Goal: Task Accomplishment & Management: Use online tool/utility

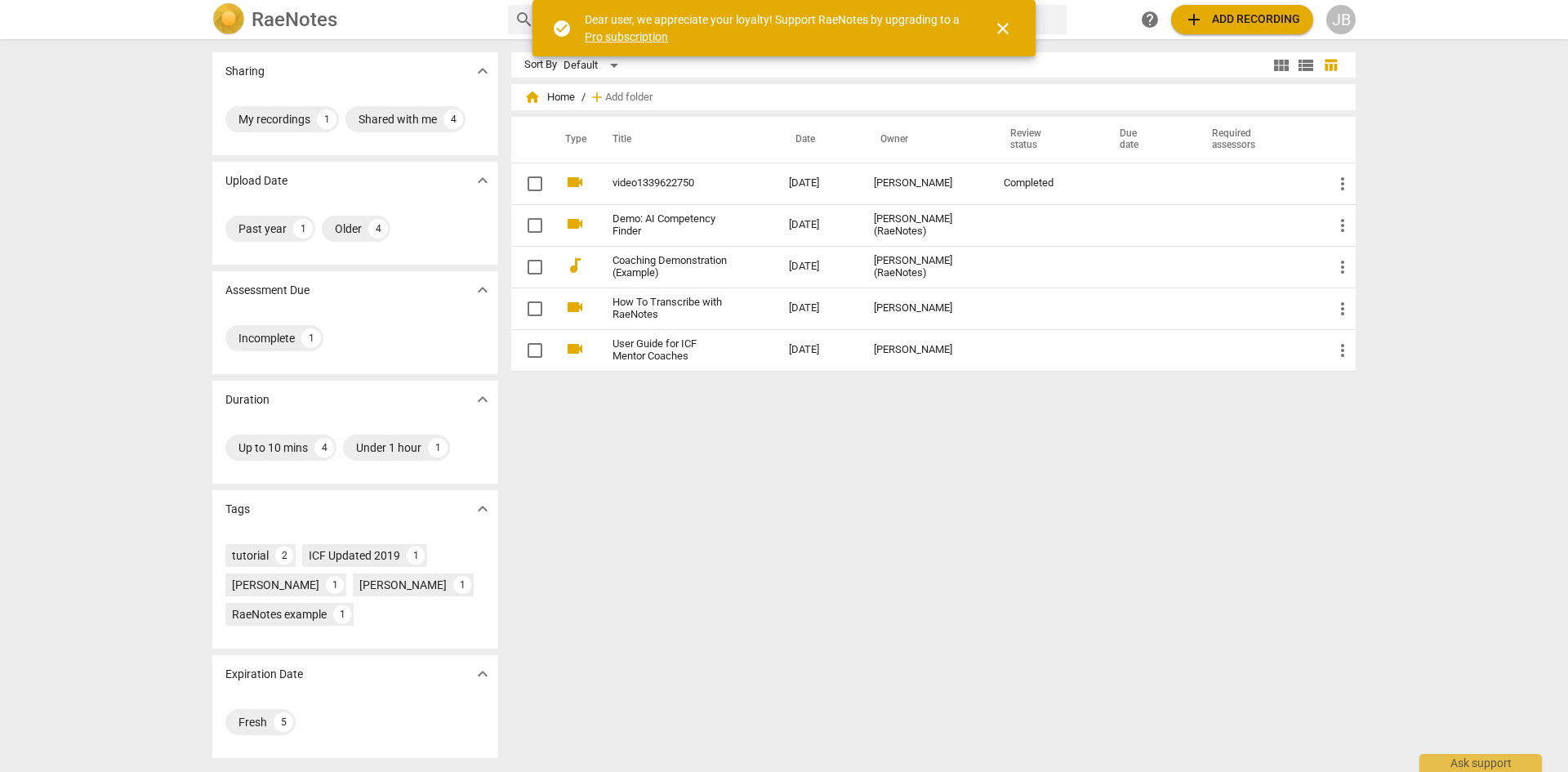
click at [1248, 19] on span "add Add recording" at bounding box center [1241, 20] width 116 height 20
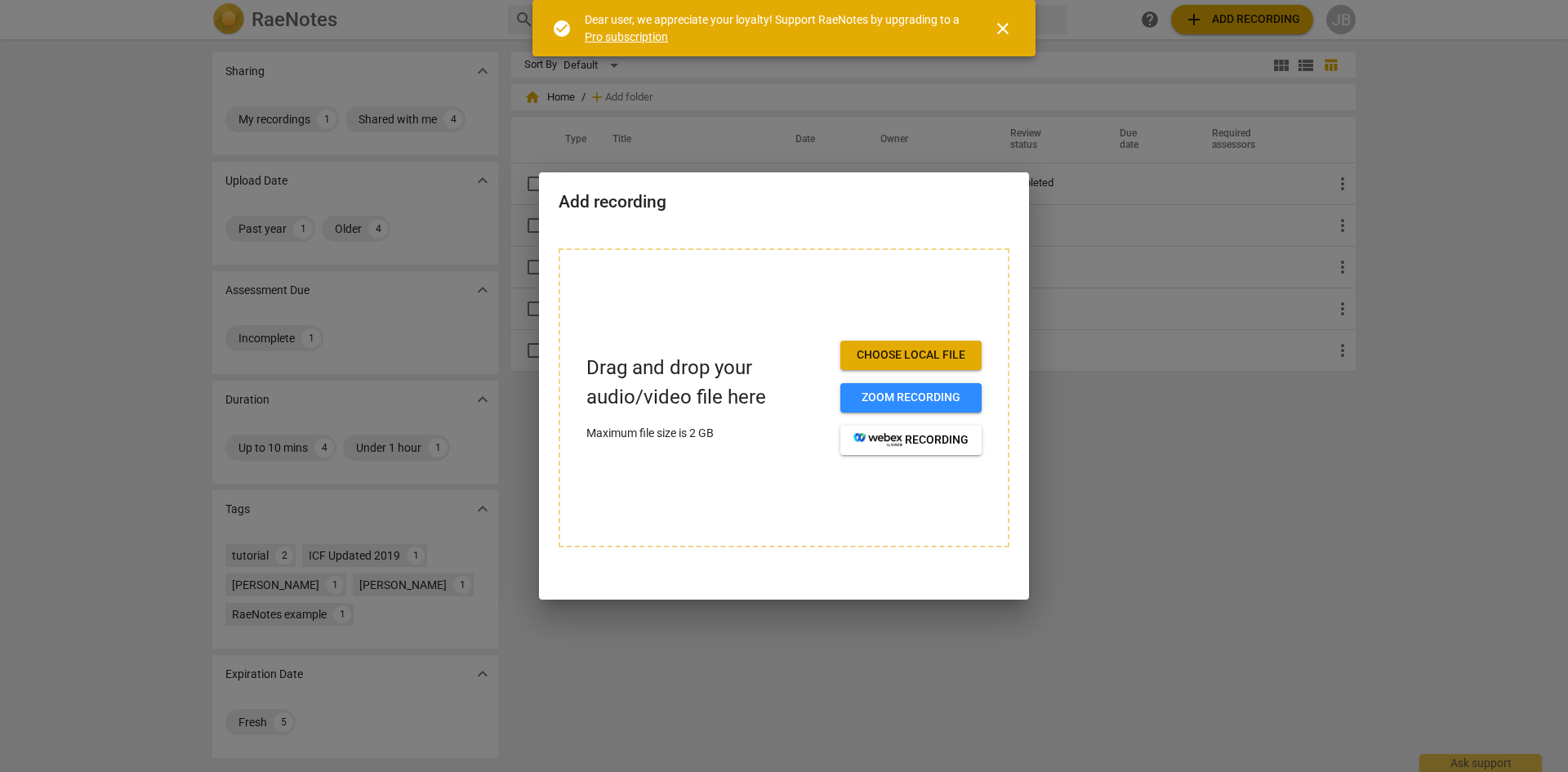
click at [943, 352] on span "Choose local file" at bounding box center [911, 355] width 115 height 17
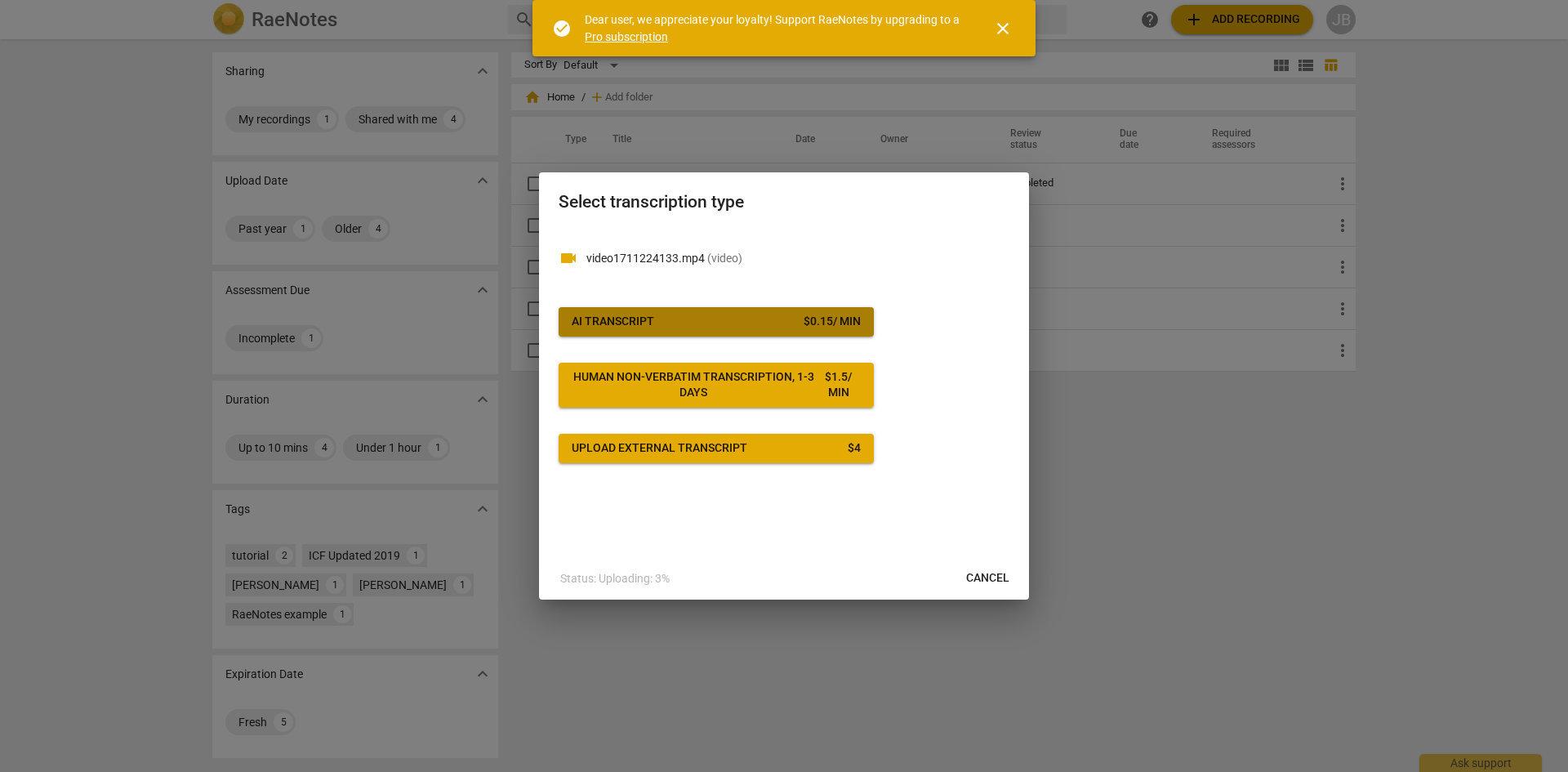
click at [810, 311] on button "AI Transcript $ 0.15 / min" at bounding box center [716, 321] width 315 height 29
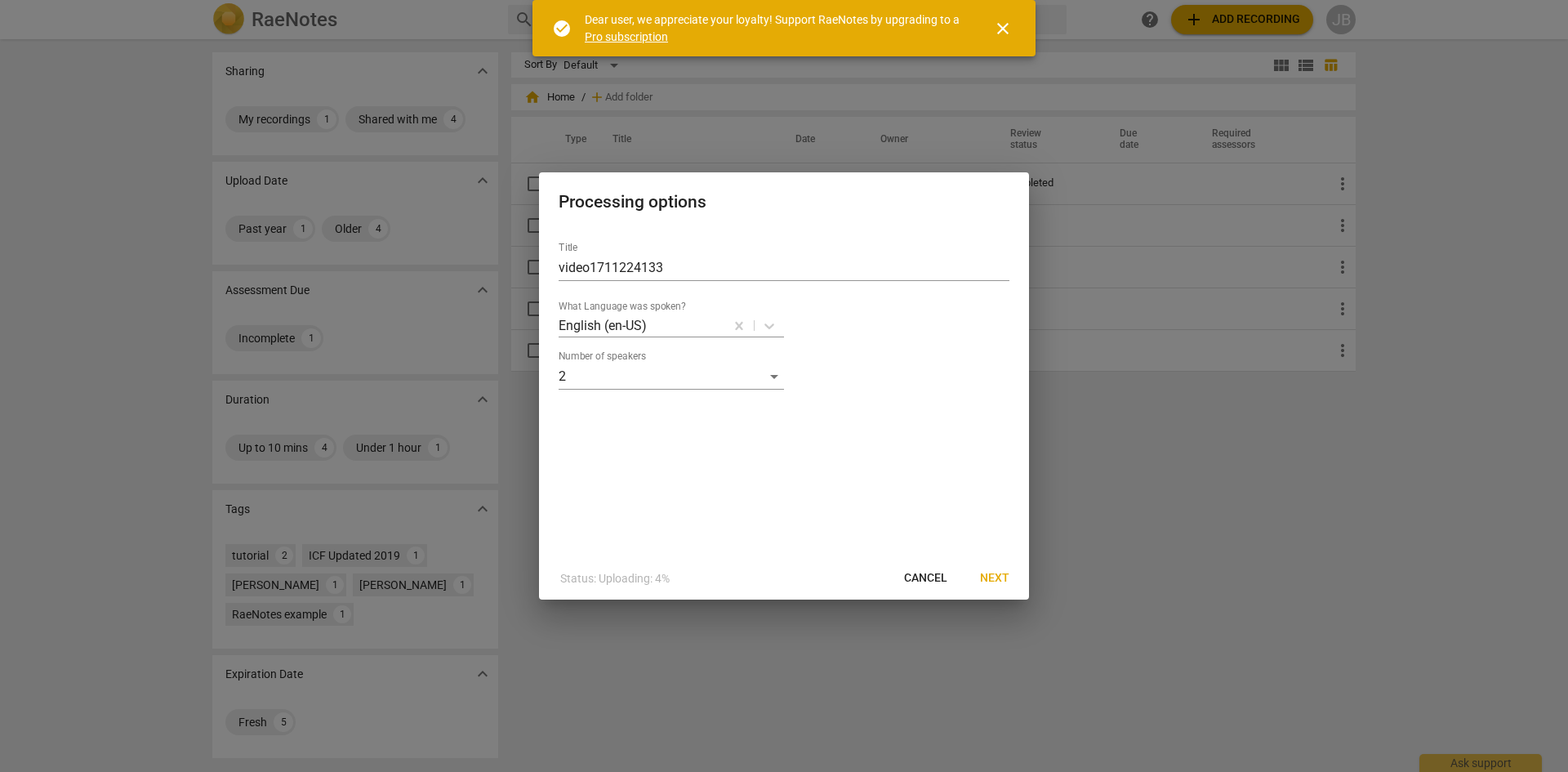
click at [1000, 580] on span "Next" at bounding box center [994, 579] width 29 height 17
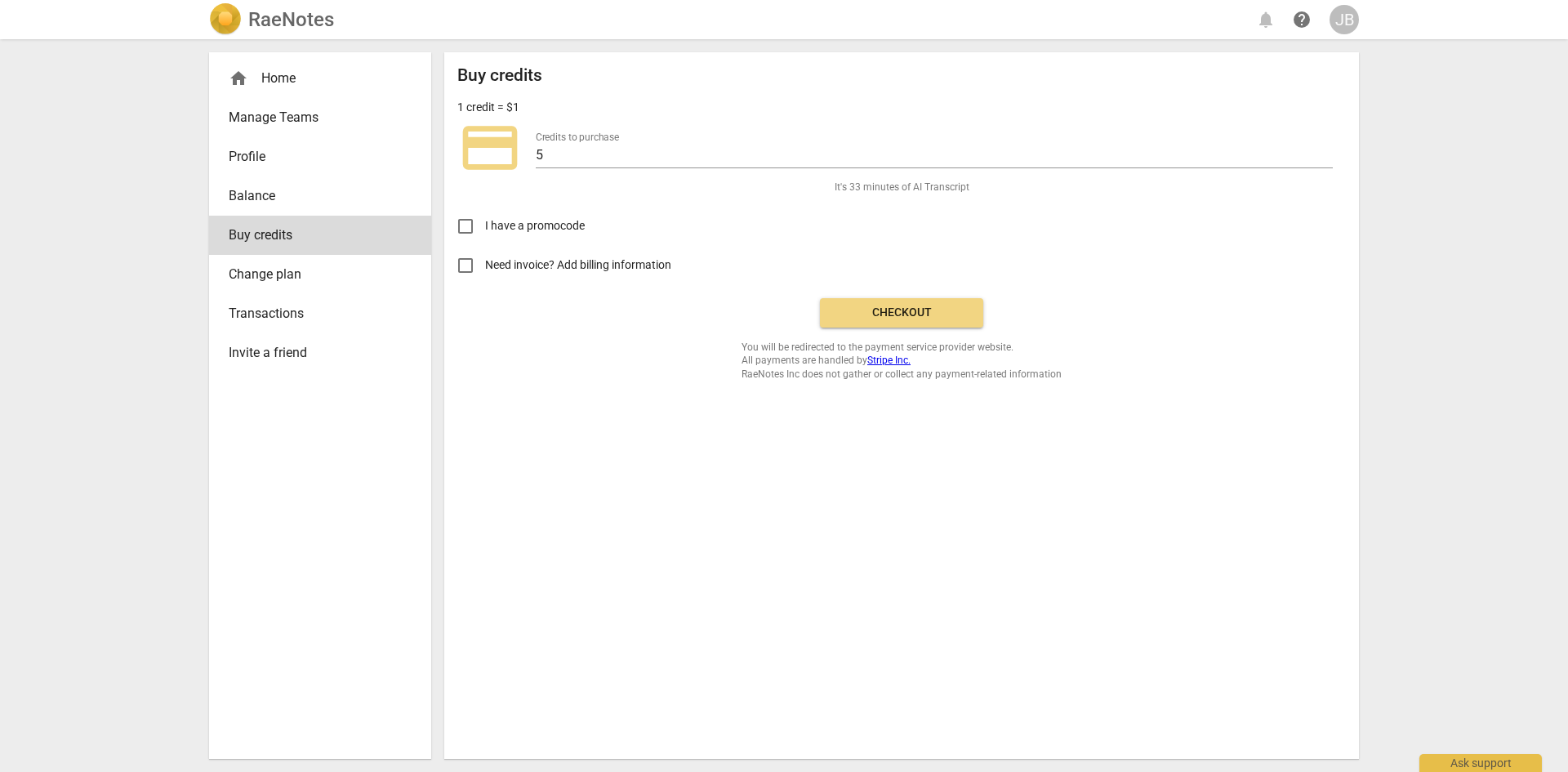
click at [910, 307] on span "Checkout" at bounding box center [901, 313] width 138 height 17
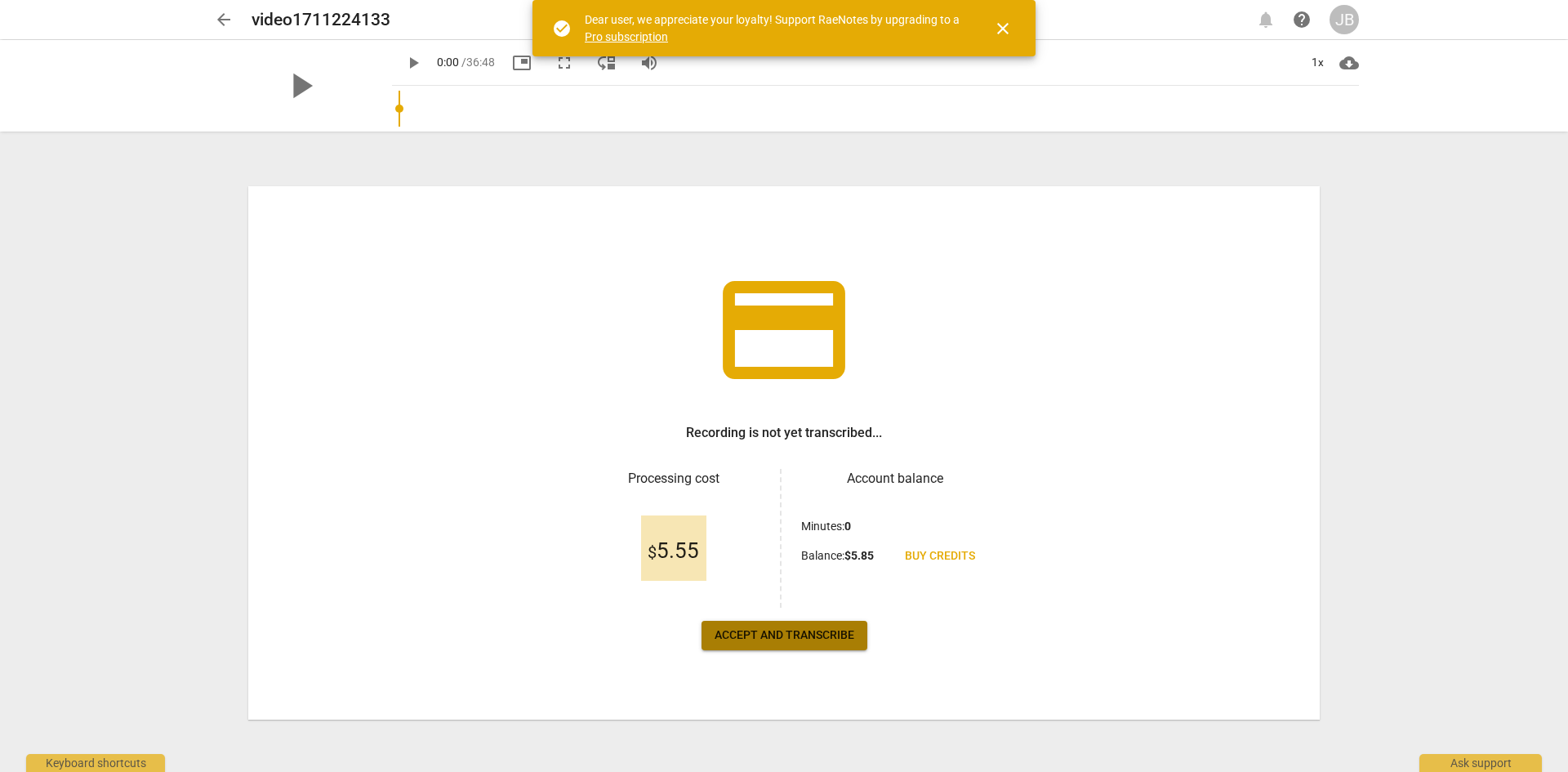
click at [830, 635] on span "Accept and transcribe" at bounding box center [784, 635] width 140 height 17
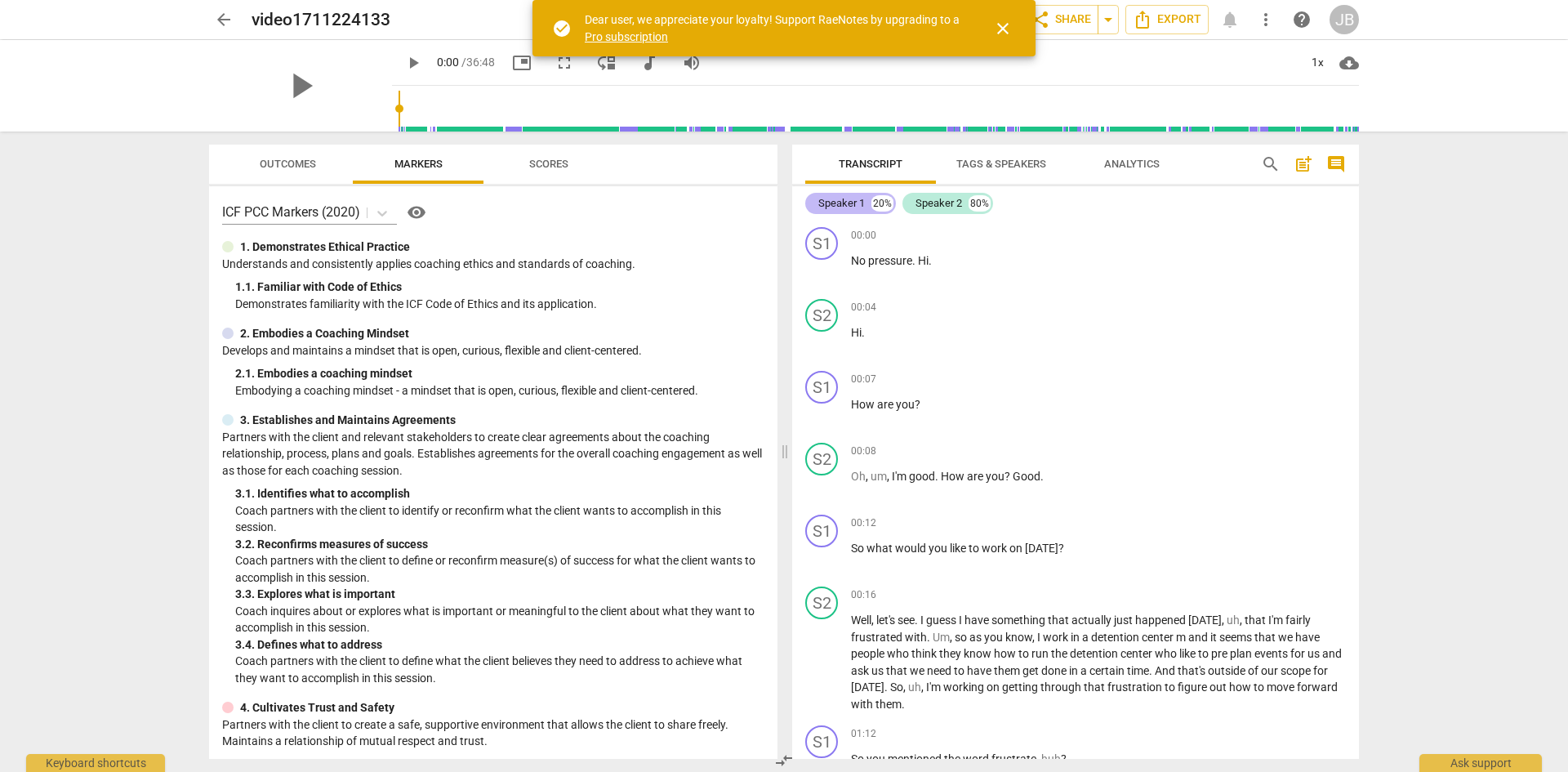
drag, startPoint x: 855, startPoint y: 202, endPoint x: 830, endPoint y: 206, distance: 25.3
click at [830, 206] on div "Speaker 1" at bounding box center [842, 203] width 47 height 17
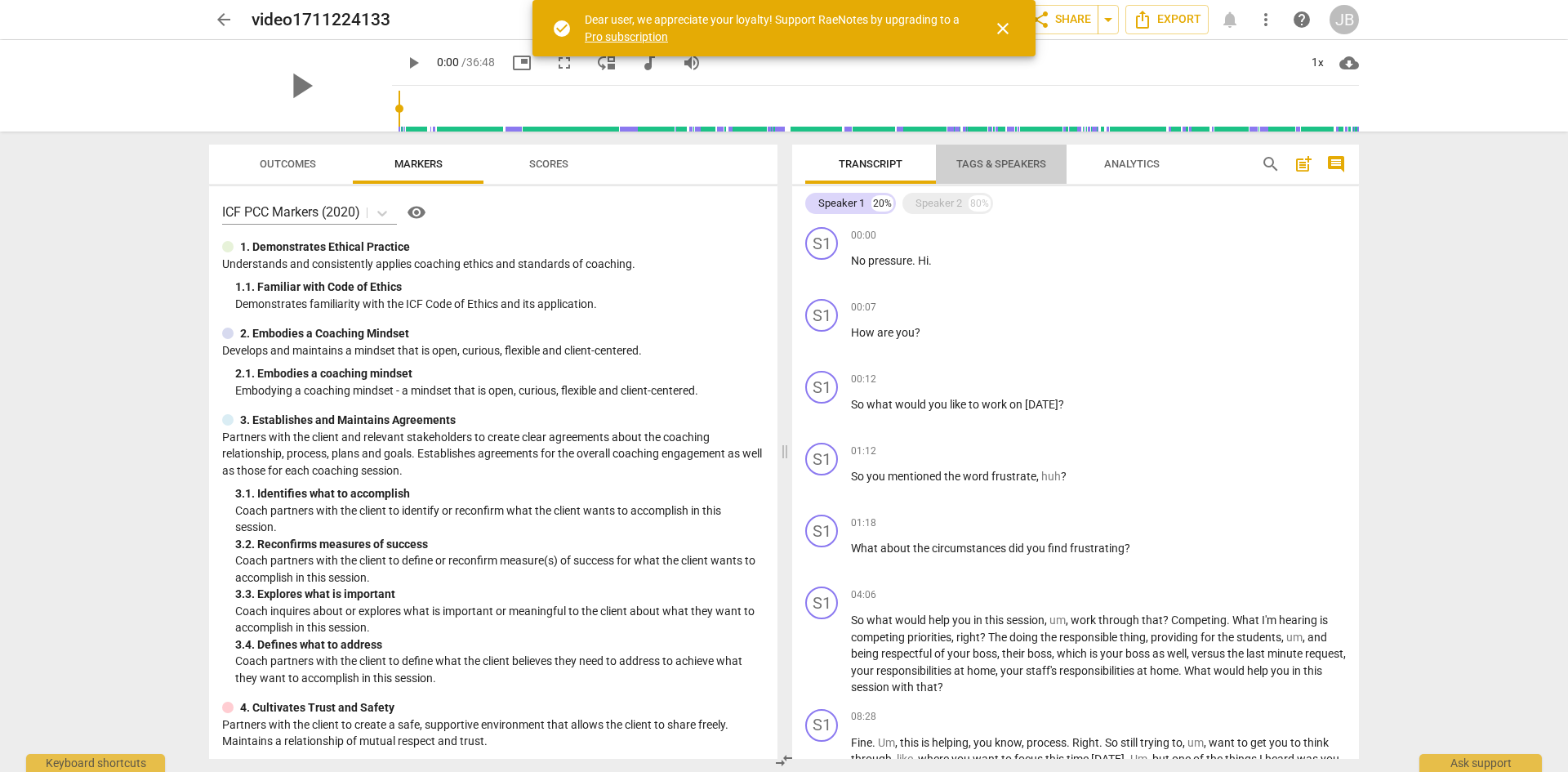
click at [1019, 163] on span "Tags & Speakers" at bounding box center [1001, 163] width 90 height 13
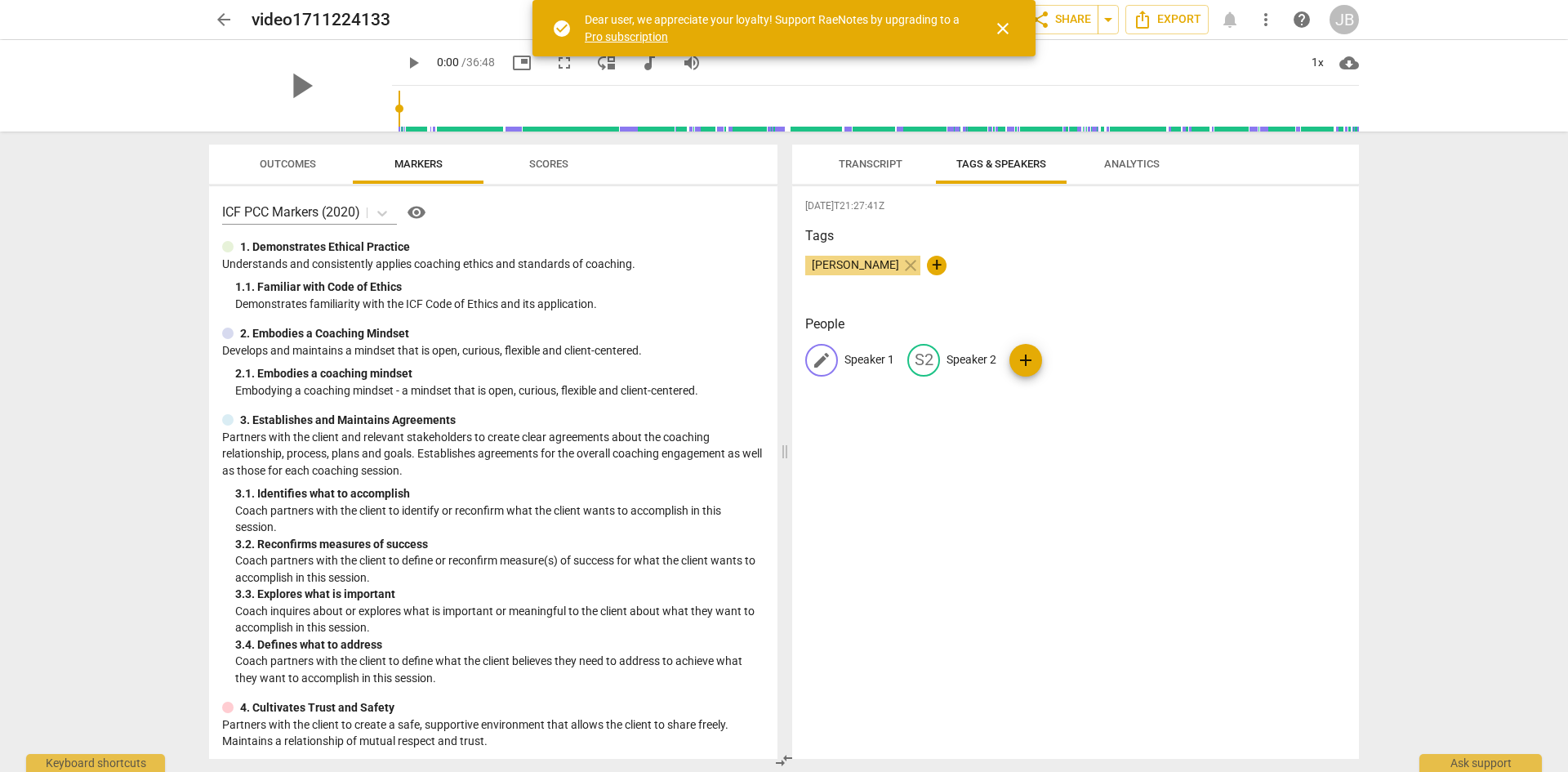
click at [821, 357] on span "edit" at bounding box center [822, 360] width 20 height 20
click at [916, 353] on input "Speaker 1" at bounding box center [909, 359] width 131 height 26
drag, startPoint x: 916, startPoint y: 353, endPoint x: 832, endPoint y: 365, distance: 84.9
click at [832, 365] on div "edit Speaker 1 delete" at bounding box center [903, 359] width 195 height 33
type input "Coach - [PERSON_NAME]"
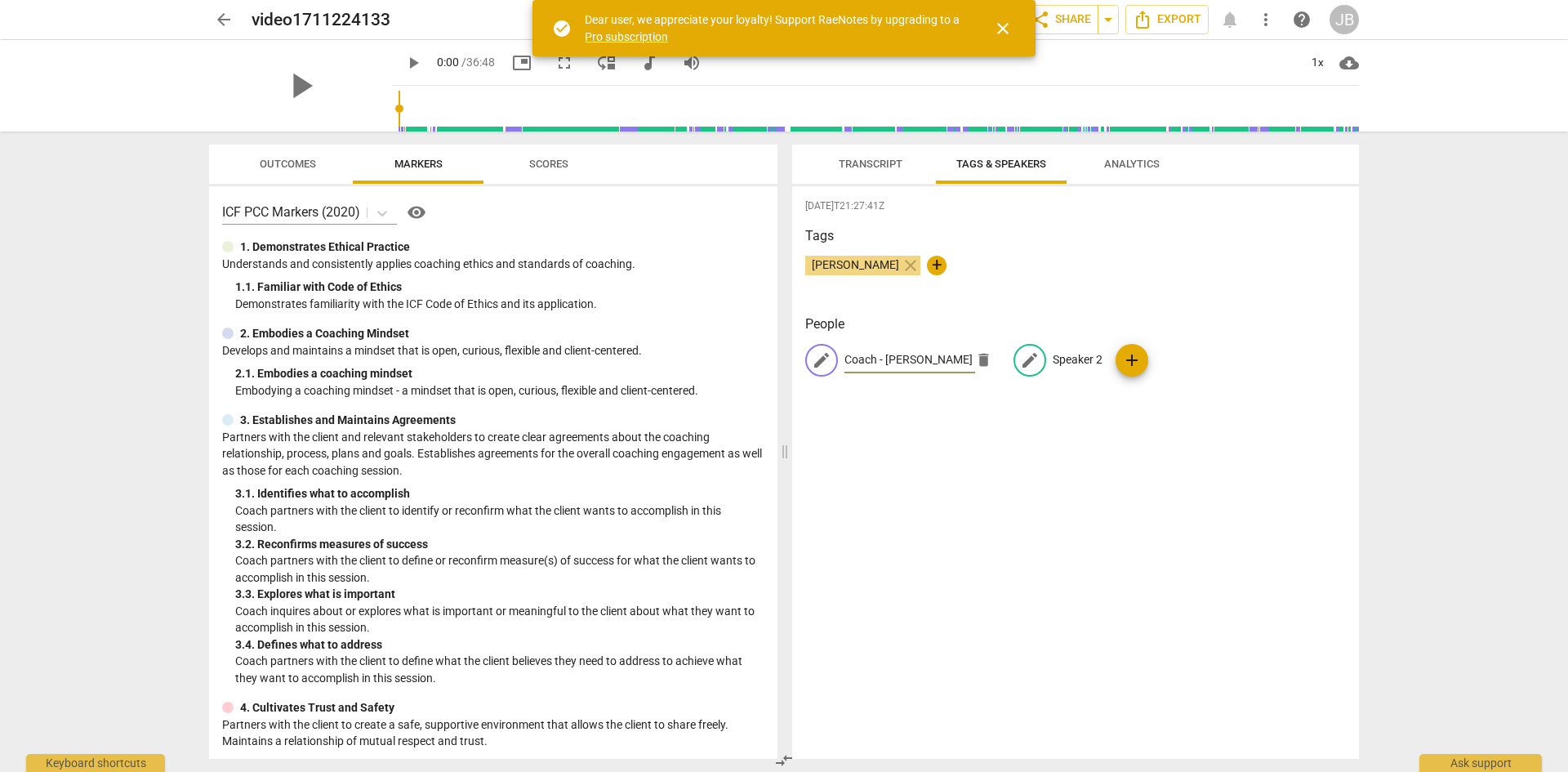
click at [1087, 358] on p "Speaker 2" at bounding box center [1078, 359] width 50 height 18
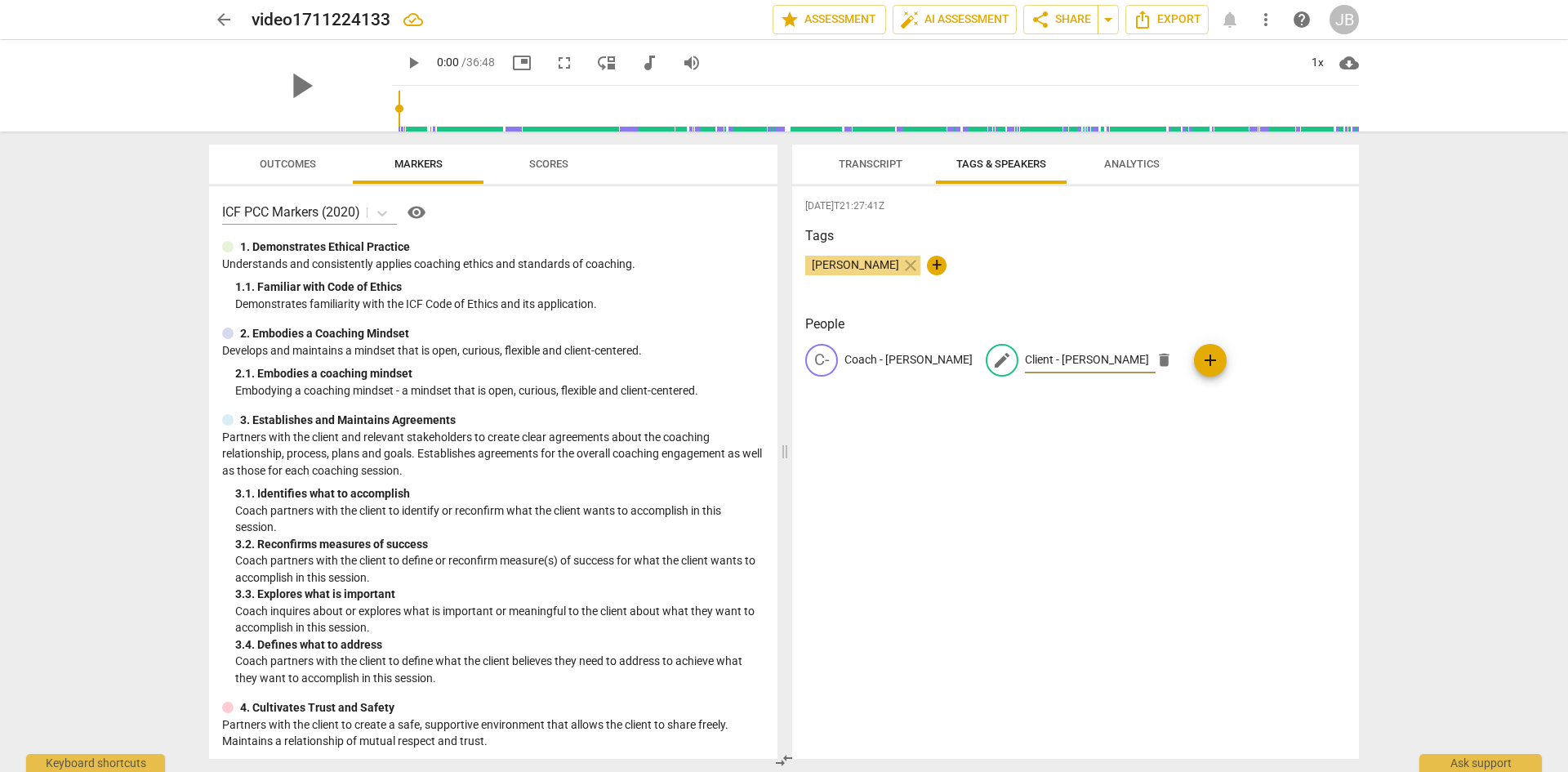
type input "Client - [PERSON_NAME]"
click at [1200, 422] on div "[DATE]T21:27:41Z Tags [PERSON_NAME] close + People C- Coach - [PERSON_NAME] edi…" at bounding box center [1075, 472] width 567 height 573
click at [874, 164] on span "Transcript" at bounding box center [870, 163] width 63 height 13
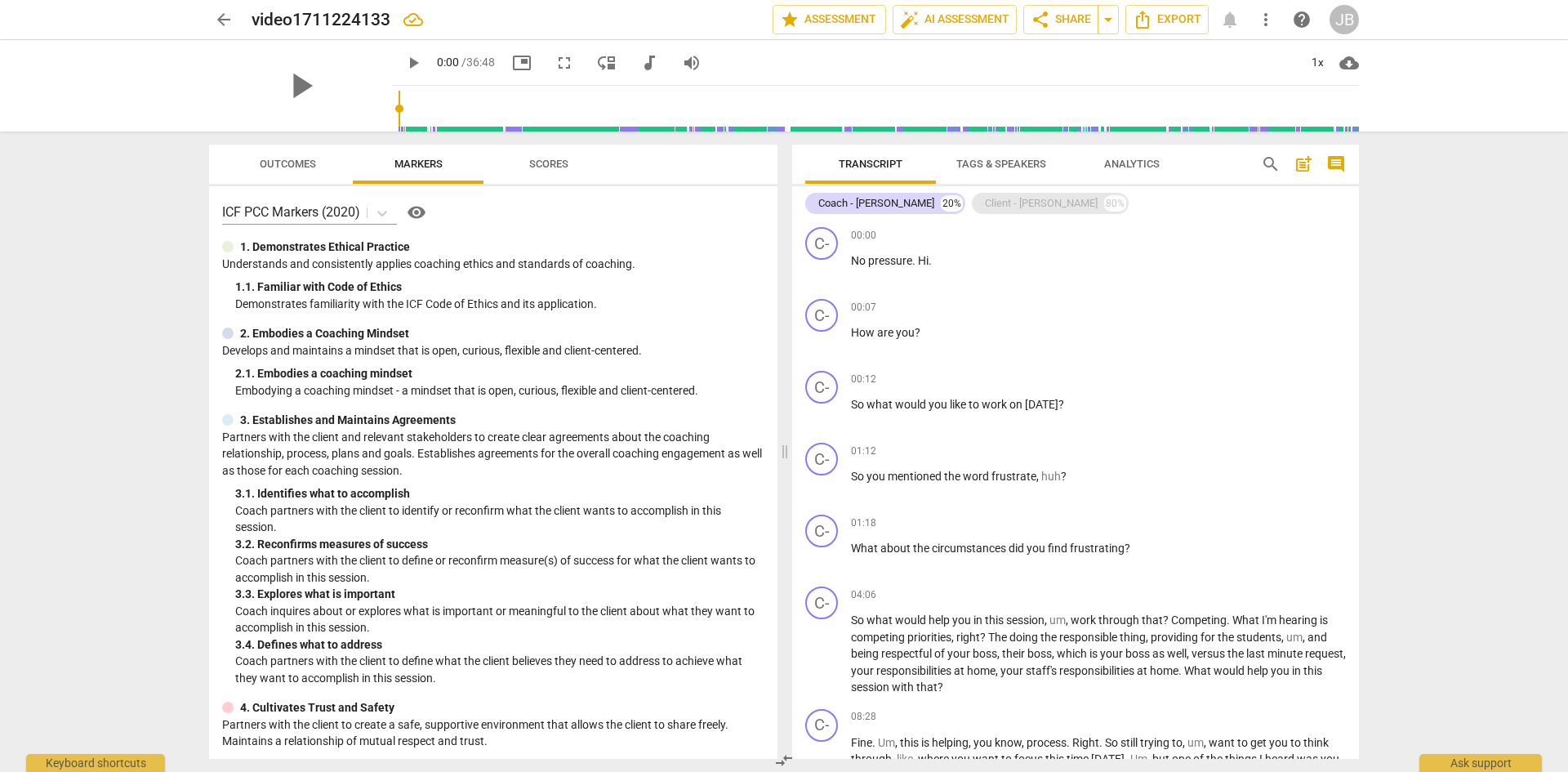
click at [1014, 203] on div "Client - [PERSON_NAME]" at bounding box center [1040, 203] width 113 height 17
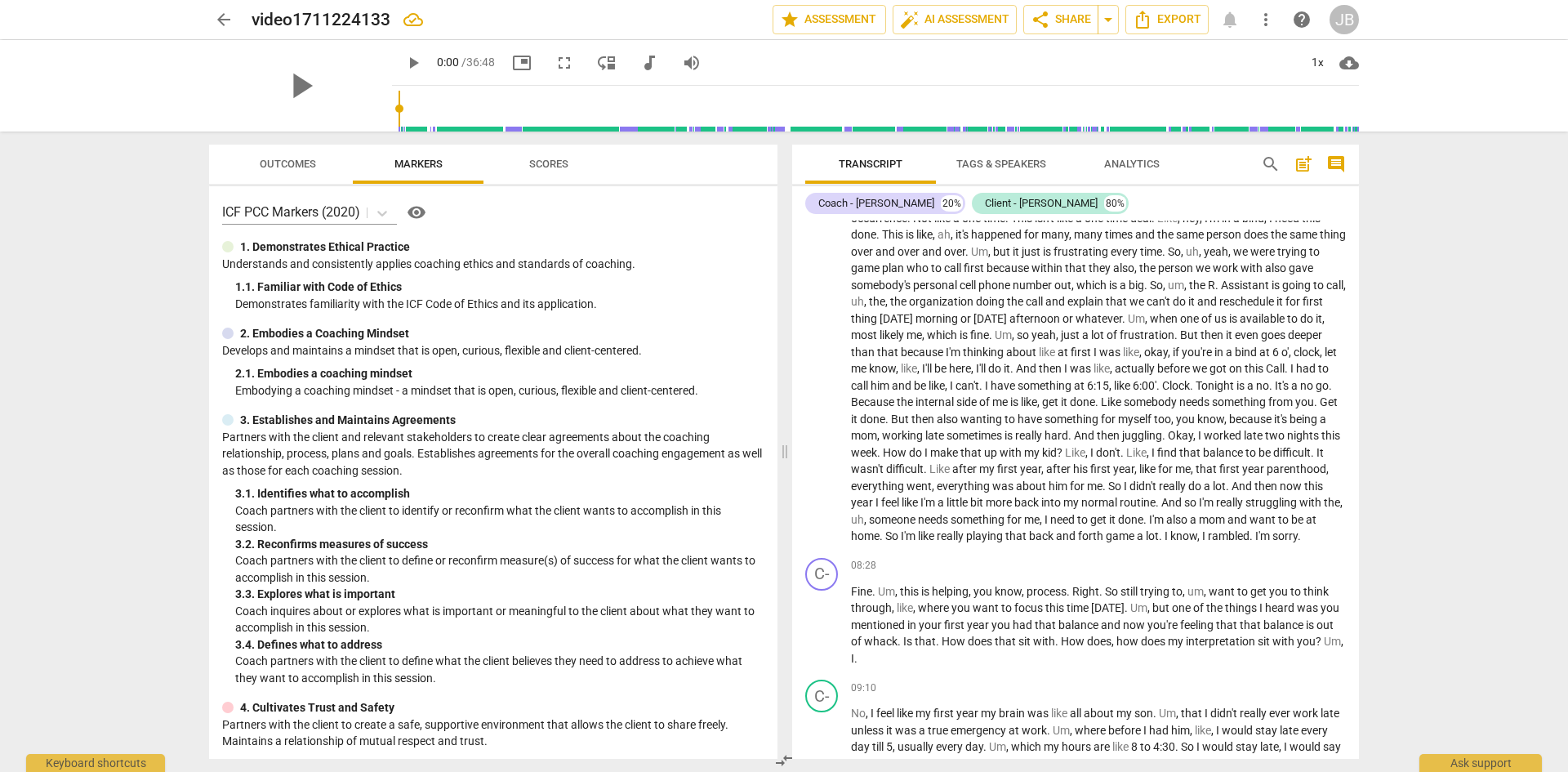
scroll to position [1415, 0]
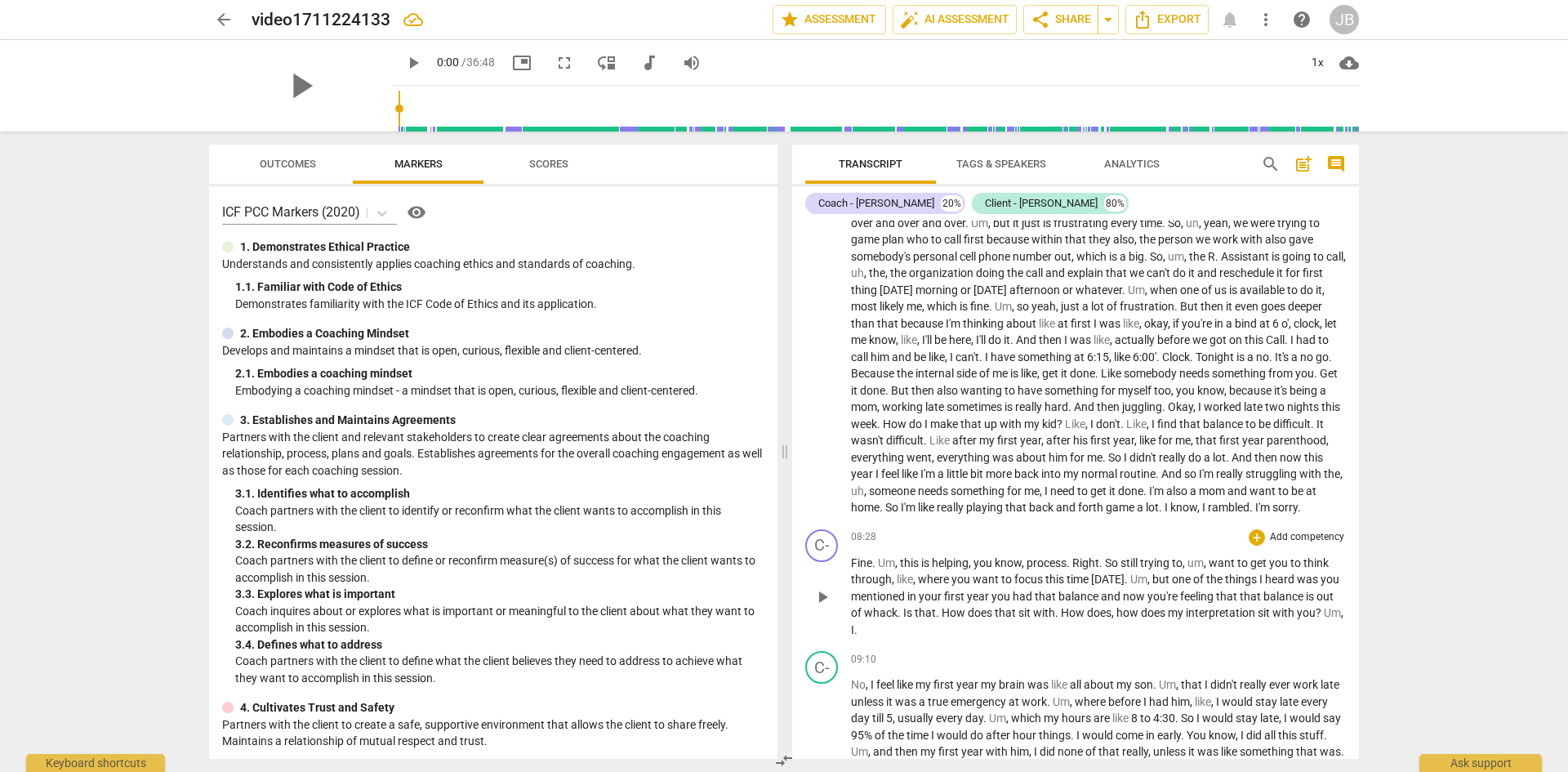
click at [828, 607] on span "play_arrow" at bounding box center [823, 597] width 20 height 20
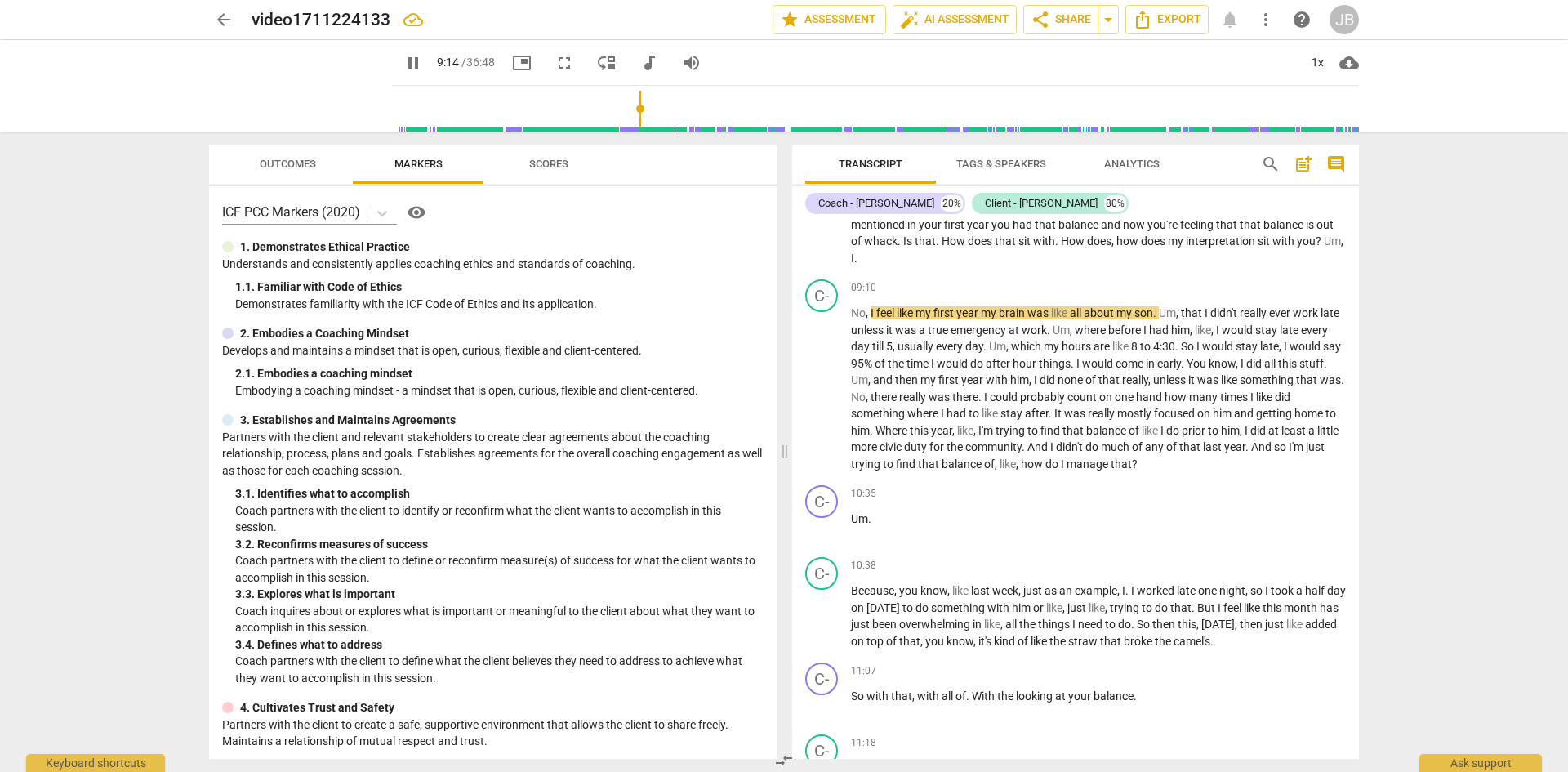
scroll to position [1816, 0]
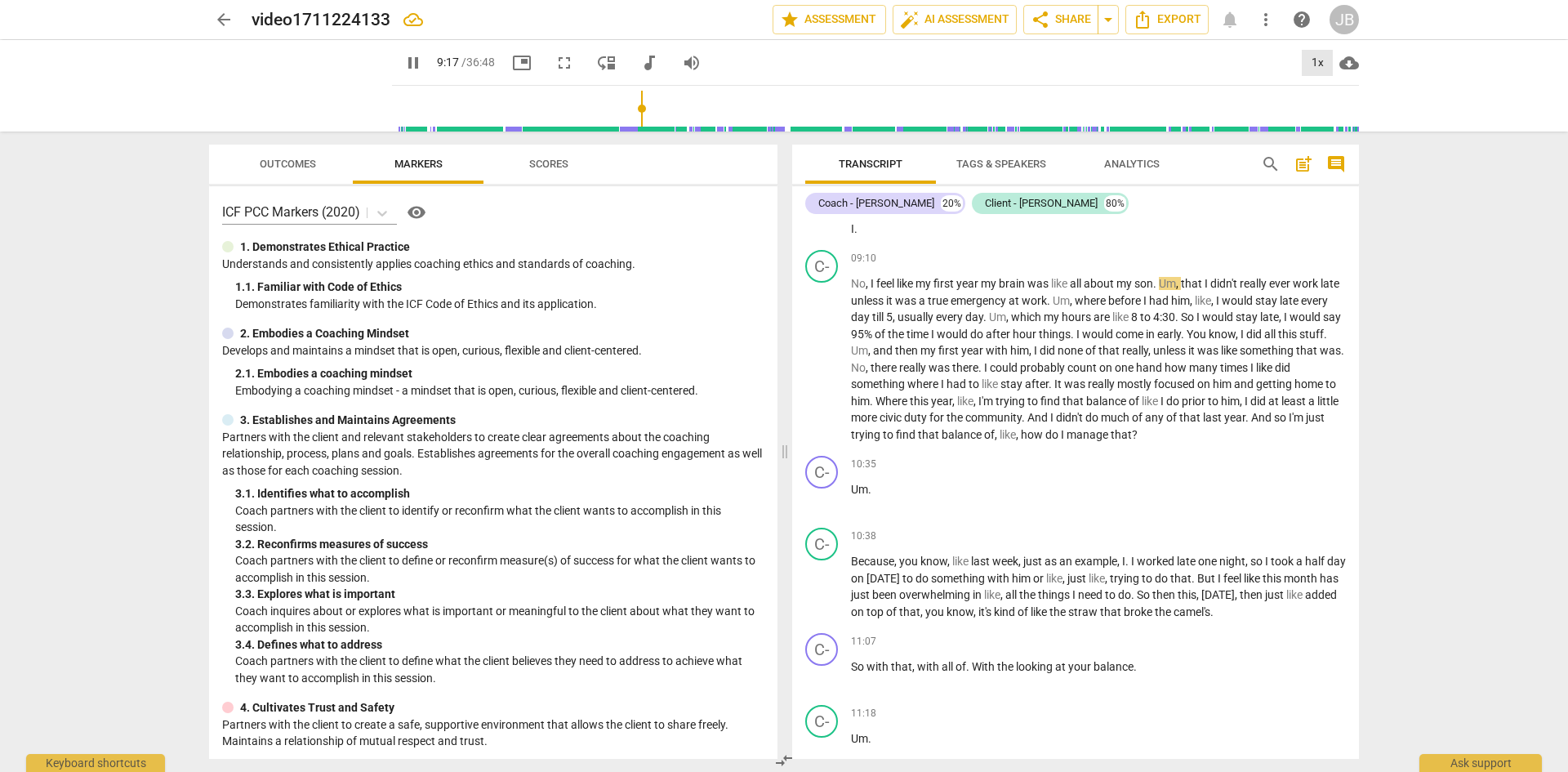
click at [1317, 59] on div "1x" at bounding box center [1317, 63] width 31 height 26
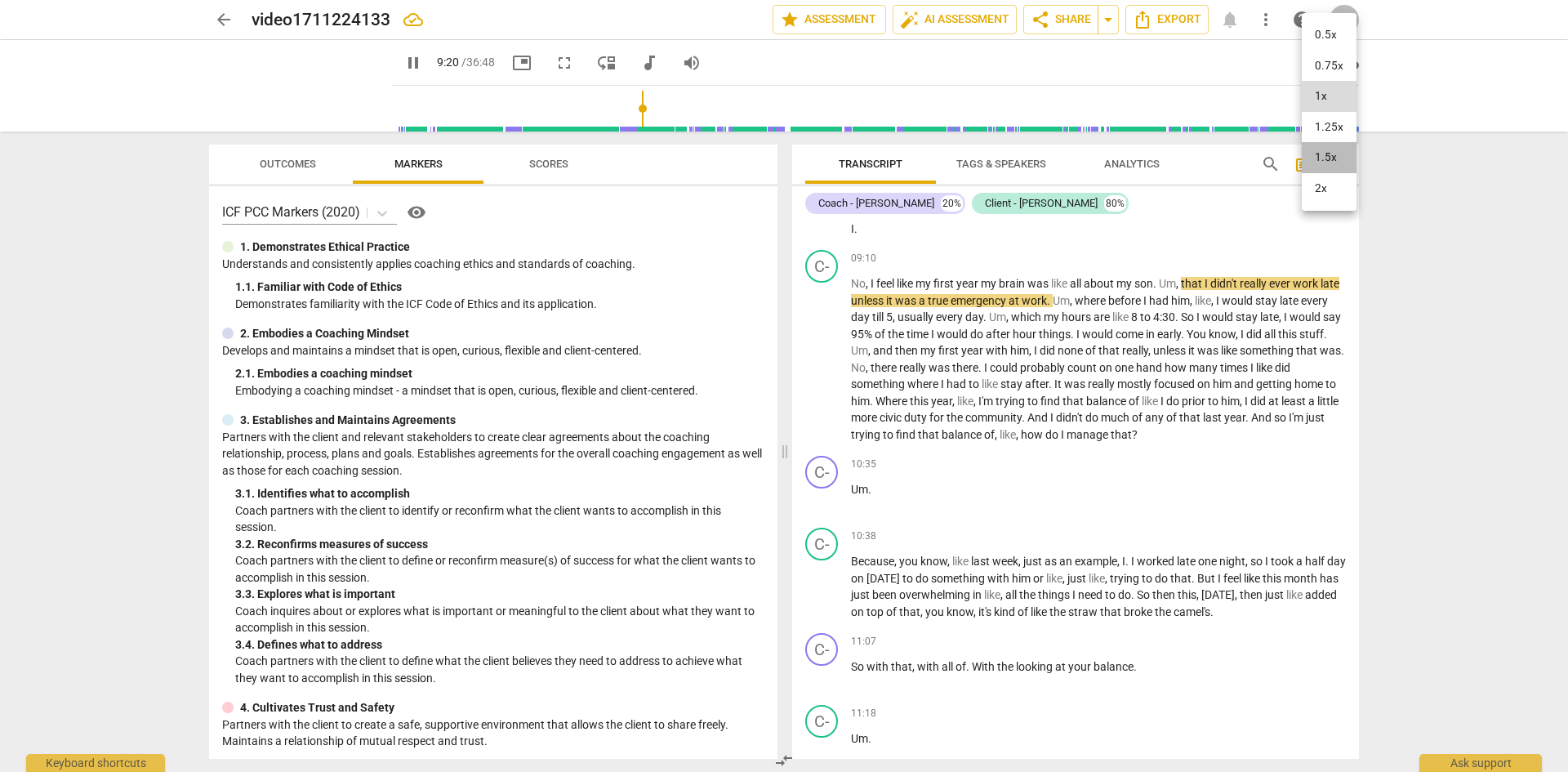
click at [1323, 155] on li "1.5x" at bounding box center [1330, 157] width 55 height 31
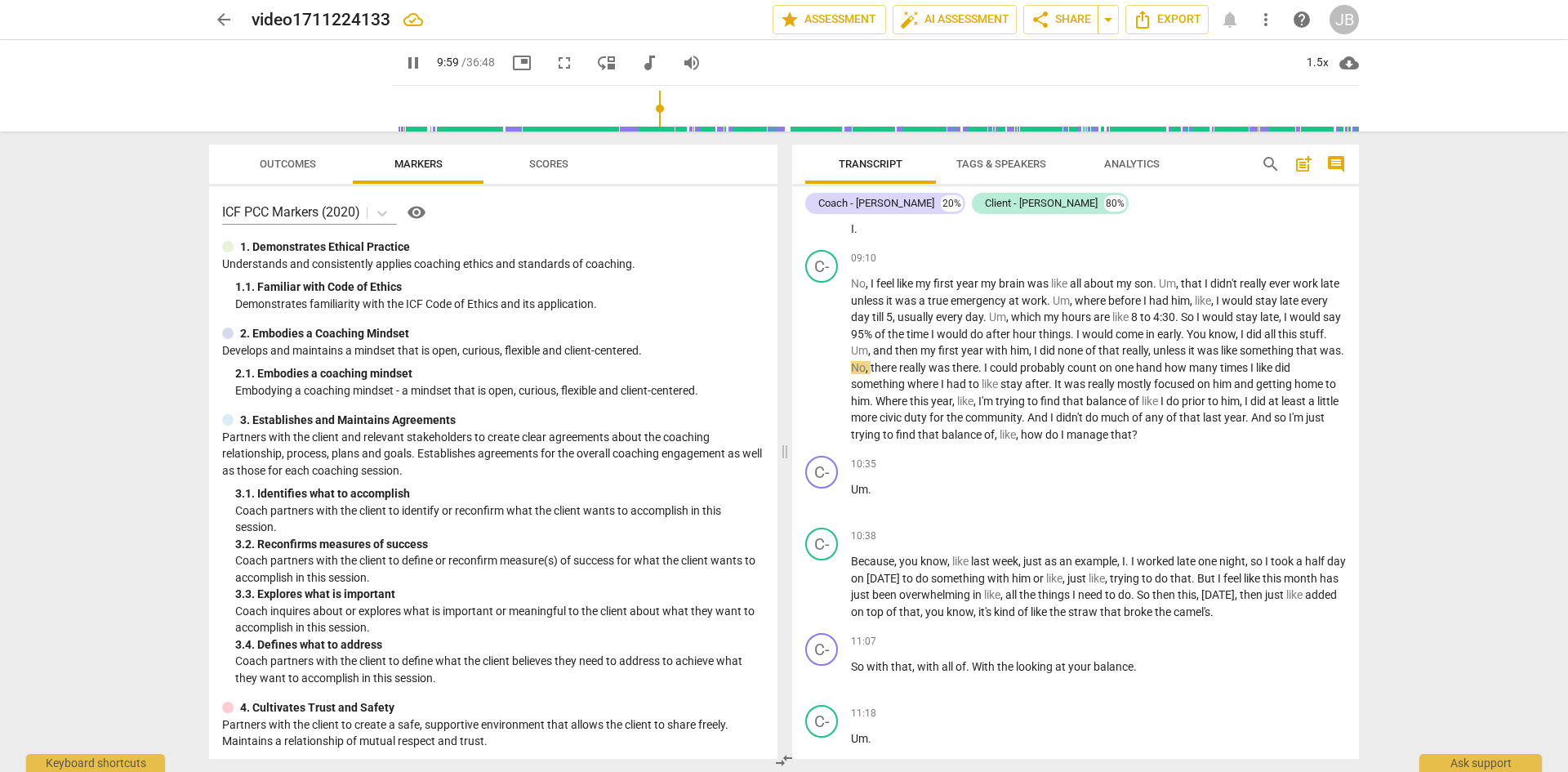
click at [549, 165] on span "Scores" at bounding box center [549, 163] width 39 height 13
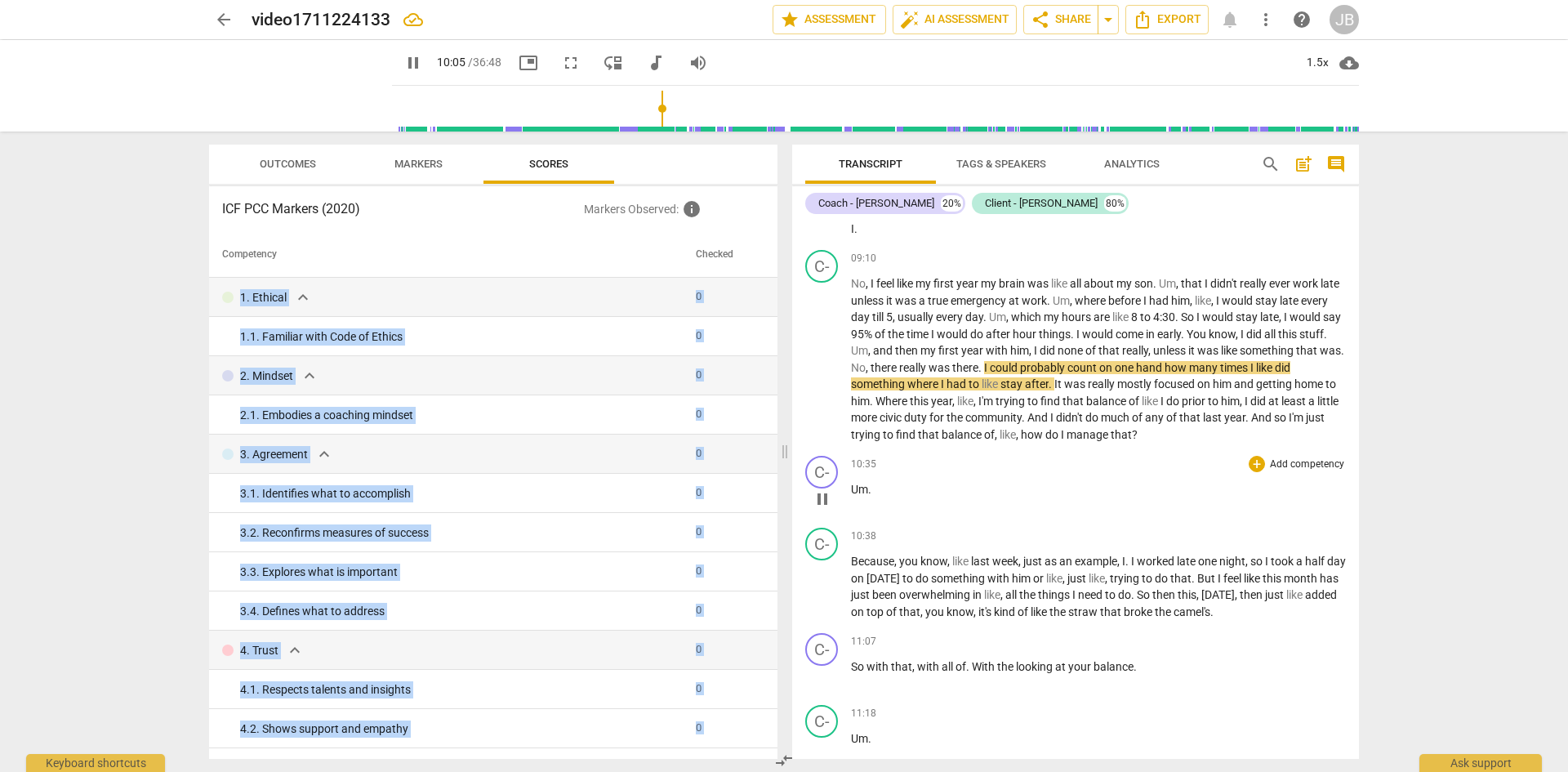
drag, startPoint x: 770, startPoint y: 265, endPoint x: 809, endPoint y: 514, distance: 252.0
click at [809, 514] on div "Outcomes Markers Scores ICF PCC Markers (2020) Markers Observed : info Competen…" at bounding box center [784, 452] width 1176 height 640
click at [437, 159] on span "Markers" at bounding box center [418, 163] width 48 height 13
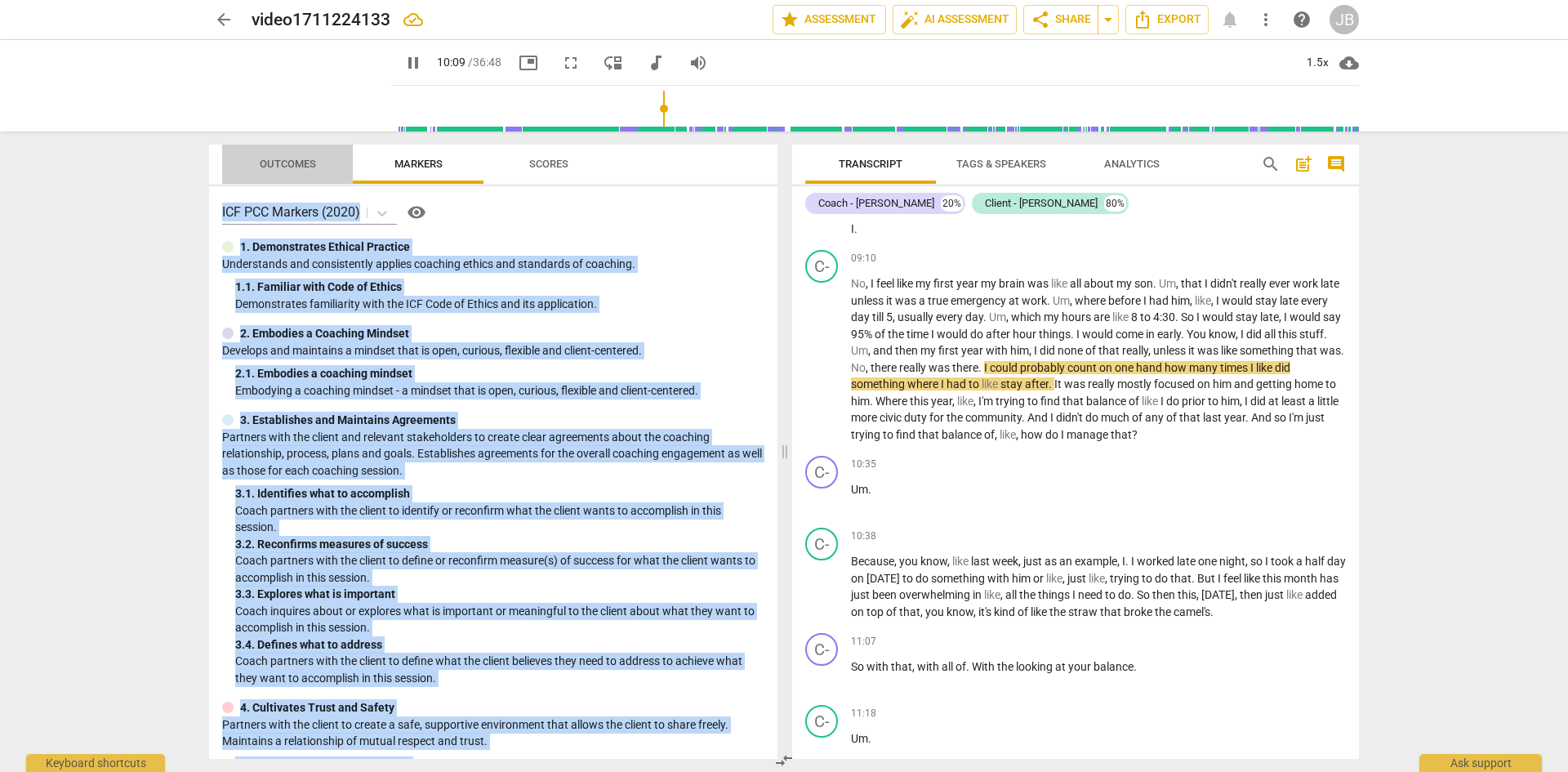
click at [283, 162] on span "Outcomes" at bounding box center [288, 163] width 57 height 13
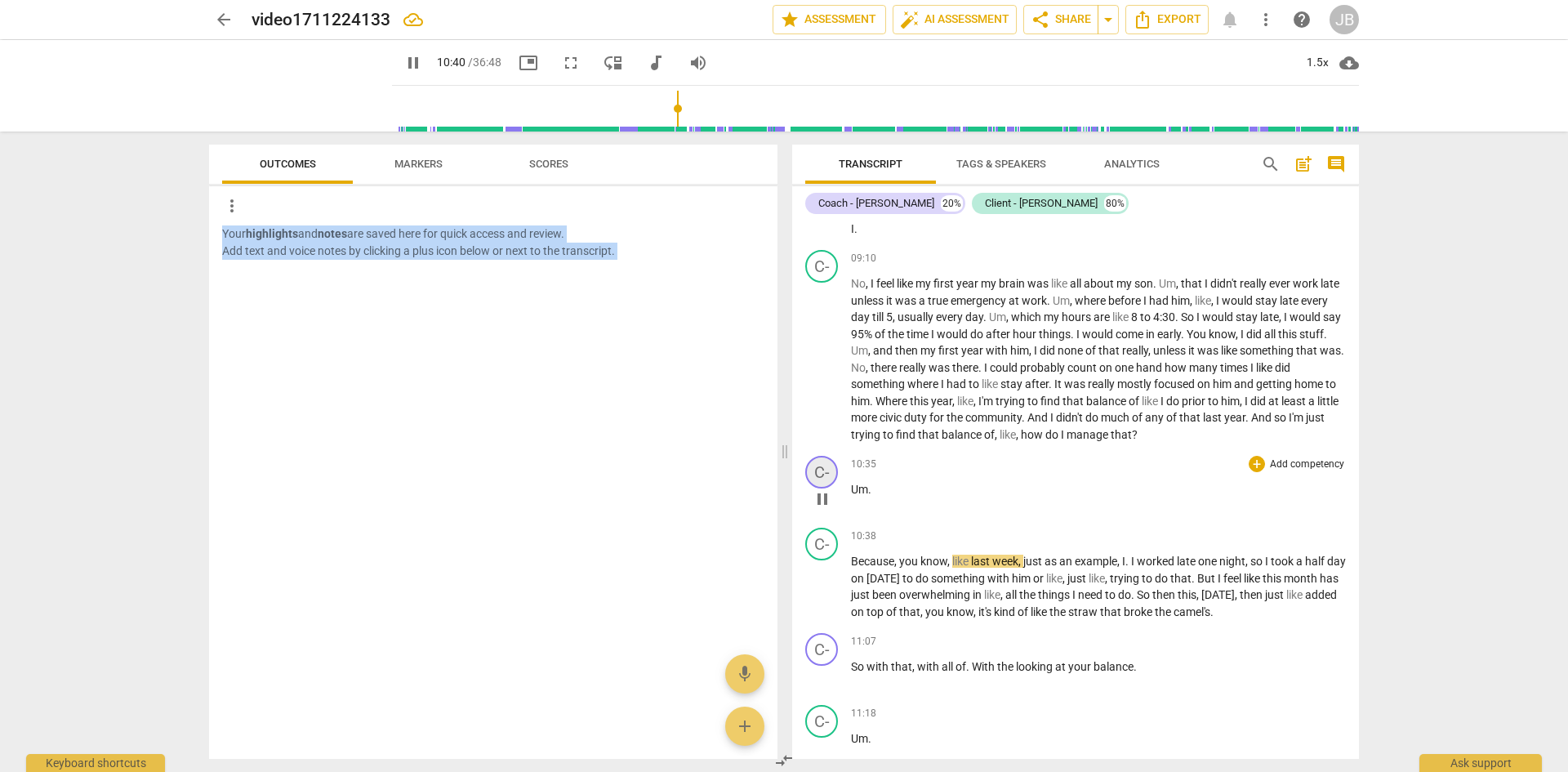
click at [824, 486] on div "C-" at bounding box center [821, 472] width 33 height 33
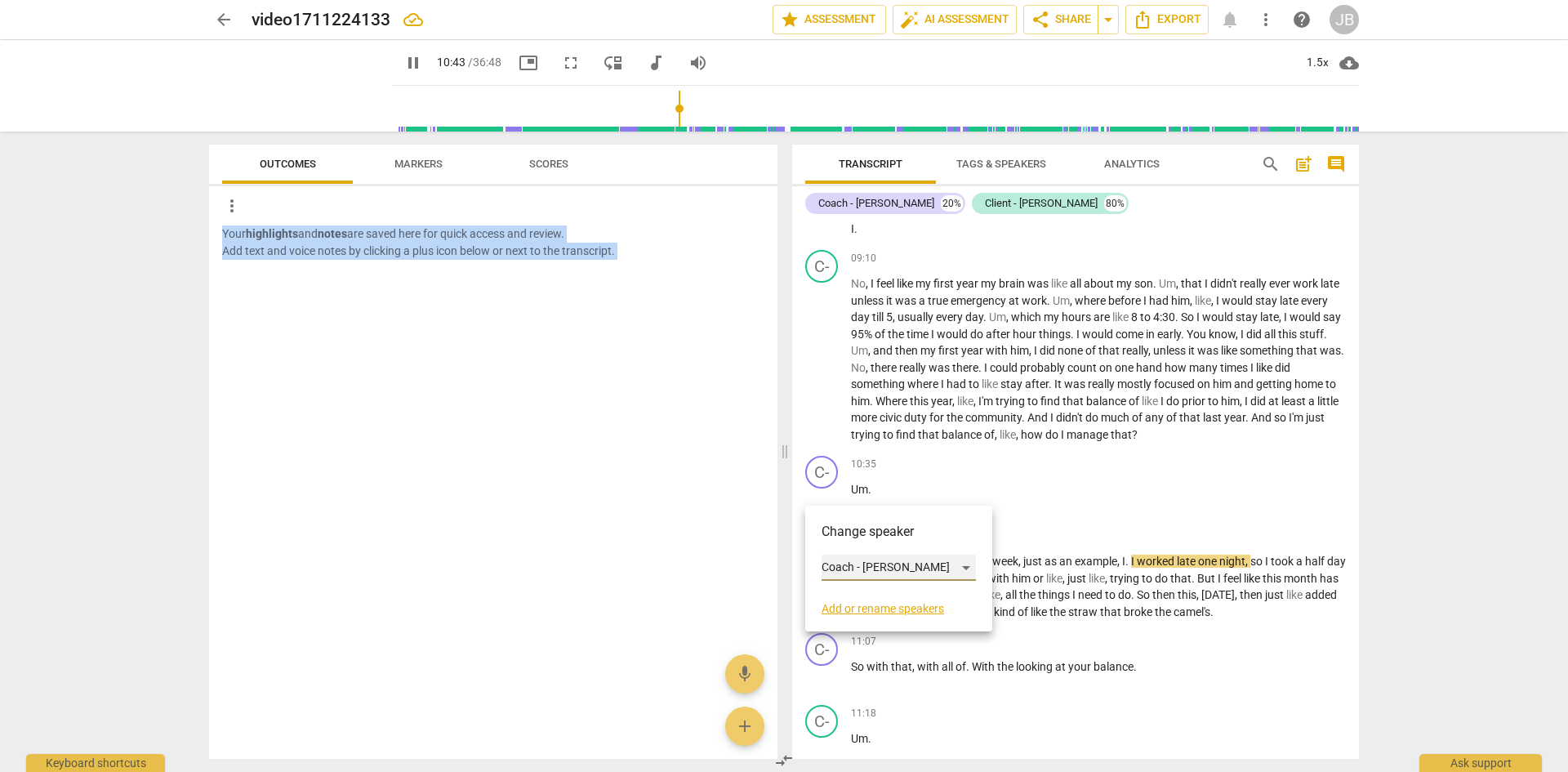
click at [945, 565] on div "Coach - [PERSON_NAME]" at bounding box center [899, 567] width 154 height 26
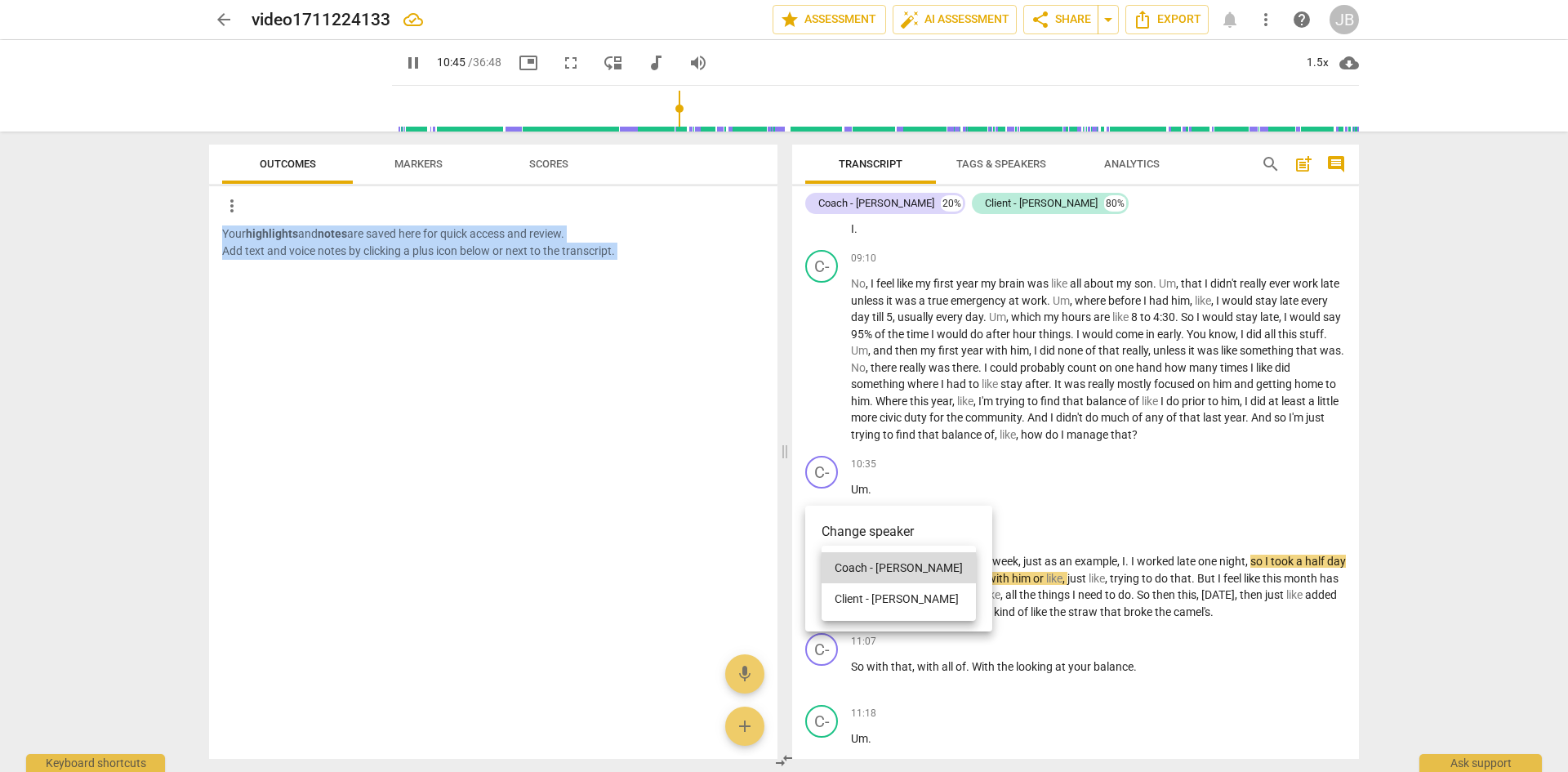
click at [876, 601] on li "Client - [PERSON_NAME]" at bounding box center [899, 598] width 154 height 31
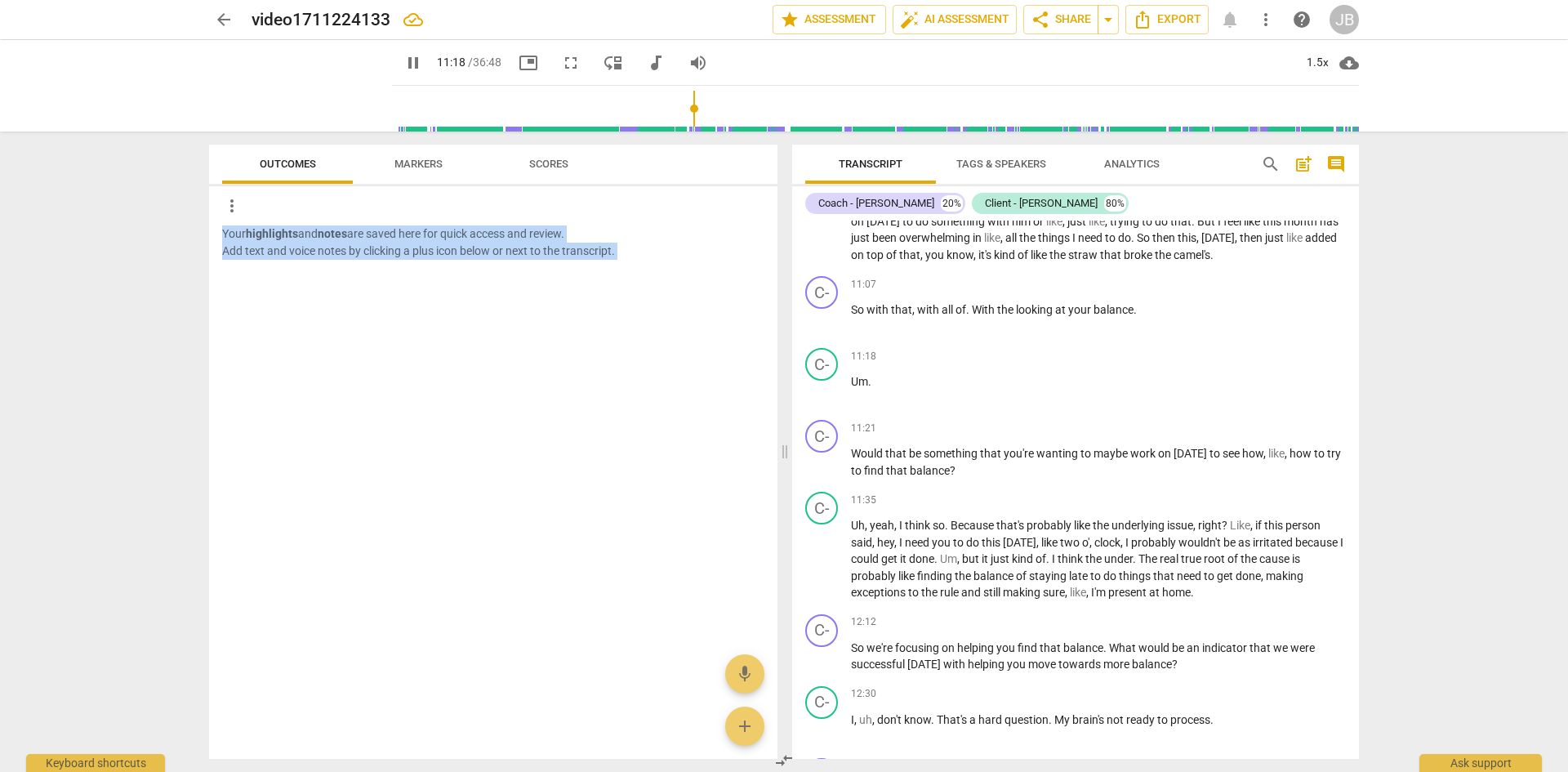
scroll to position [2158, 0]
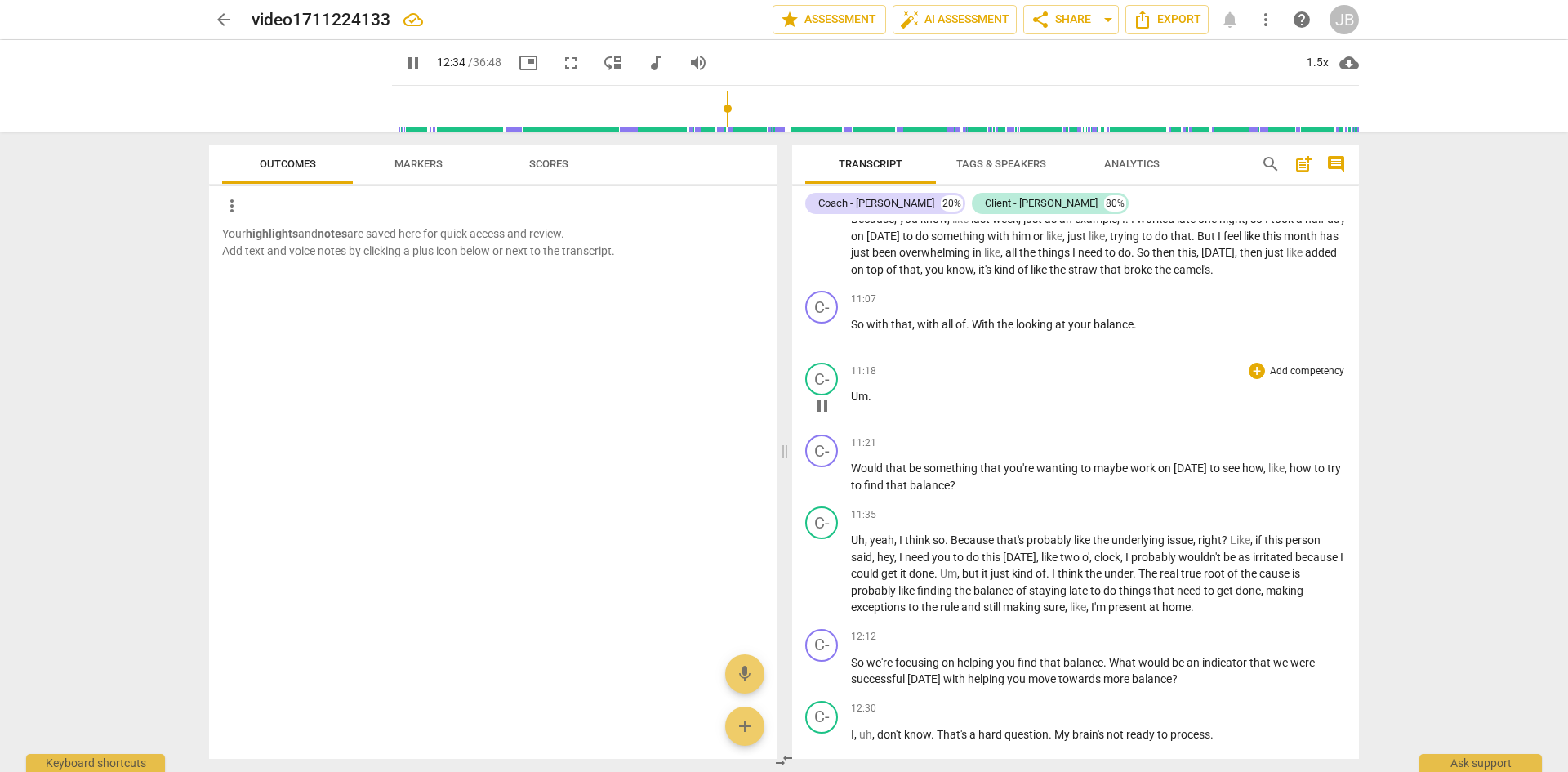
drag, startPoint x: 1351, startPoint y: 365, endPoint x: 1352, endPoint y: 389, distance: 24.0
click at [1352, 389] on div "C- play_arrow pause 00:00 + Add competency keyboard_arrow_right No pressure . H…" at bounding box center [1075, 490] width 567 height 539
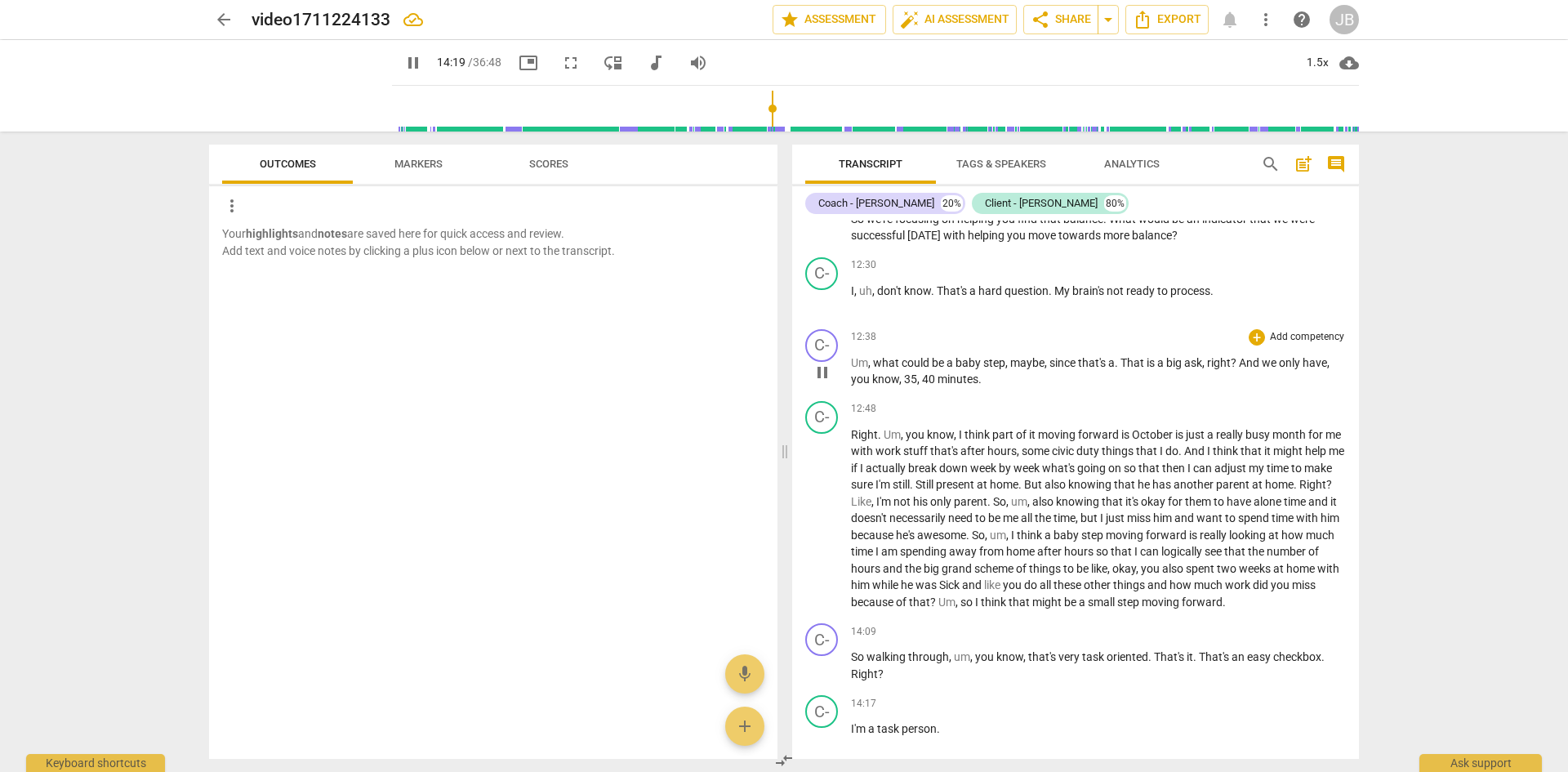
scroll to position [3191, 0]
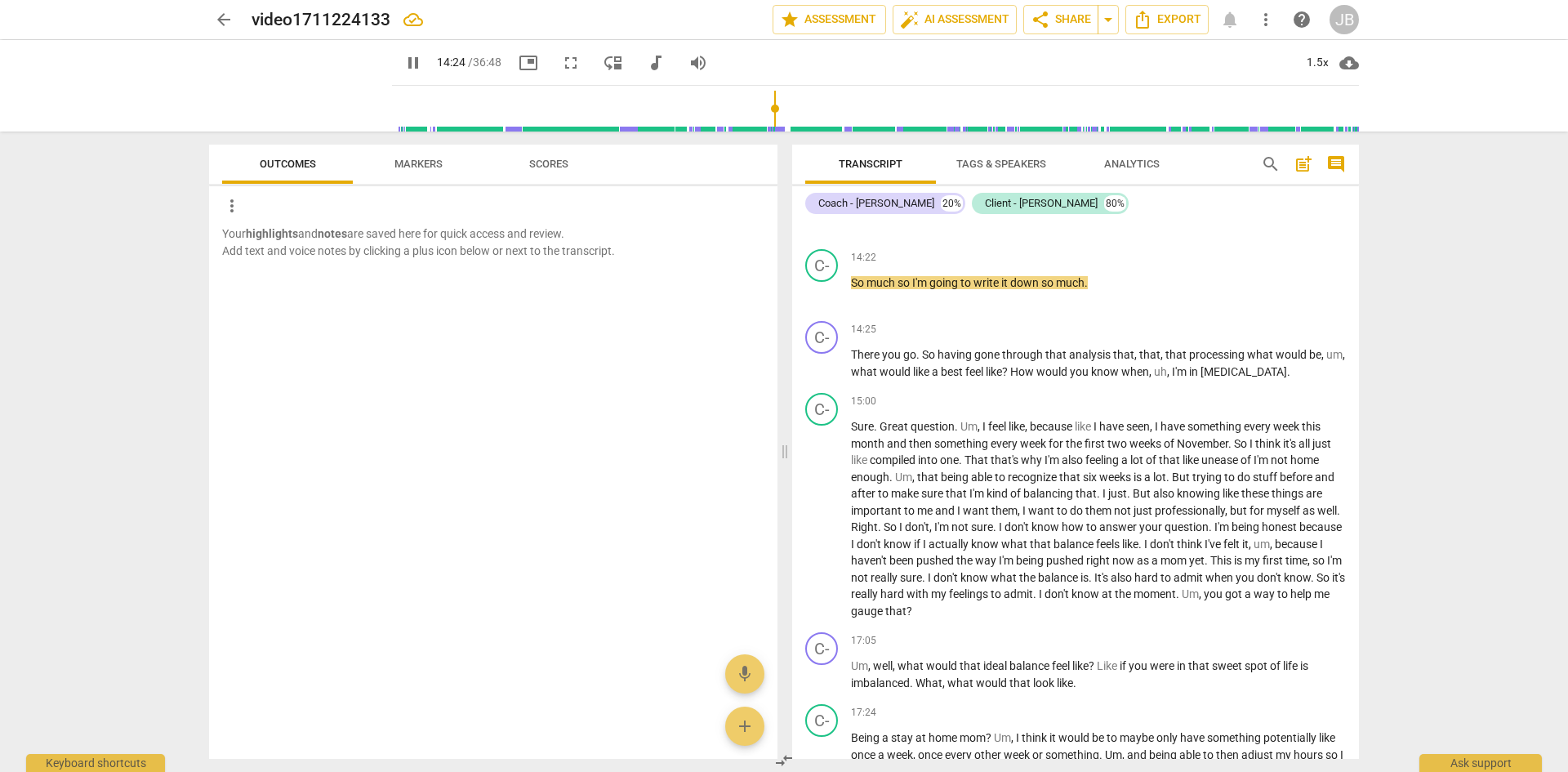
click at [1360, 416] on div "Transcript Tags & Speakers Analytics search post_add comment Coach - [PERSON_NA…" at bounding box center [1078, 452] width 586 height 640
click at [1240, 378] on span "[MEDICAL_DATA]" at bounding box center [1244, 372] width 87 height 13
type input "893"
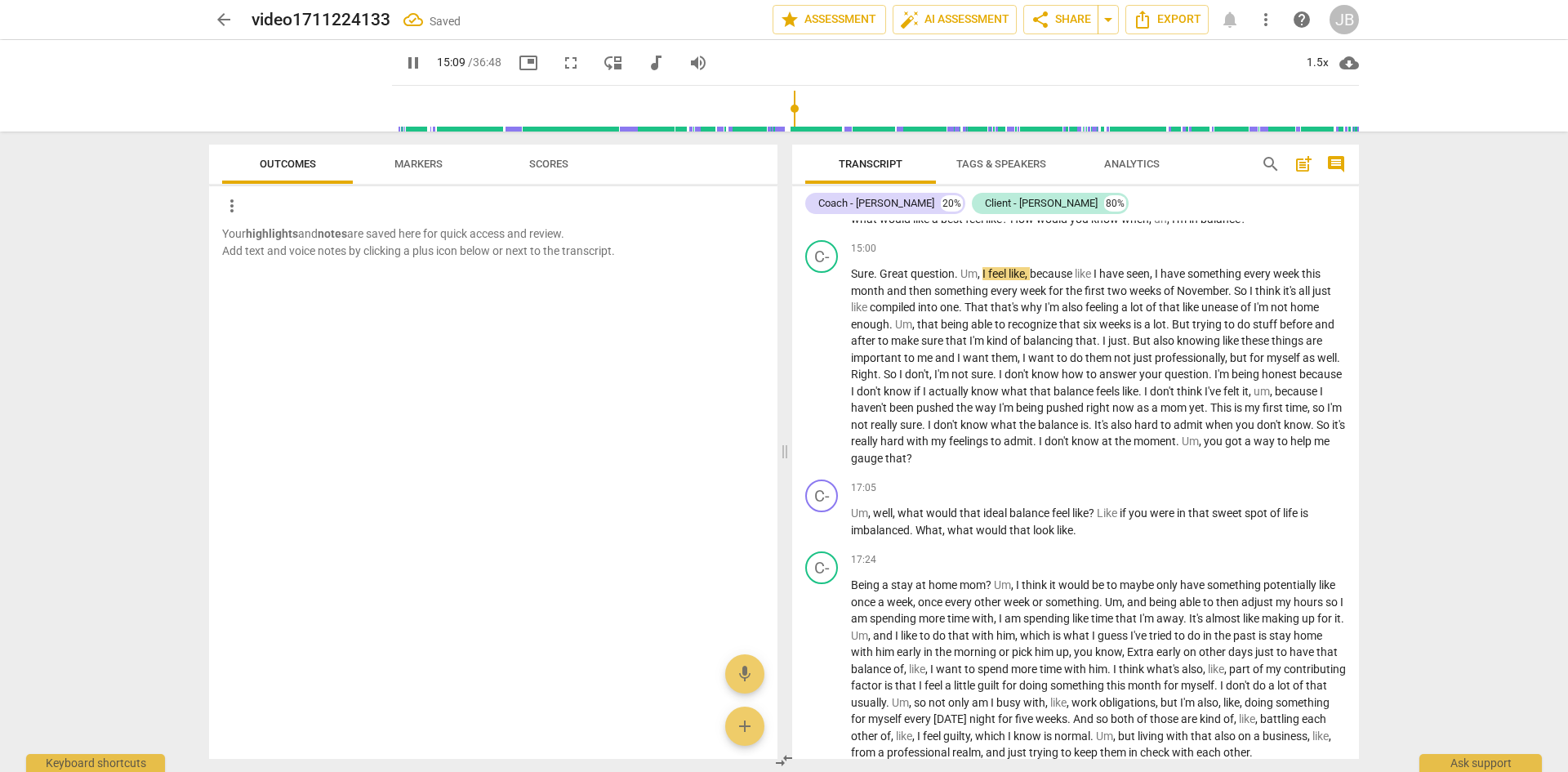
scroll to position [3345, 0]
drag, startPoint x: 1097, startPoint y: 288, endPoint x: 1153, endPoint y: 284, distance: 56.1
click at [1153, 284] on p "Sure . Great question . Um , I feel like , because like I have seen , I have so…" at bounding box center [1099, 364] width 495 height 201
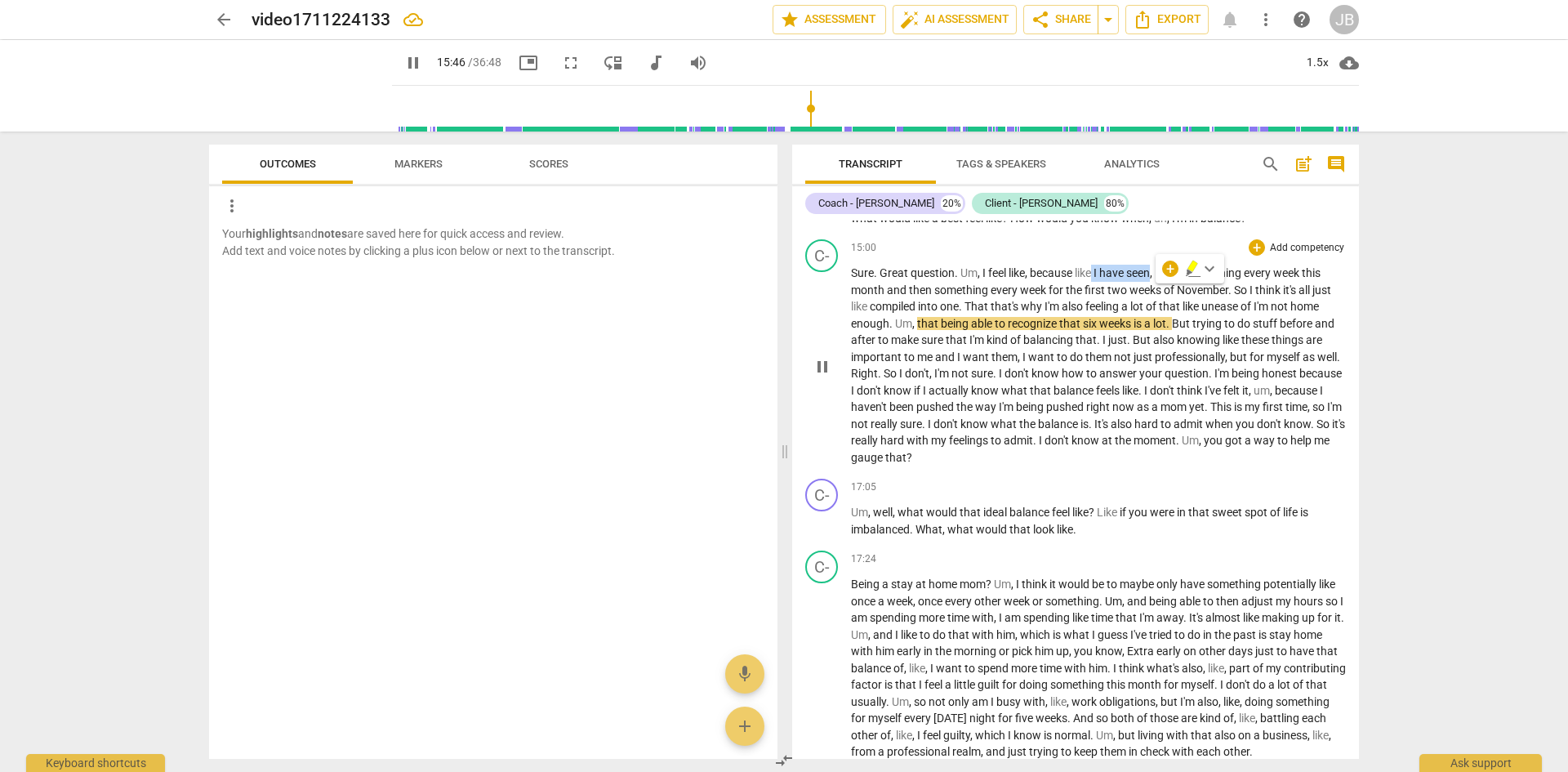
type input "947"
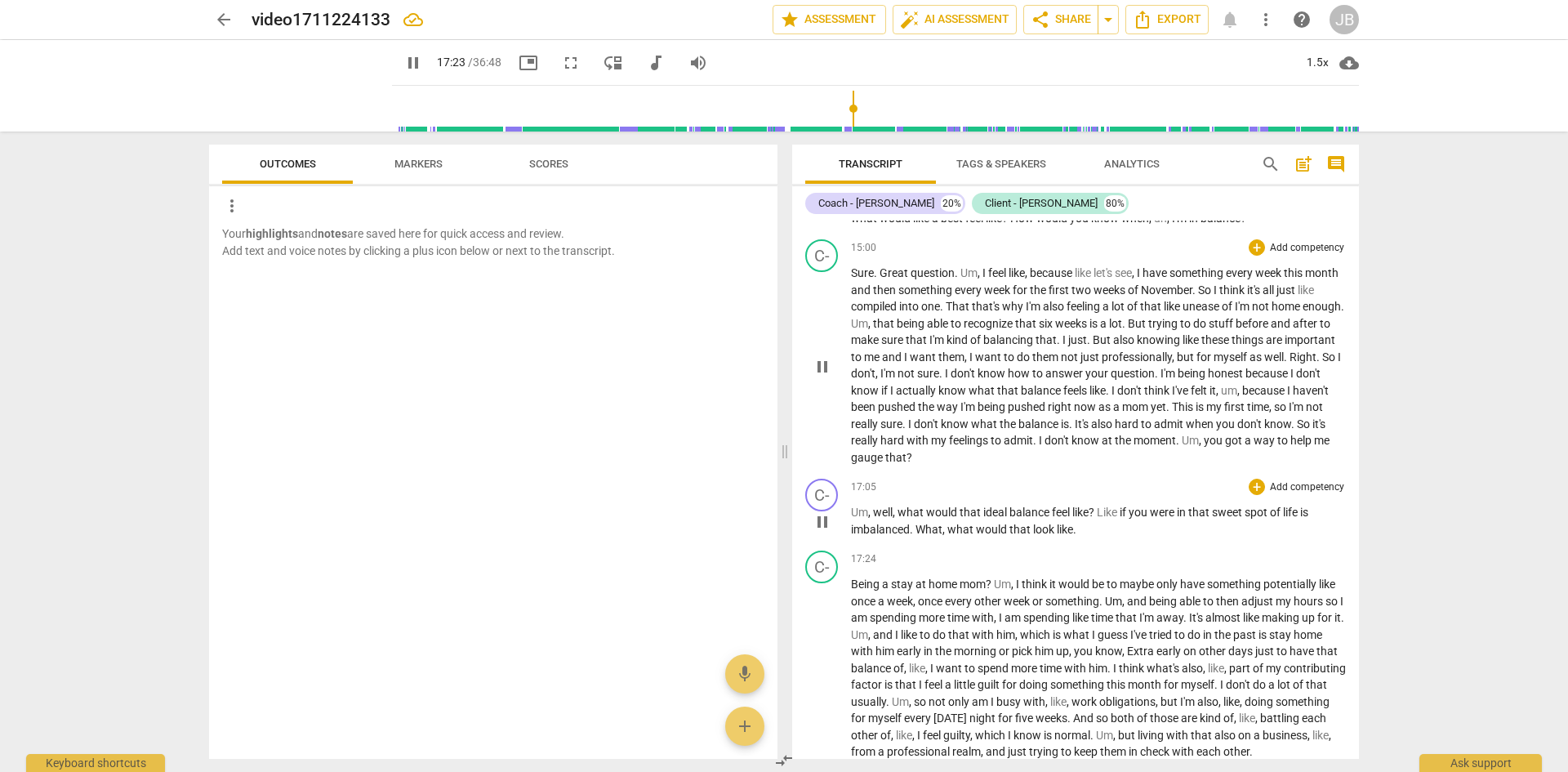
click at [862, 536] on span "imbalanced" at bounding box center [880, 529] width 59 height 13
type input "1045"
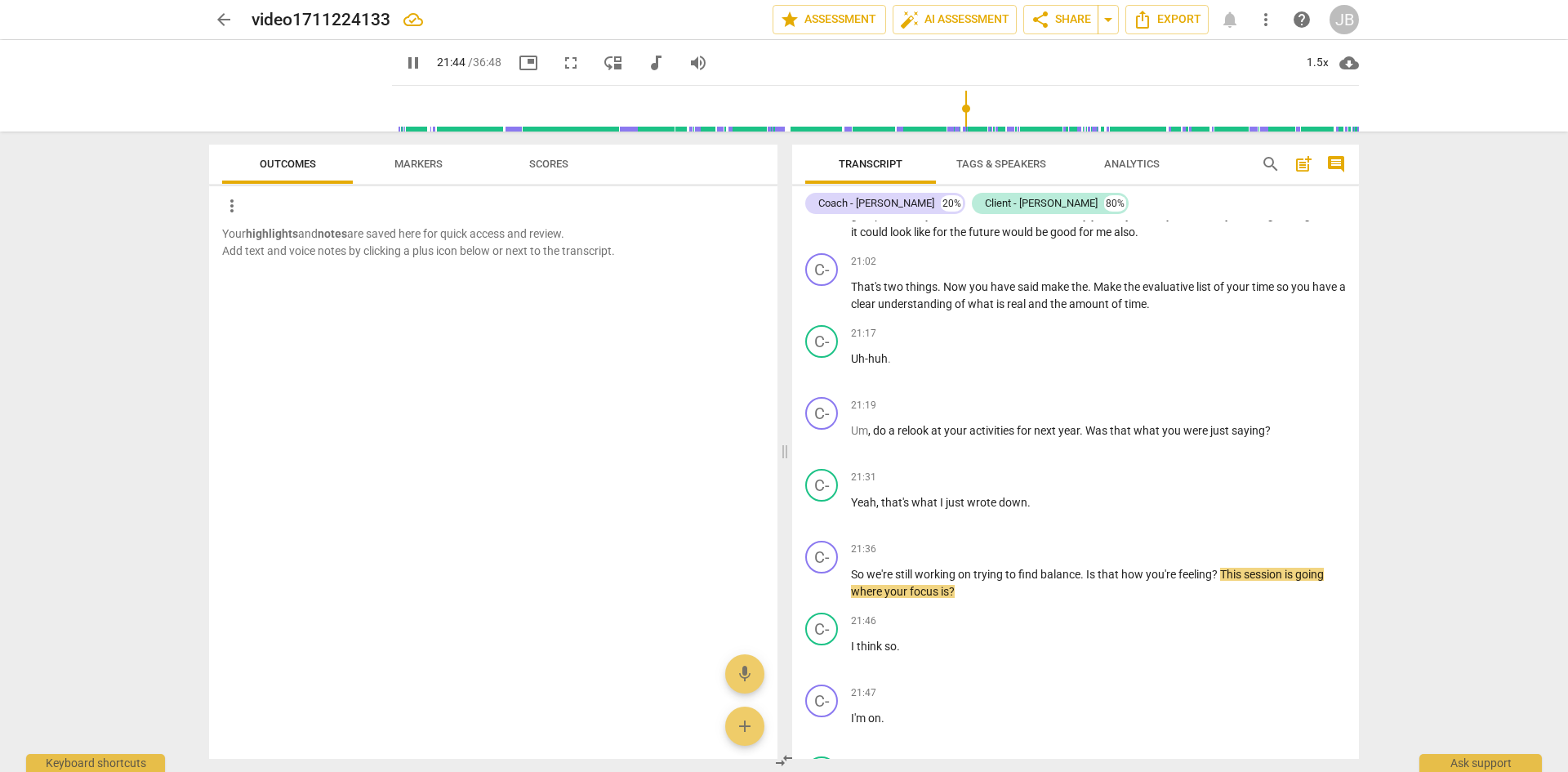
scroll to position [4130, 0]
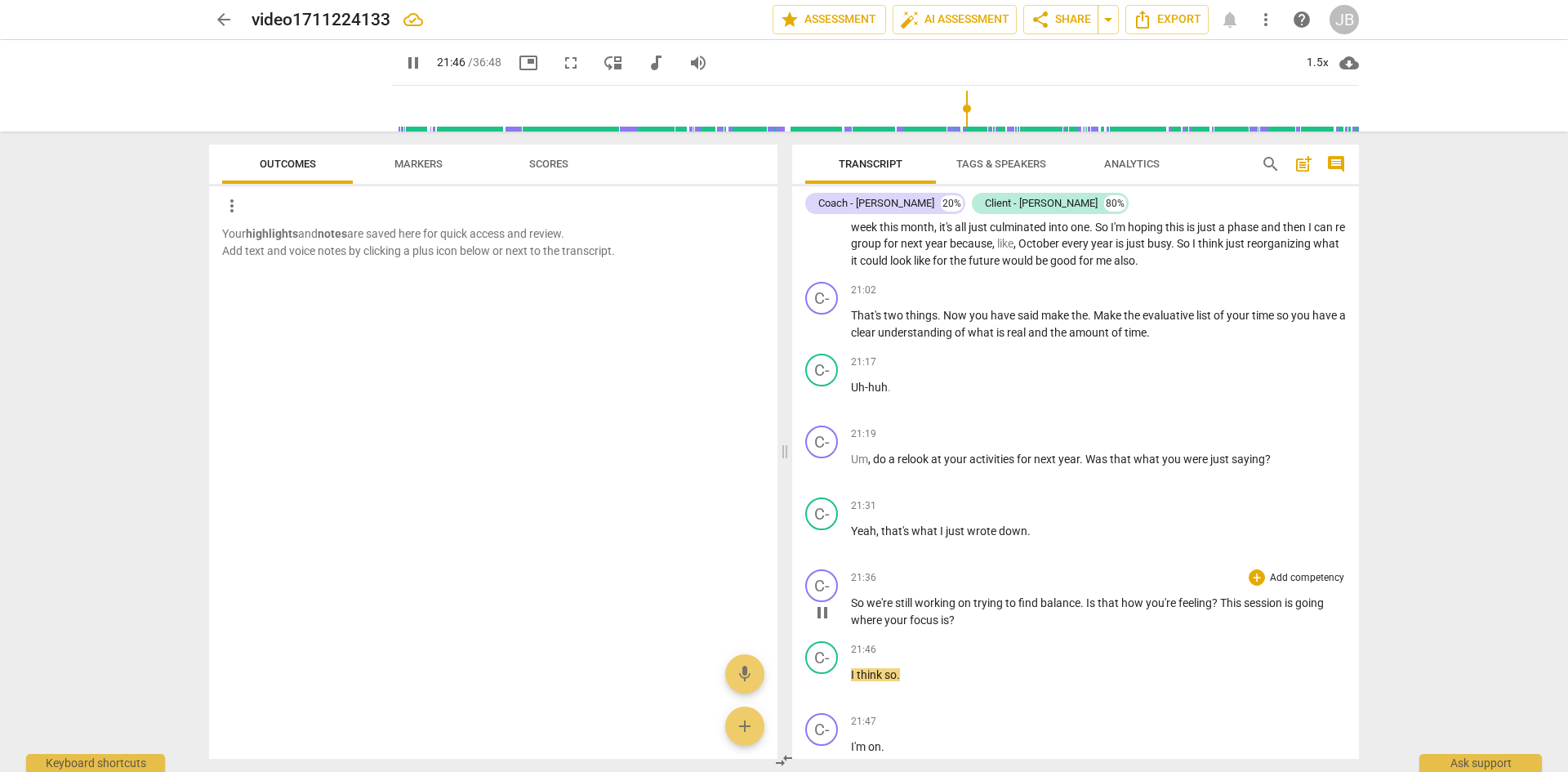
click at [1225, 609] on span "This" at bounding box center [1232, 603] width 23 height 13
type input "1309"
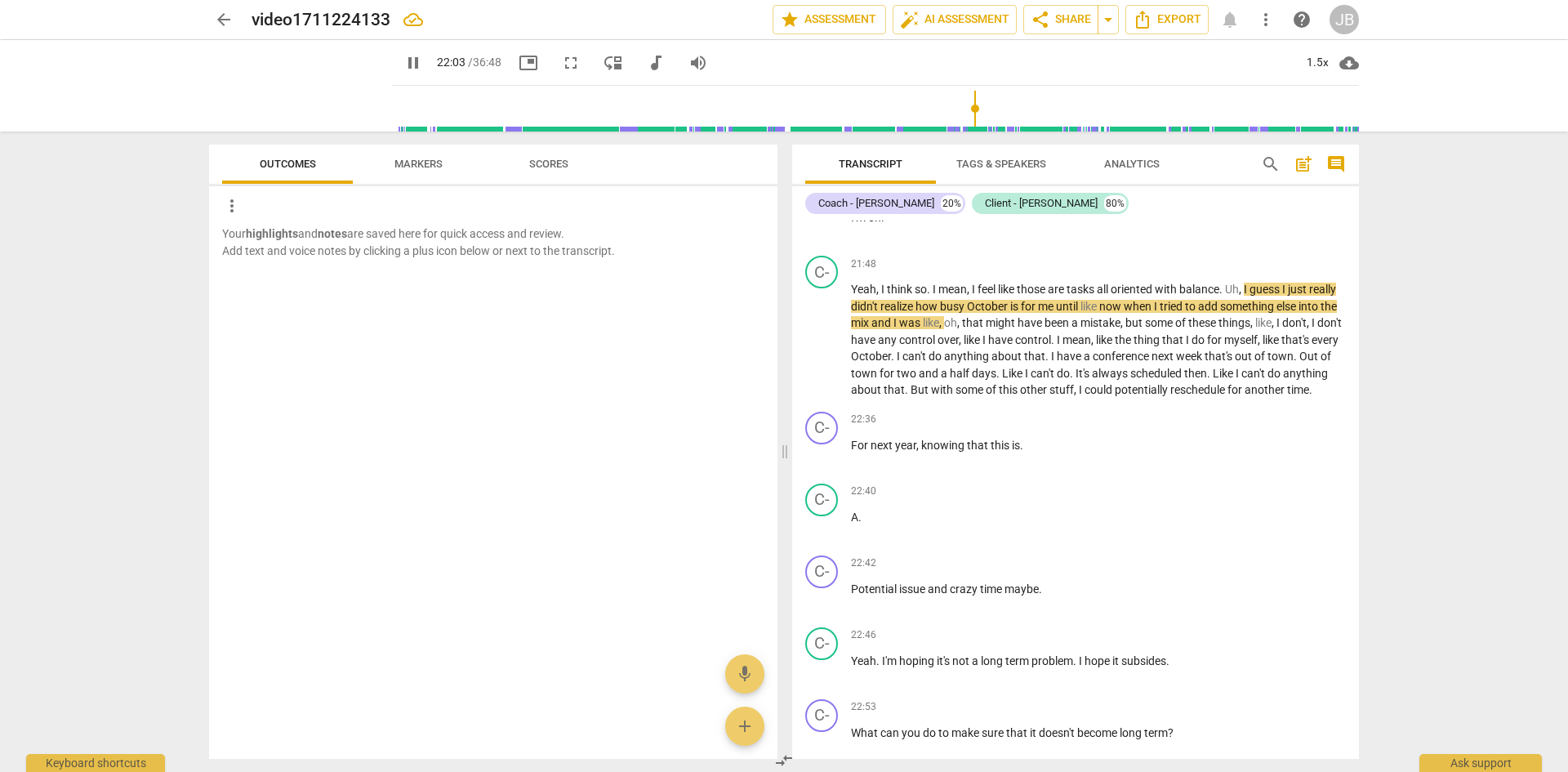
scroll to position [4675, 0]
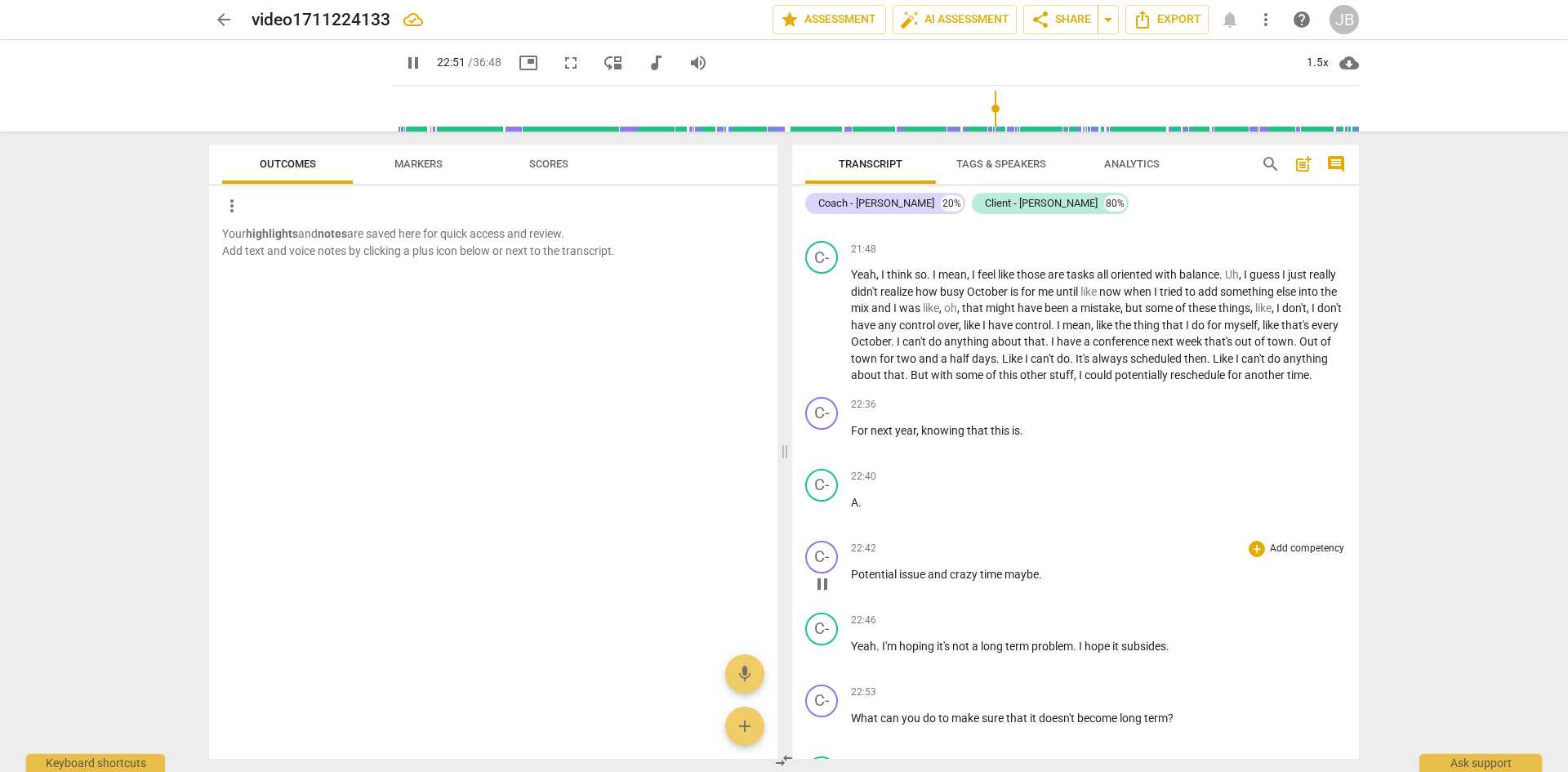
drag, startPoint x: 1002, startPoint y: 615, endPoint x: 1011, endPoint y: 629, distance: 16.6
click at [1011, 583] on p "Potential issue and crazy time maybe ." at bounding box center [1099, 574] width 495 height 18
click at [1006, 581] on span "maybe" at bounding box center [1021, 574] width 34 height 13
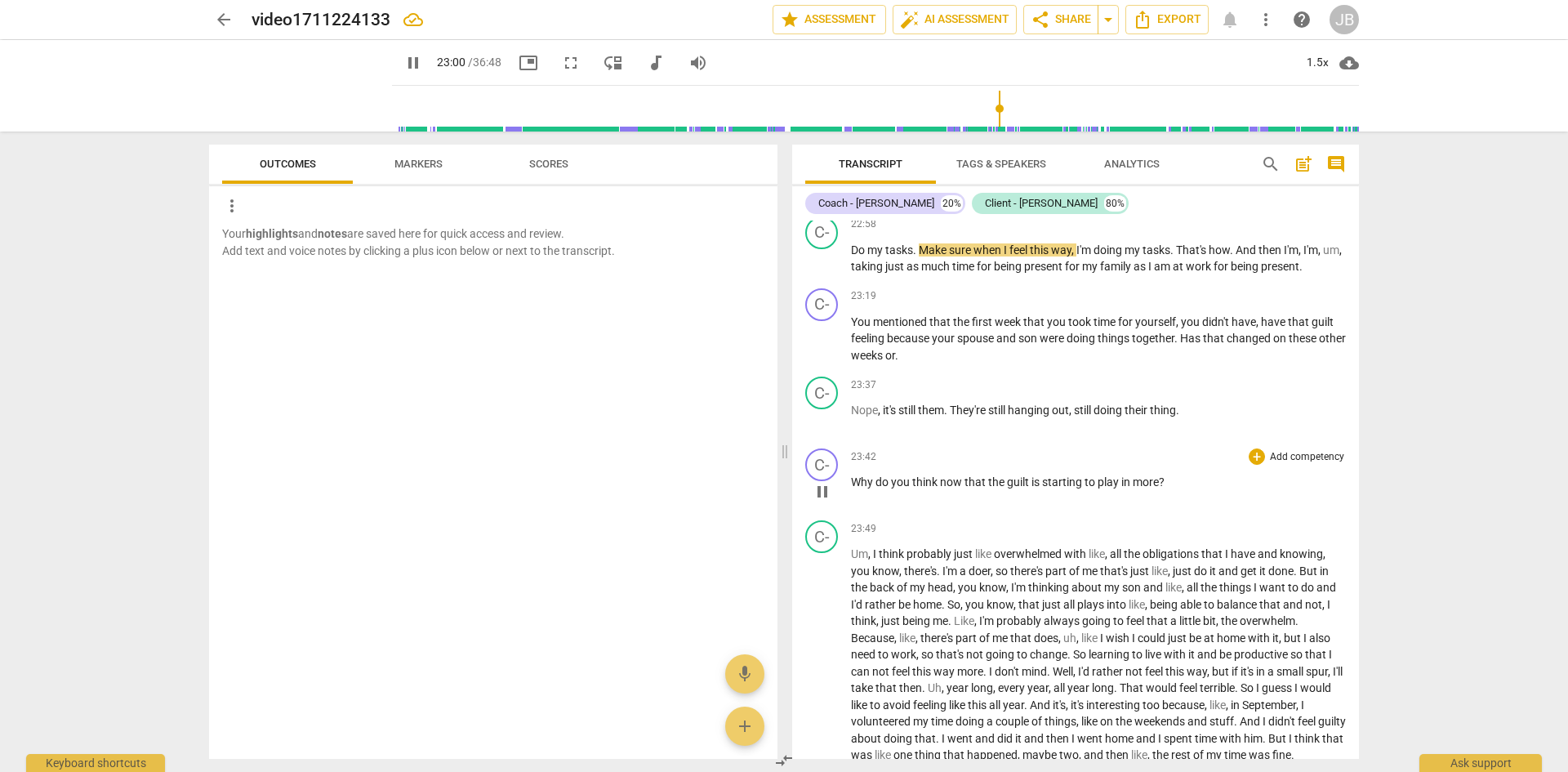
drag, startPoint x: 1352, startPoint y: 529, endPoint x: 1345, endPoint y: 499, distance: 30.8
click at [1345, 499] on div "C- play_arrow pause 23:42 + Add competency keyboard_arrow_right Why do you thin…" at bounding box center [1075, 478] width 567 height 72
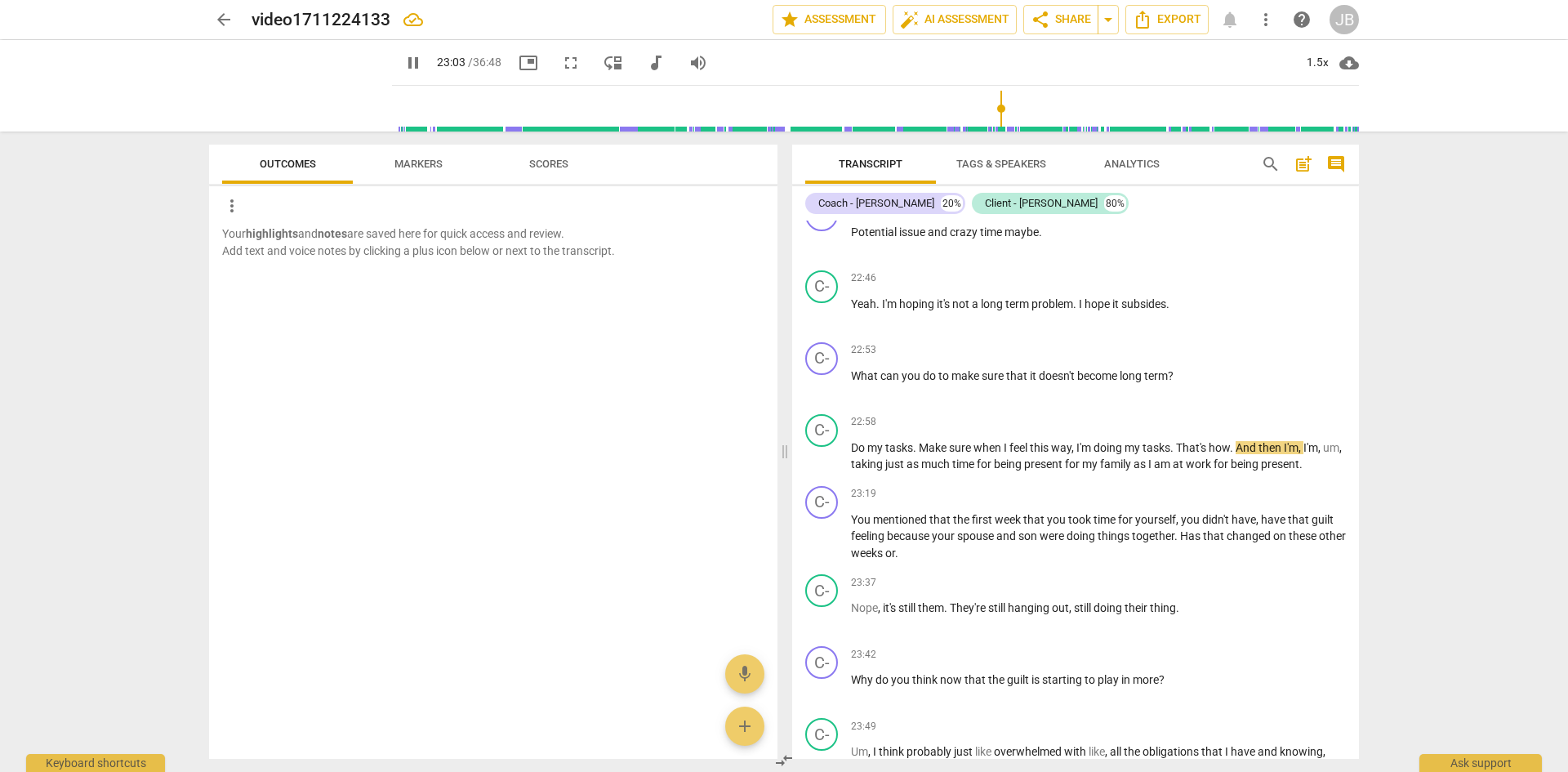
scroll to position [5046, 0]
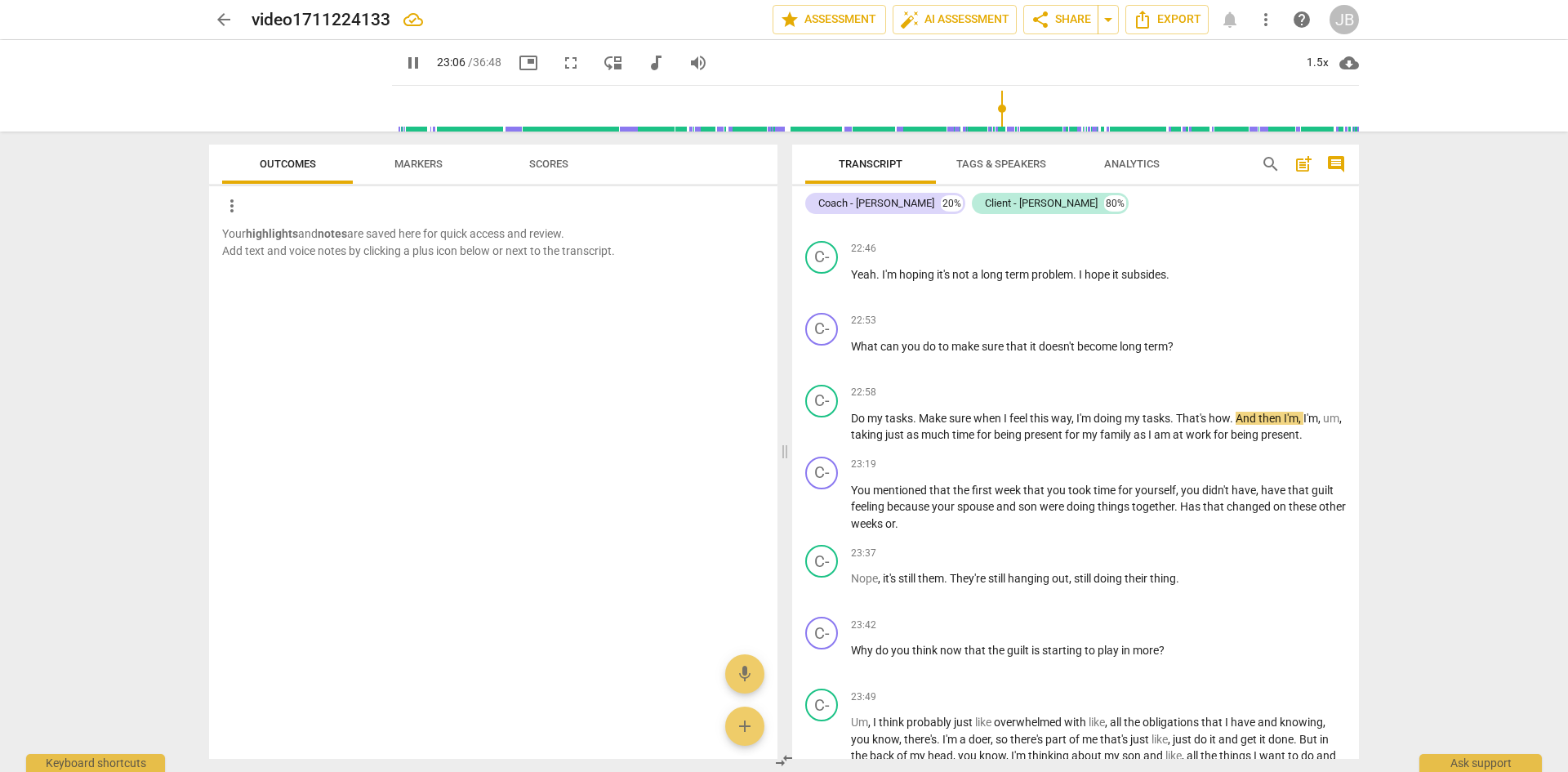
click at [1004, 209] on span "time" at bounding box center [992, 203] width 24 height 13
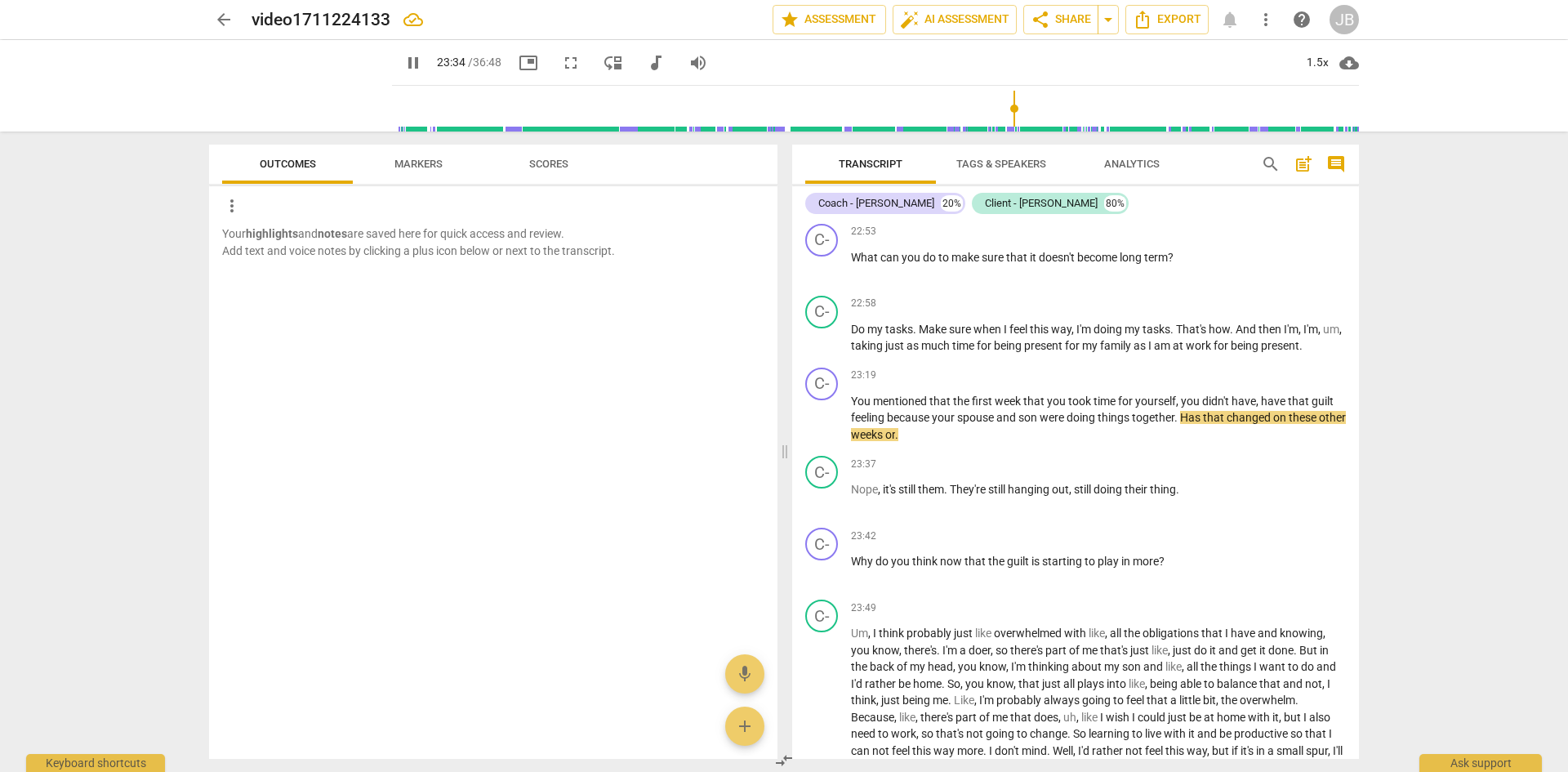
scroll to position [5207, 0]
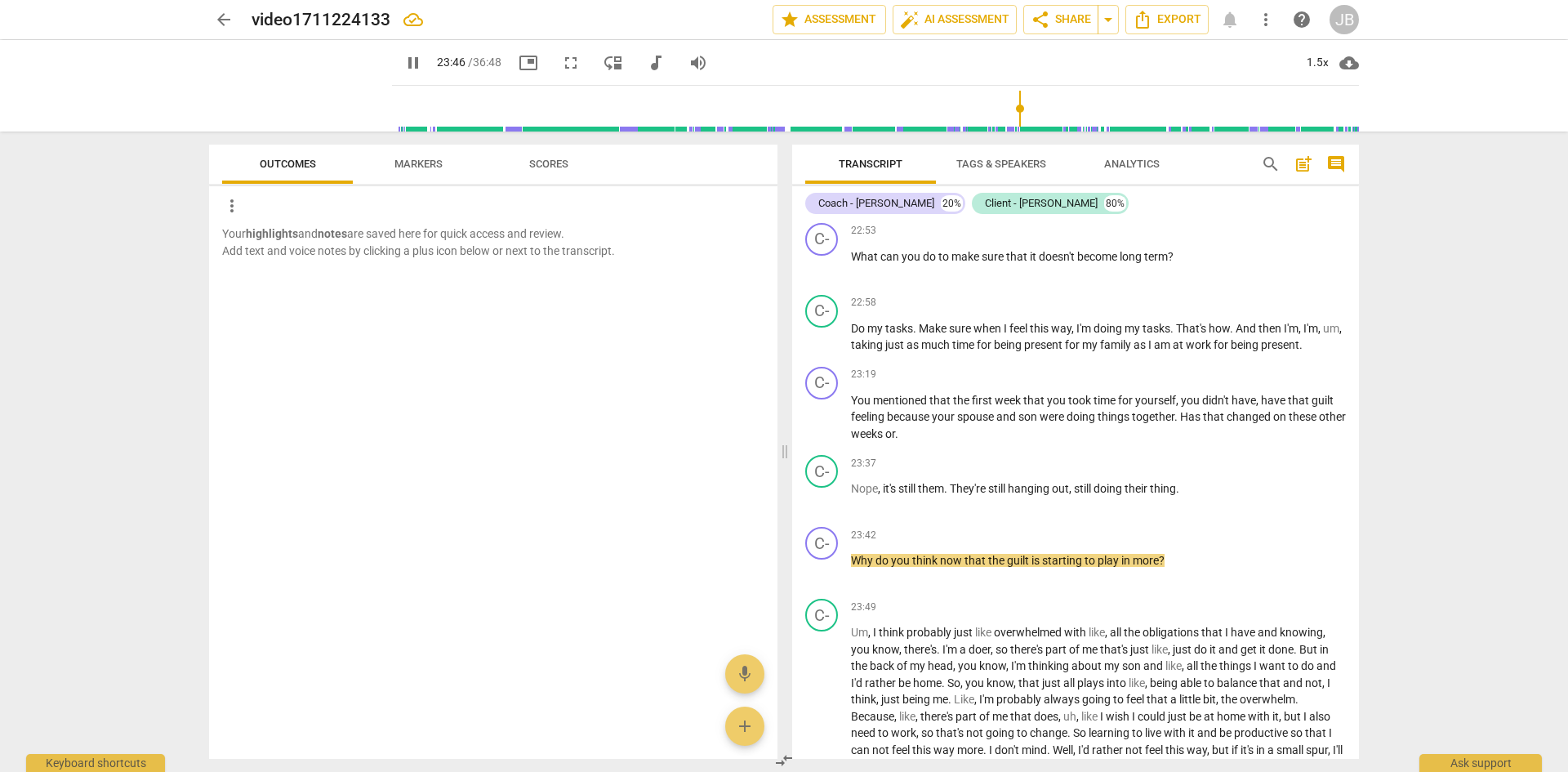
drag, startPoint x: 1350, startPoint y: 530, endPoint x: 1355, endPoint y: 556, distance: 26.5
click at [1355, 556] on div "C- play_arrow pause 00:00 + Add competency keyboard_arrow_right No pressure . H…" at bounding box center [1075, 490] width 567 height 539
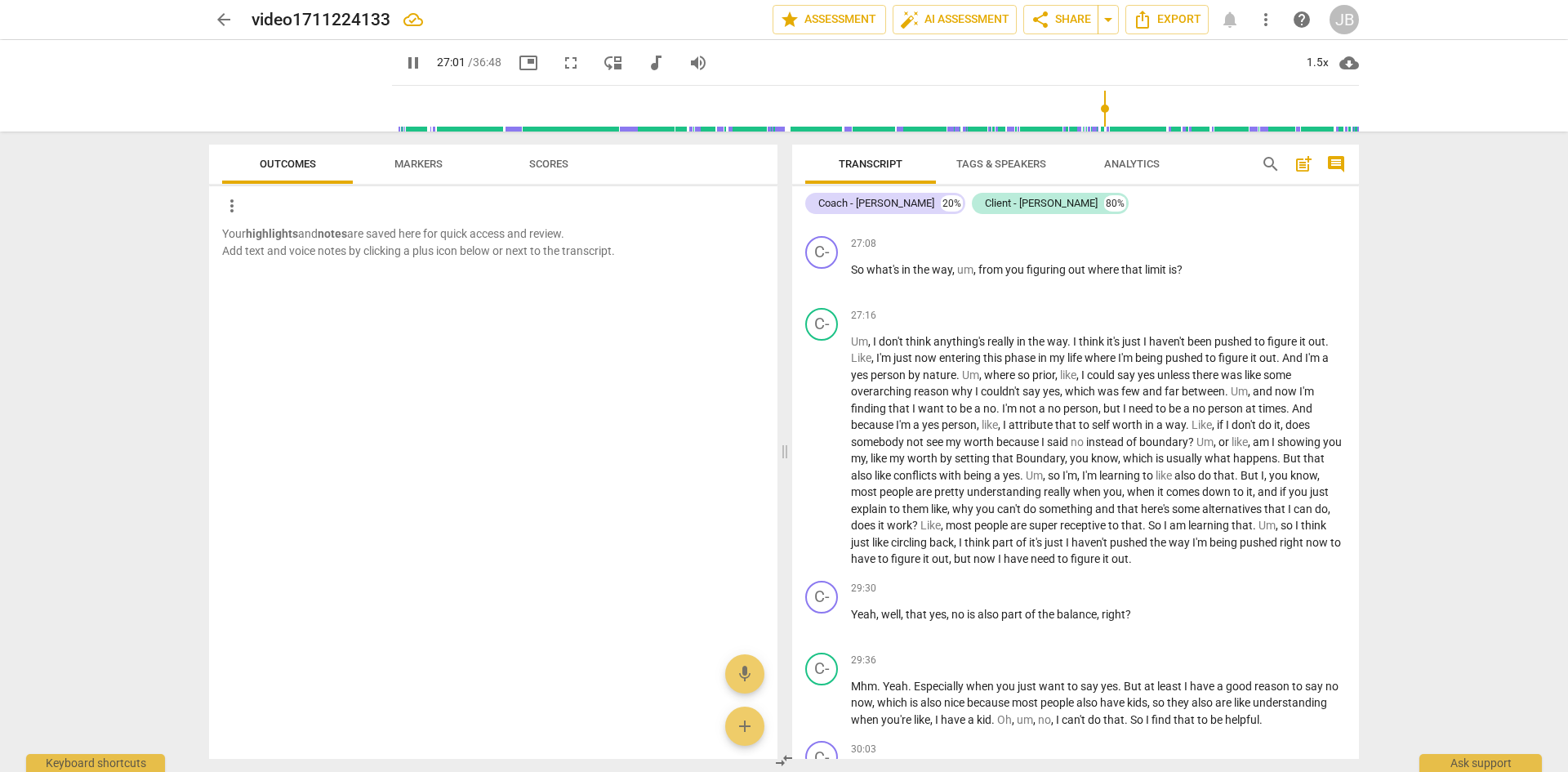
scroll to position [6847, 0]
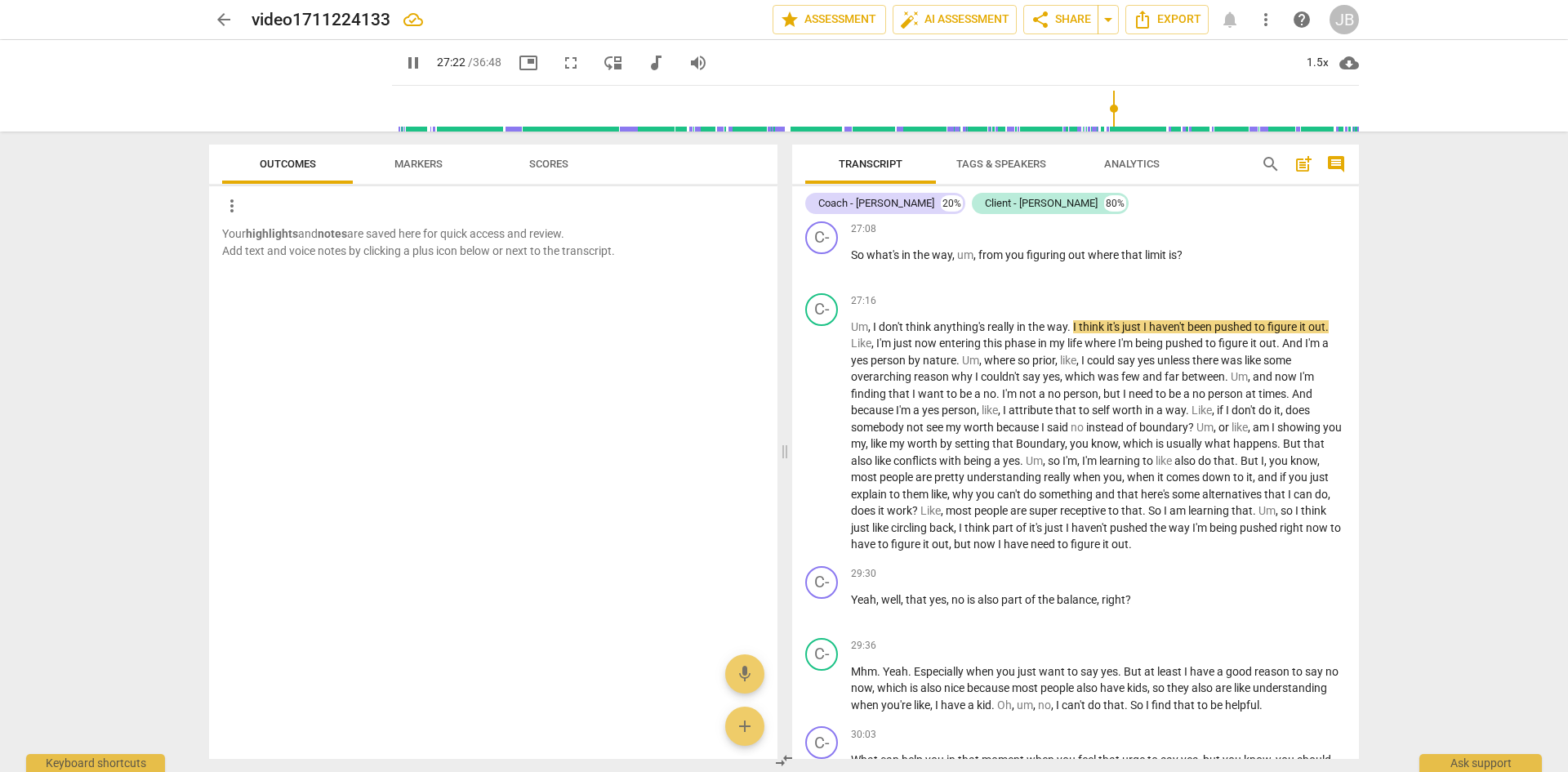
drag, startPoint x: 1353, startPoint y: 627, endPoint x: 1441, endPoint y: 504, distance: 151.2
drag, startPoint x: 1441, startPoint y: 504, endPoint x: 1490, endPoint y: 547, distance: 65.2
click at [1490, 547] on div "arrow_back video1711224133 edit star Assessment auto_fix_high AI Assessment sha…" at bounding box center [784, 386] width 1568 height 772
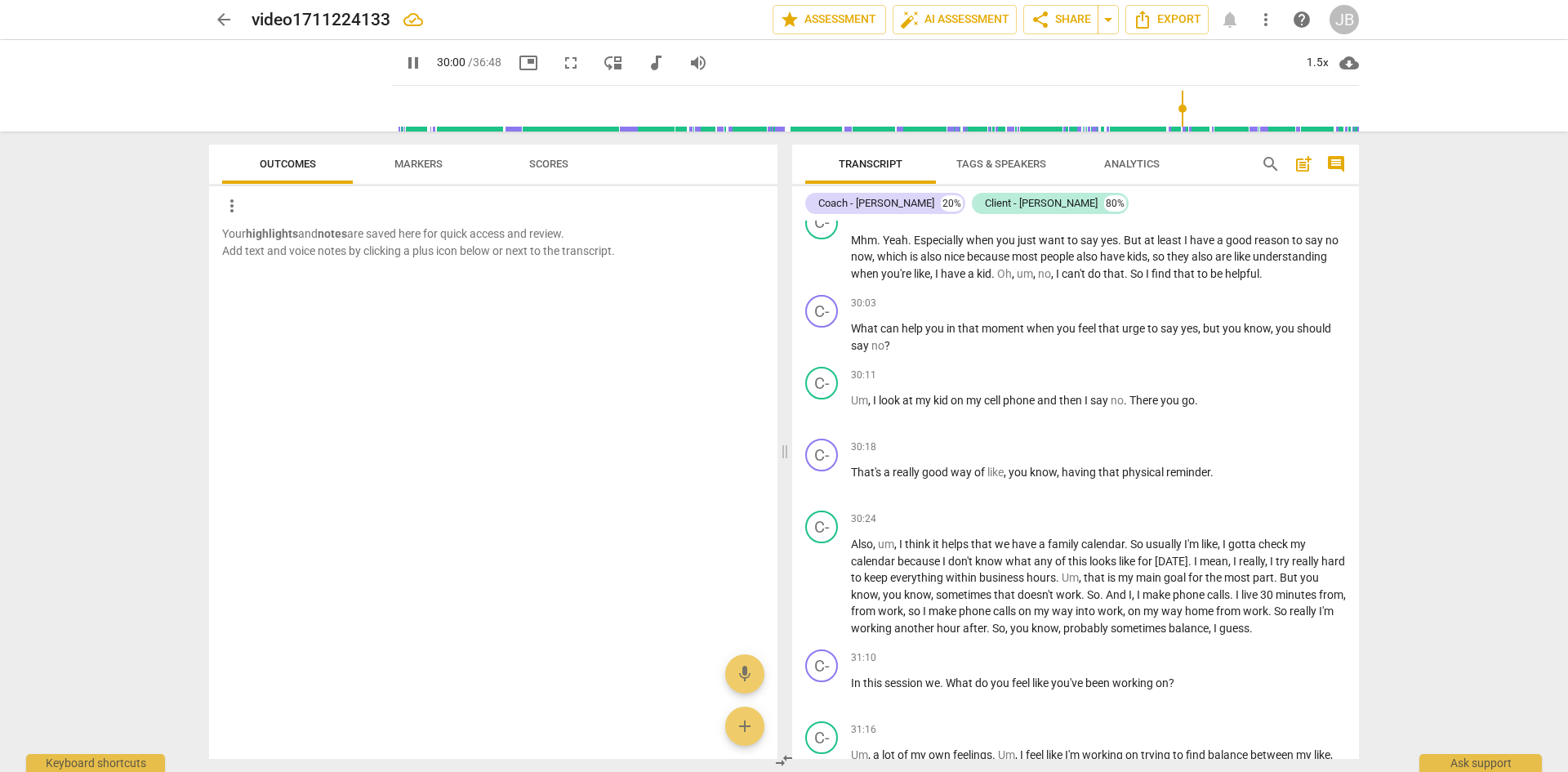
scroll to position [7394, 0]
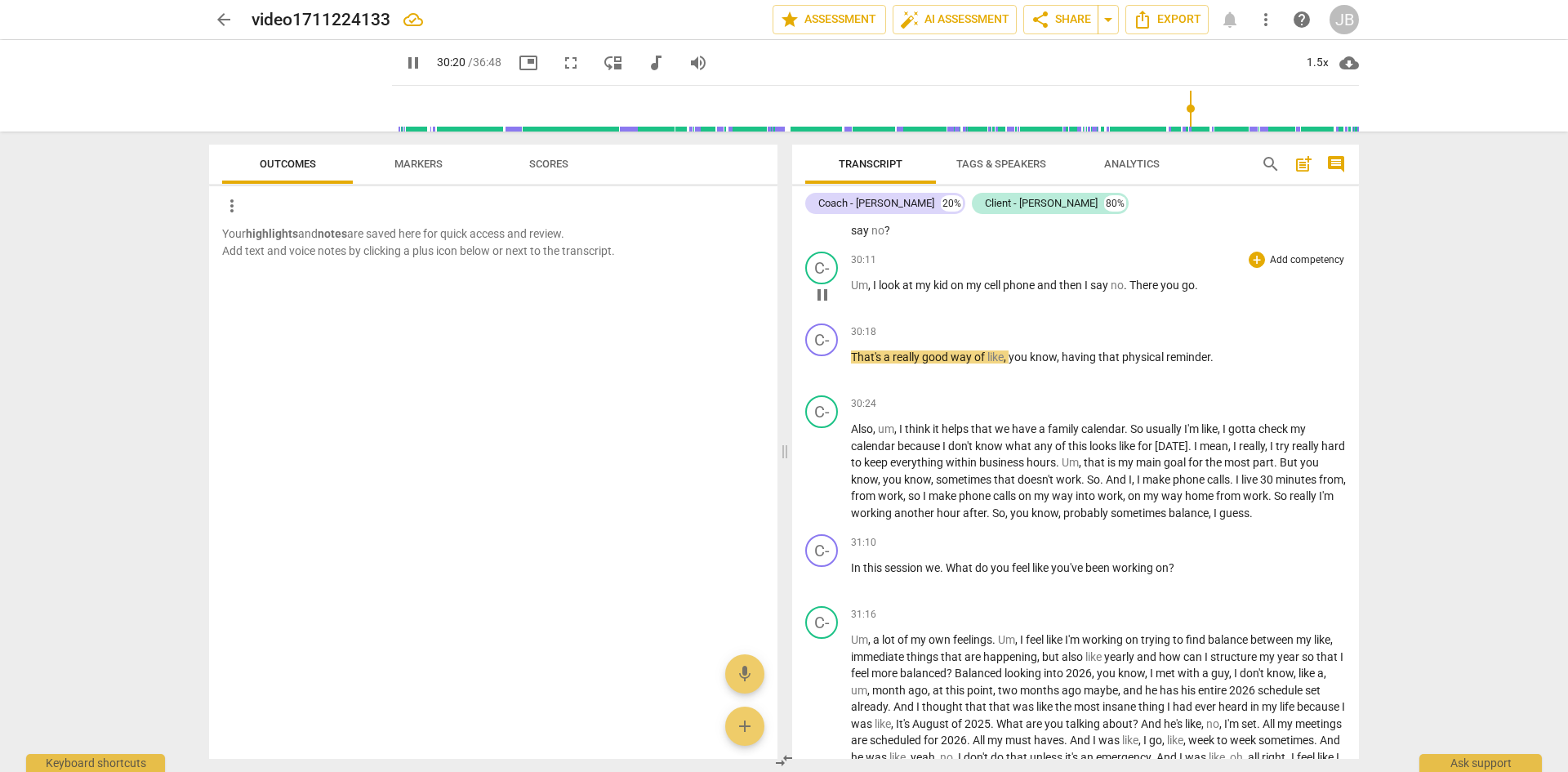
click at [1136, 292] on span "There" at bounding box center [1145, 285] width 31 height 13
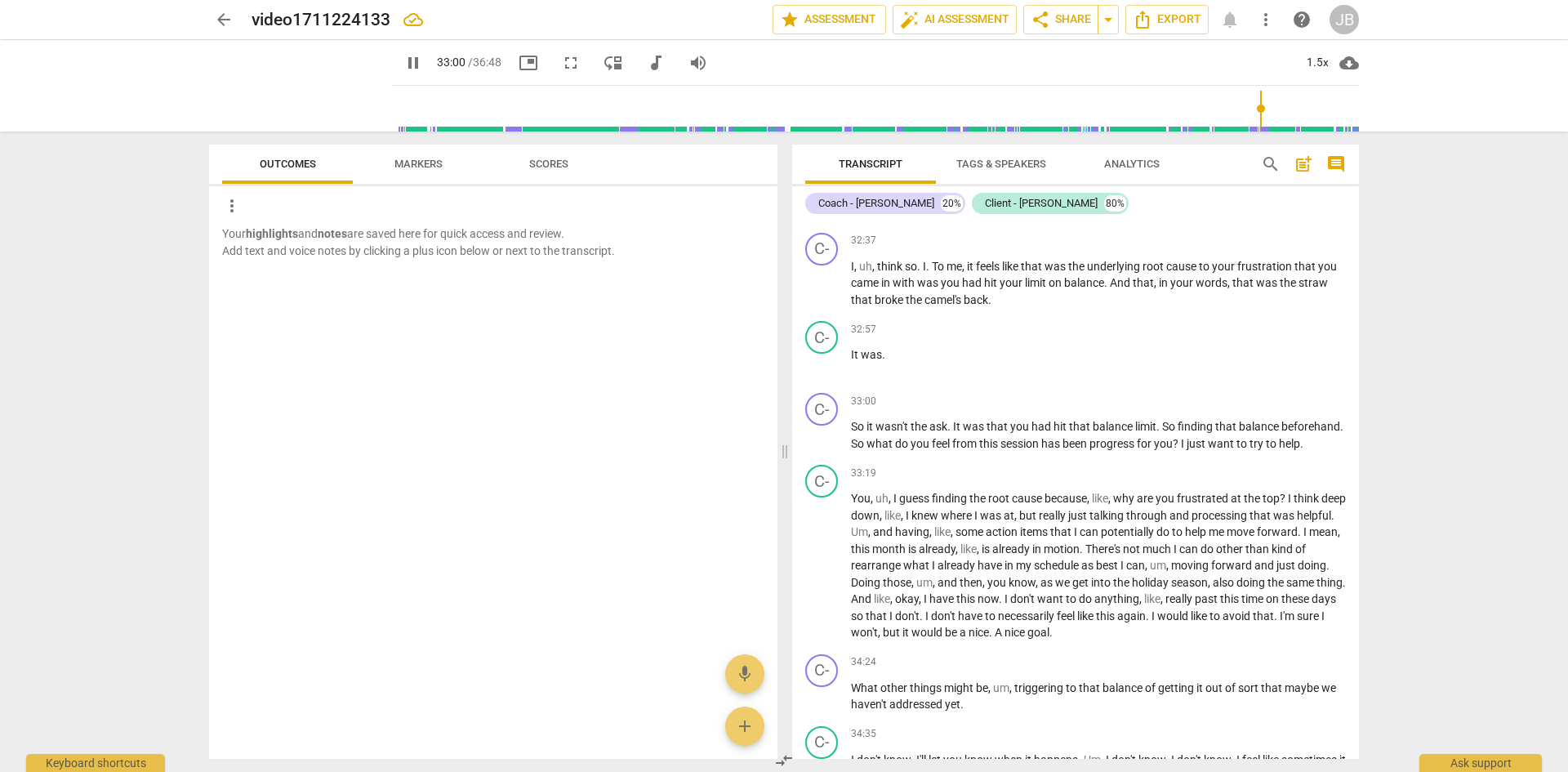
scroll to position [8106, 0]
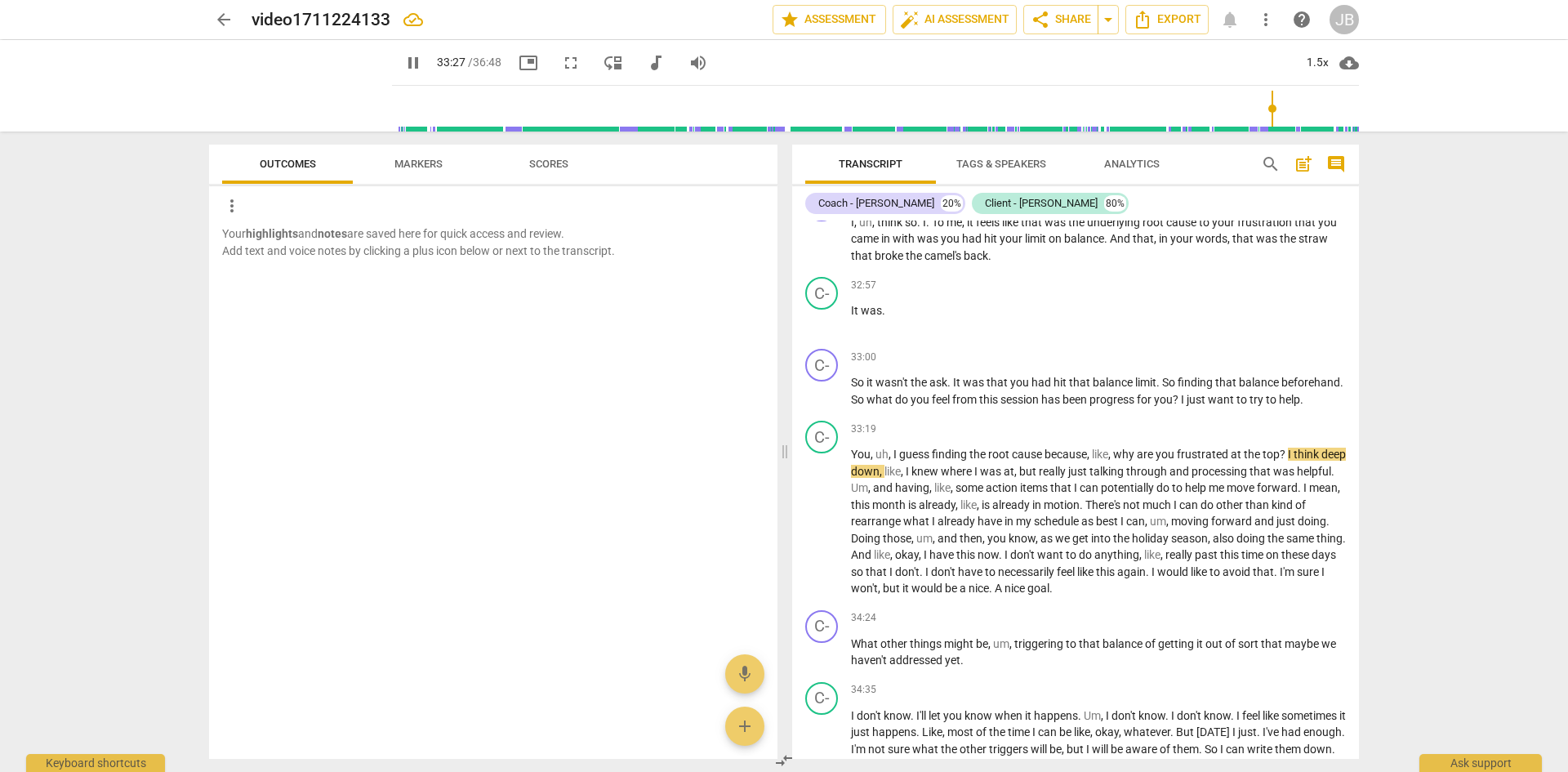
drag, startPoint x: 1359, startPoint y: 692, endPoint x: 1362, endPoint y: 708, distance: 16.3
drag, startPoint x: 1362, startPoint y: 708, endPoint x: 1454, endPoint y: 527, distance: 203.0
click at [1454, 527] on div "arrow_back video1711224133 edit star Assessment auto_fix_high AI Assessment sha…" at bounding box center [784, 386] width 1568 height 772
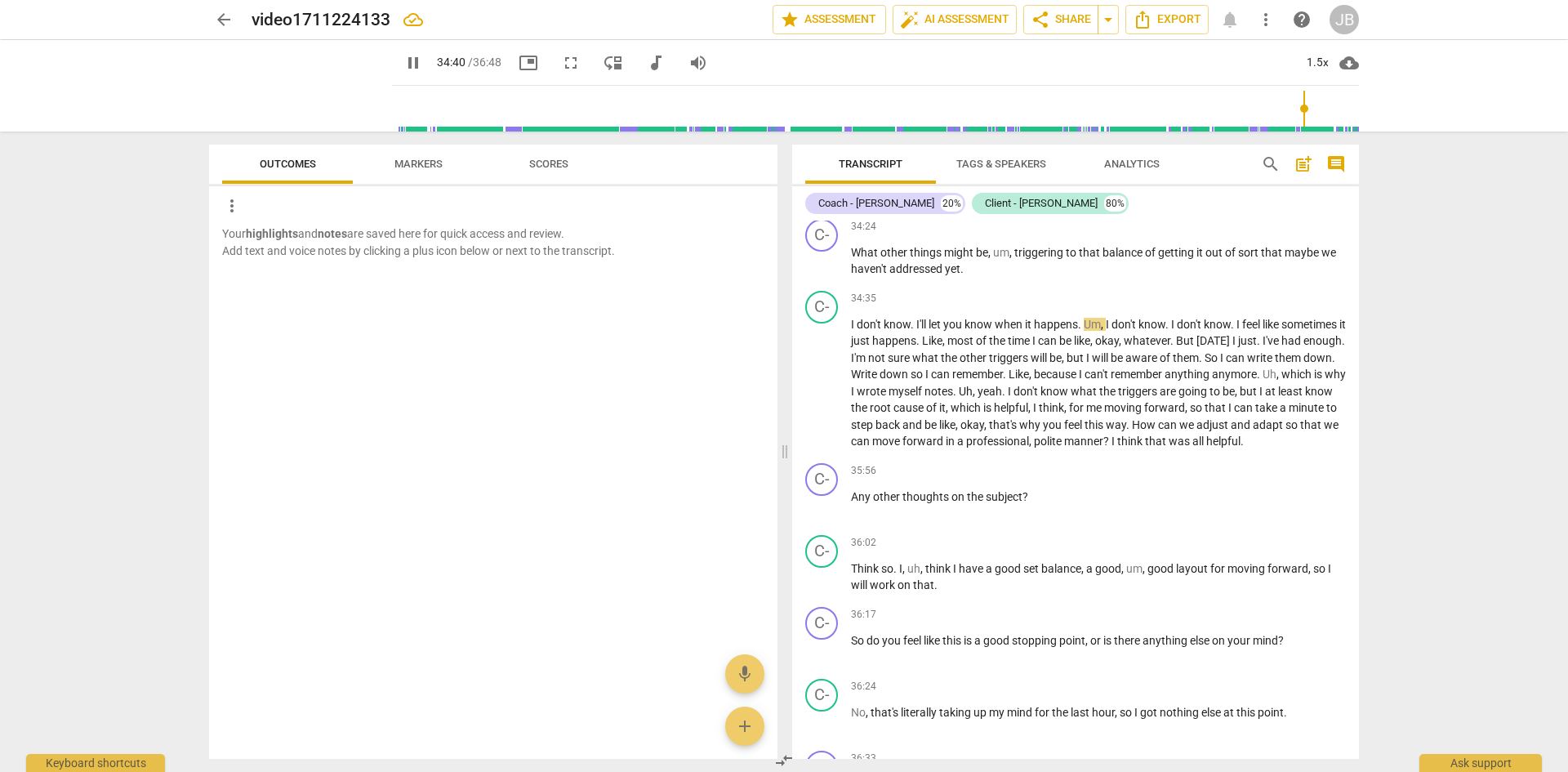
scroll to position [8527, 0]
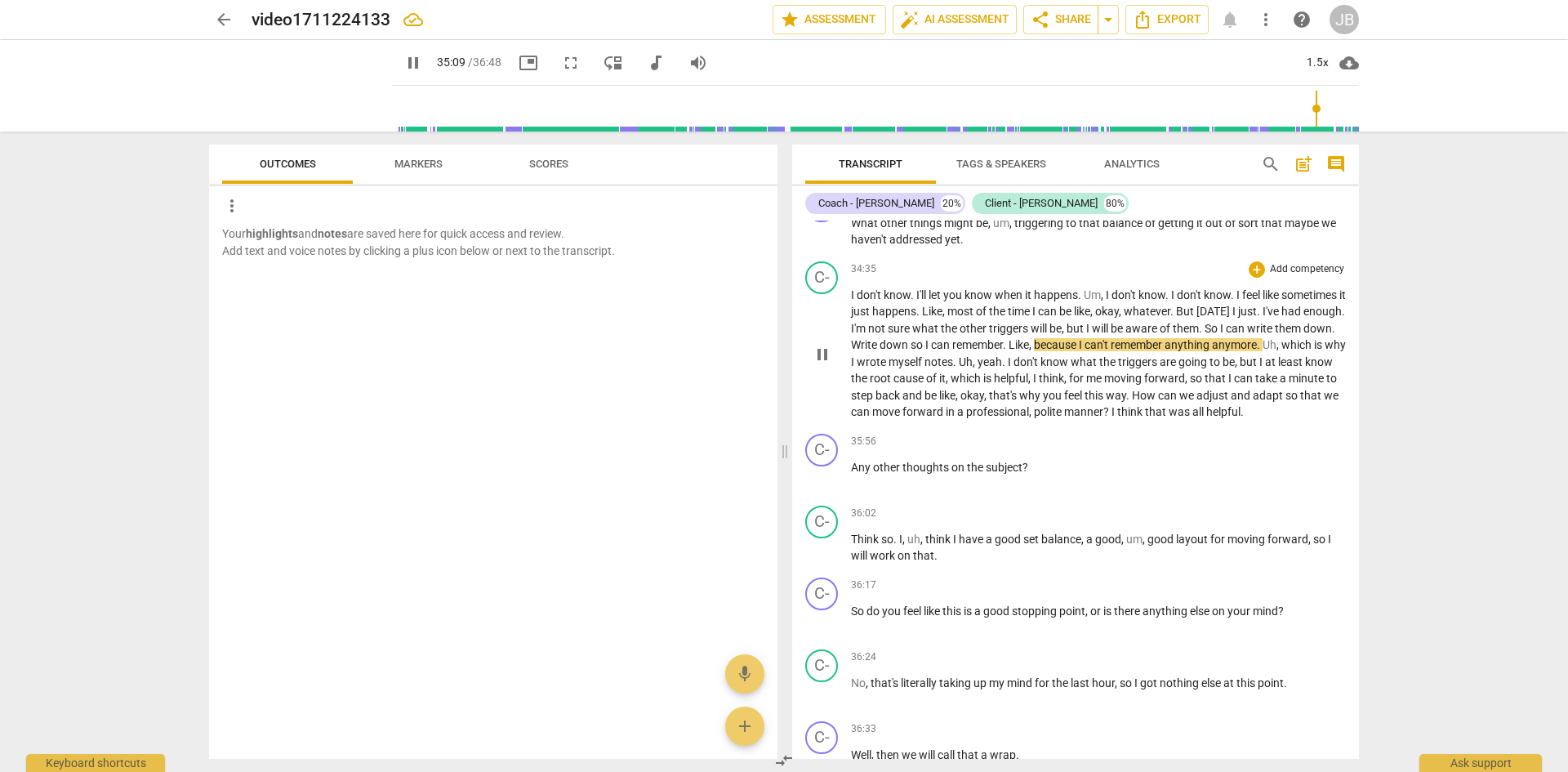
click at [879, 351] on span "Write" at bounding box center [865, 345] width 28 height 13
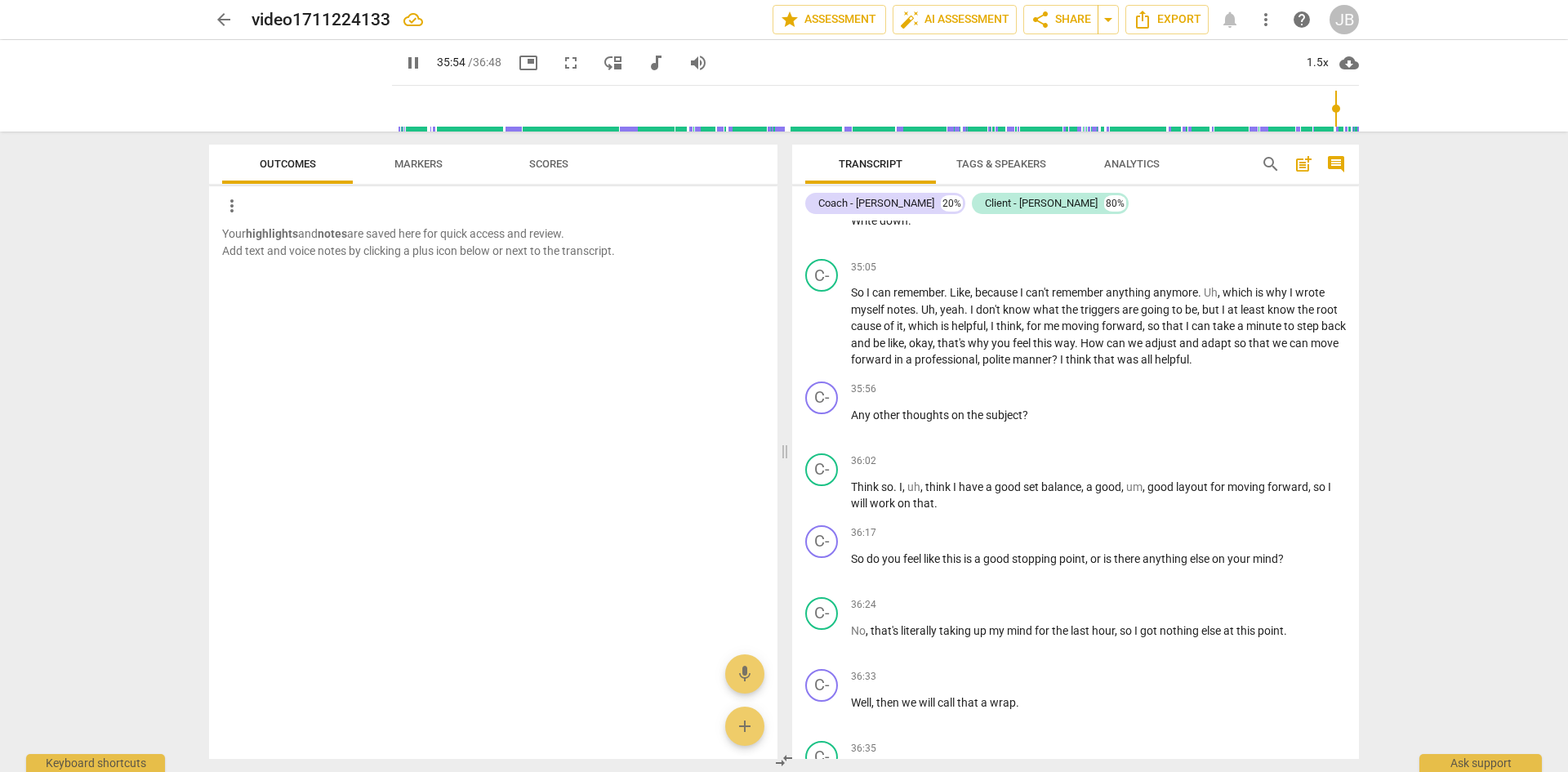
scroll to position [8719, 0]
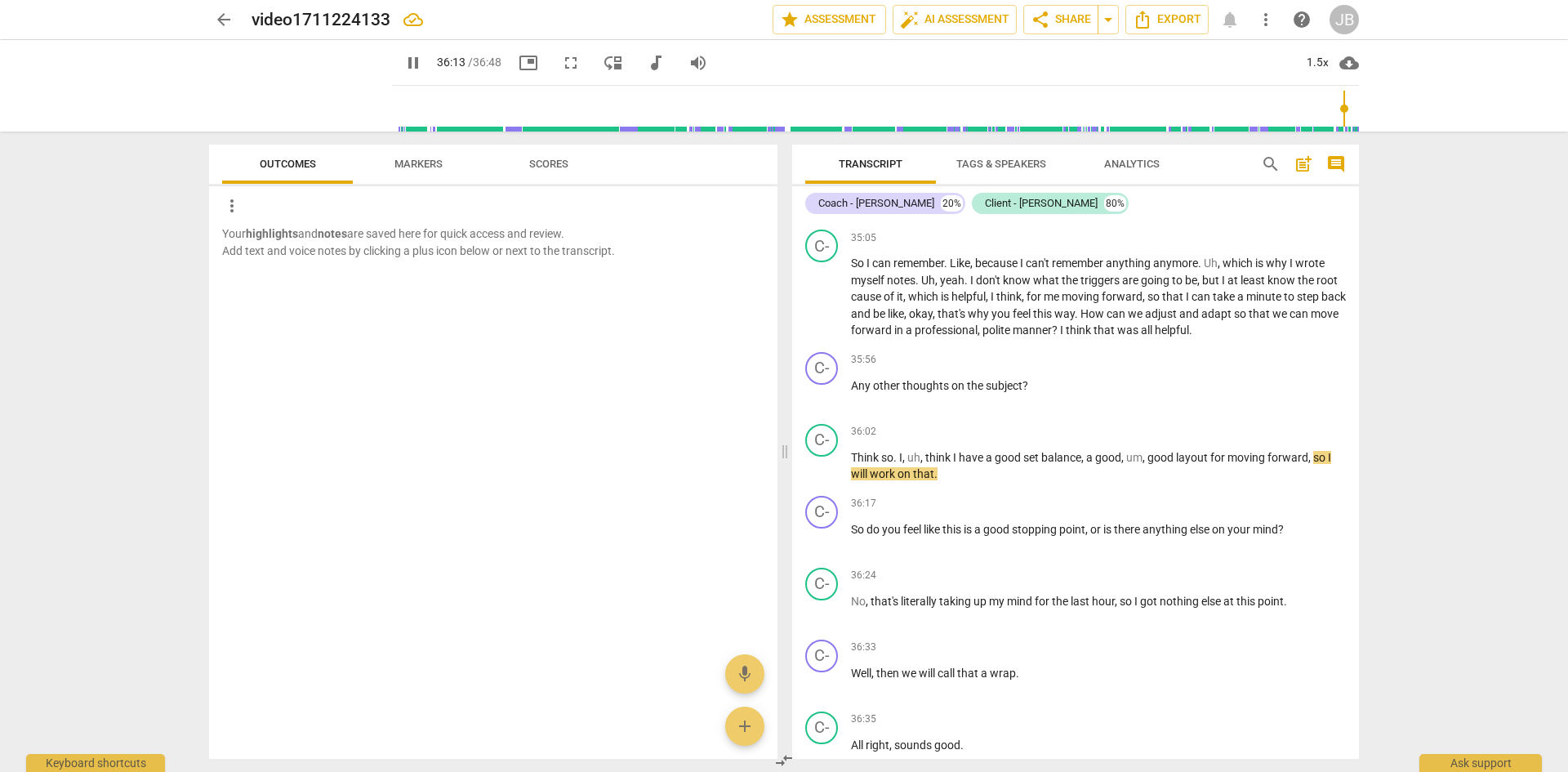
drag, startPoint x: 1358, startPoint y: 712, endPoint x: 1415, endPoint y: 540, distance: 181.2
drag, startPoint x: 1415, startPoint y: 540, endPoint x: 1385, endPoint y: 659, distance: 122.7
drag, startPoint x: 1385, startPoint y: 659, endPoint x: 1426, endPoint y: 677, distance: 44.8
click at [1426, 677] on div "arrow_back video1711224133 edit star Assessment auto_fix_high AI Assessment sha…" at bounding box center [784, 386] width 1568 height 772
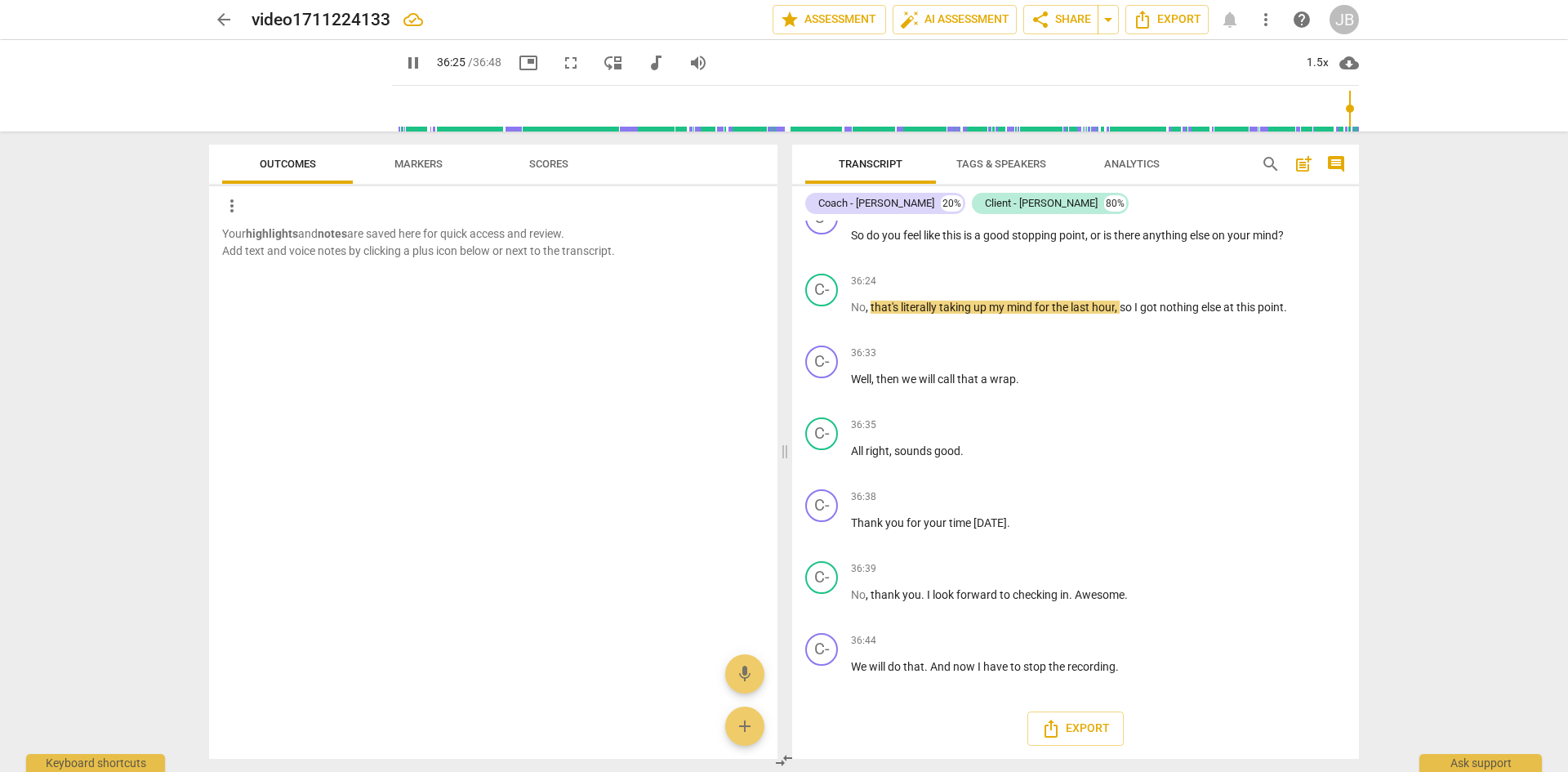
scroll to position [9129, 0]
type input "2208"
click at [449, 23] on span "edit" at bounding box center [451, 20] width 20 height 20
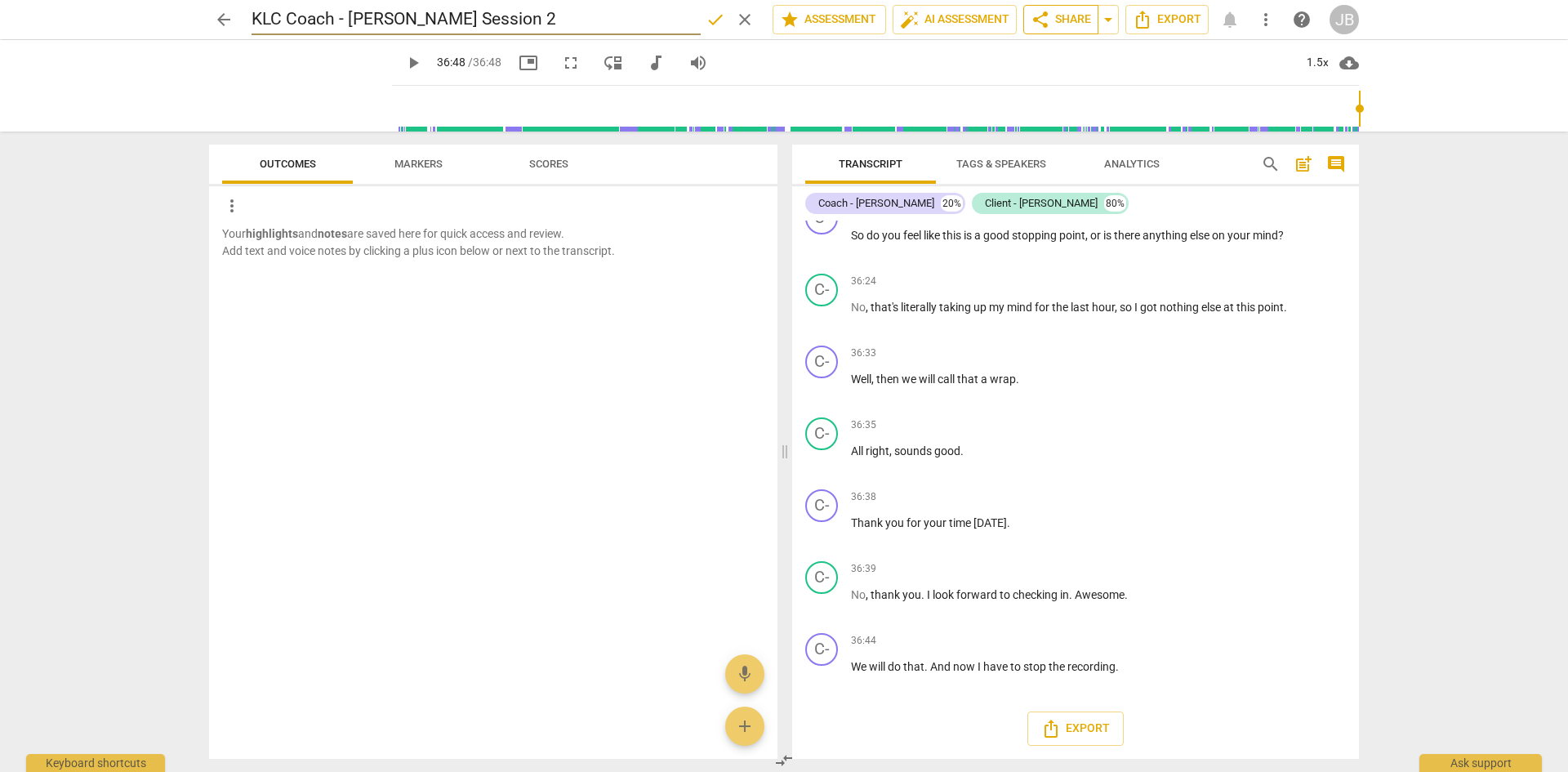
type input "KLC Coach - [PERSON_NAME] Session 2"
click at [1074, 20] on span "share Share" at bounding box center [1060, 20] width 60 height 20
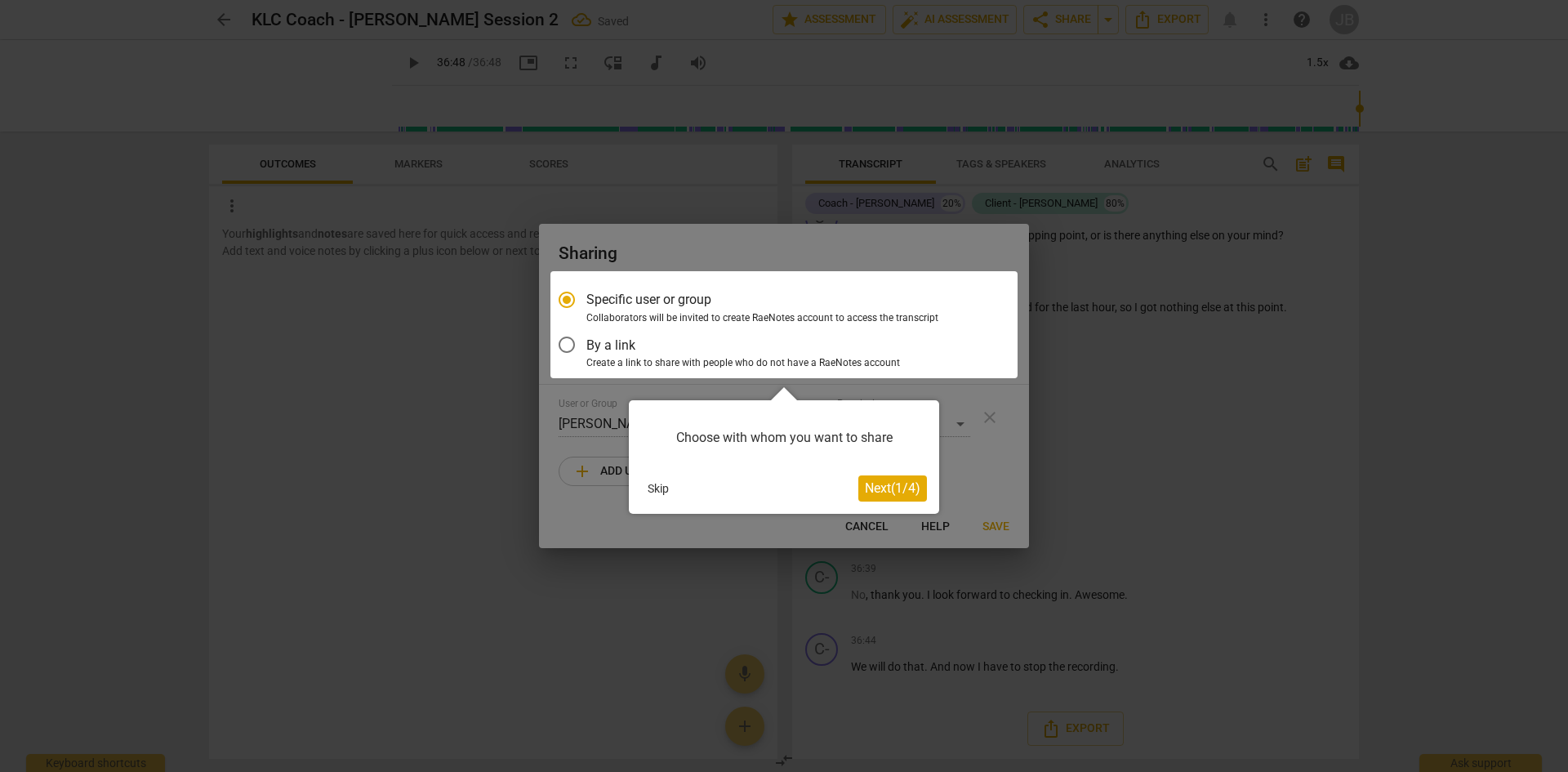
click at [886, 486] on span "Next ( 1 / 4 )" at bounding box center [892, 488] width 56 height 16
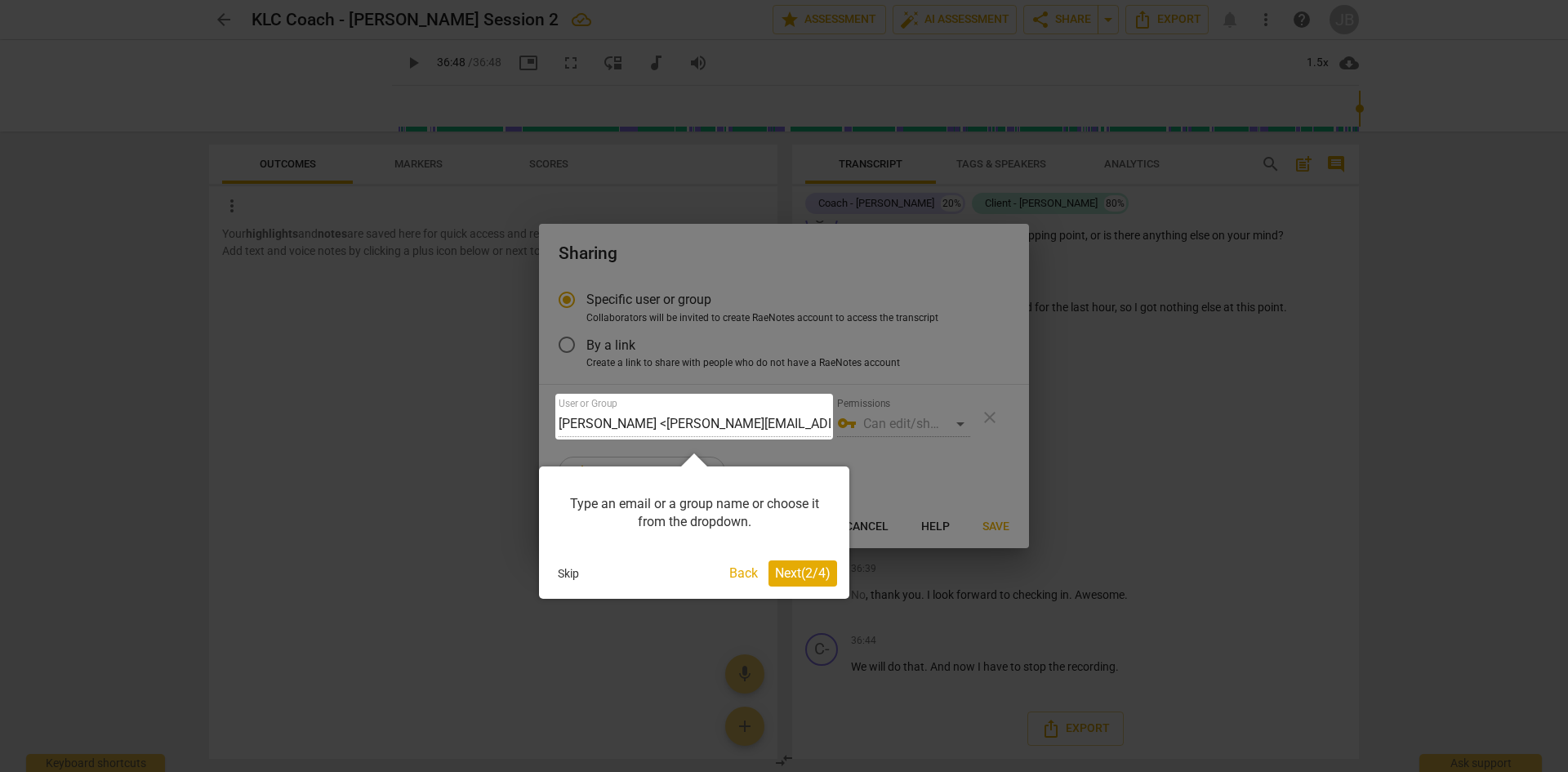
click at [813, 569] on span "Next ( 2 / 4 )" at bounding box center [803, 573] width 56 height 16
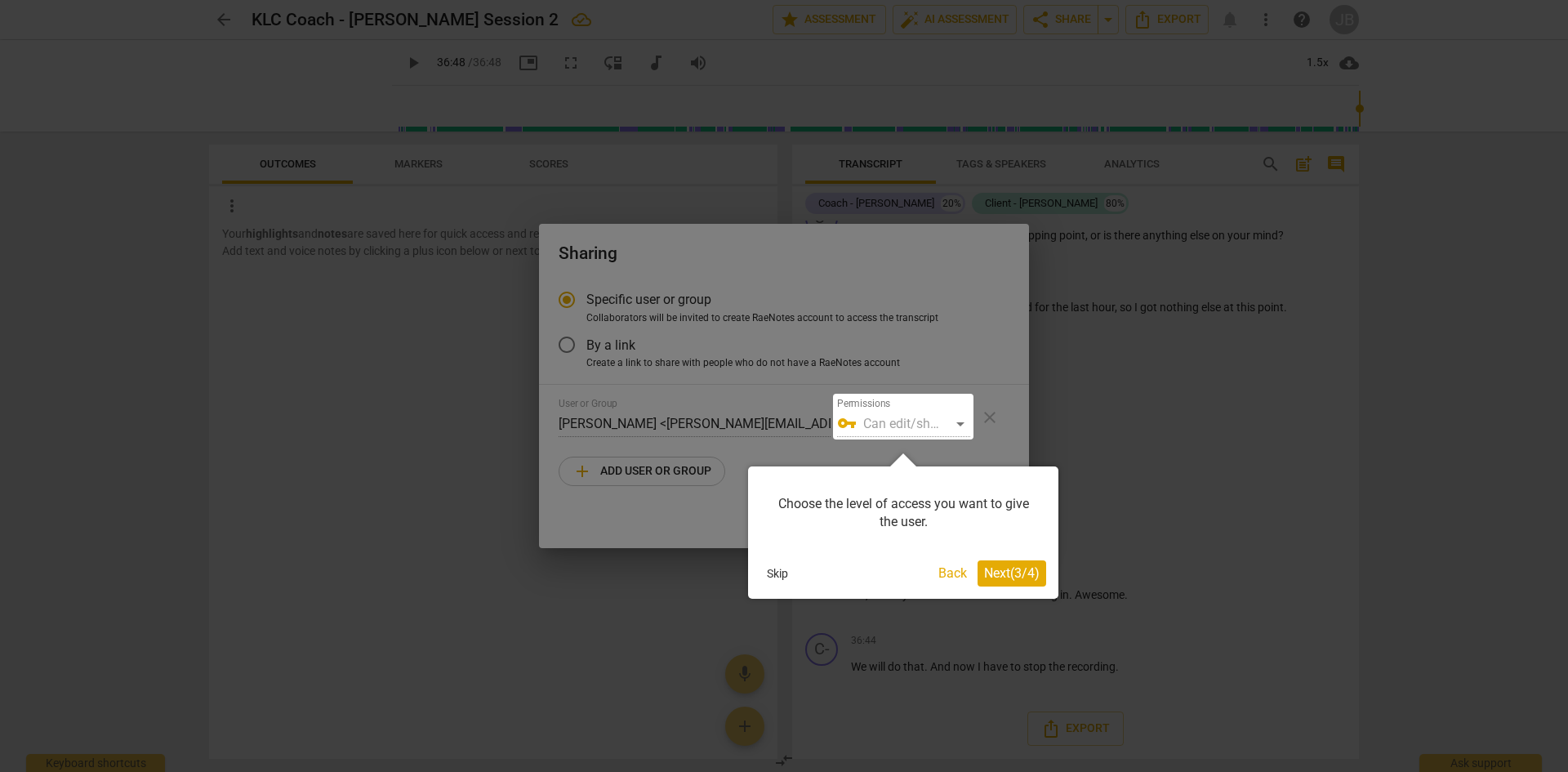
click at [1010, 577] on span "Next ( 3 / 4 )" at bounding box center [1011, 573] width 56 height 16
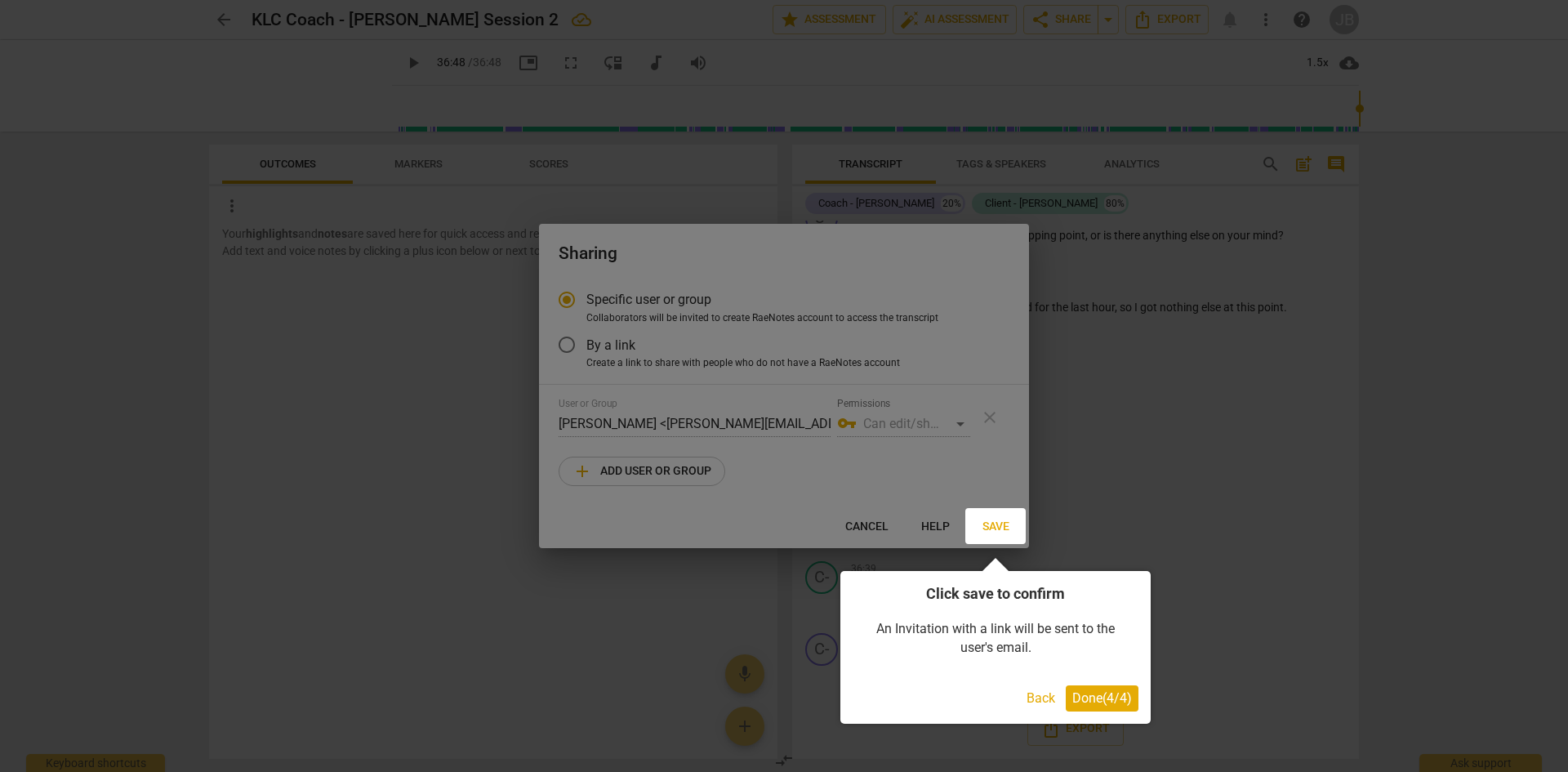
click at [1098, 698] on span "Done ( 4 / 4 )" at bounding box center [1102, 698] width 60 height 16
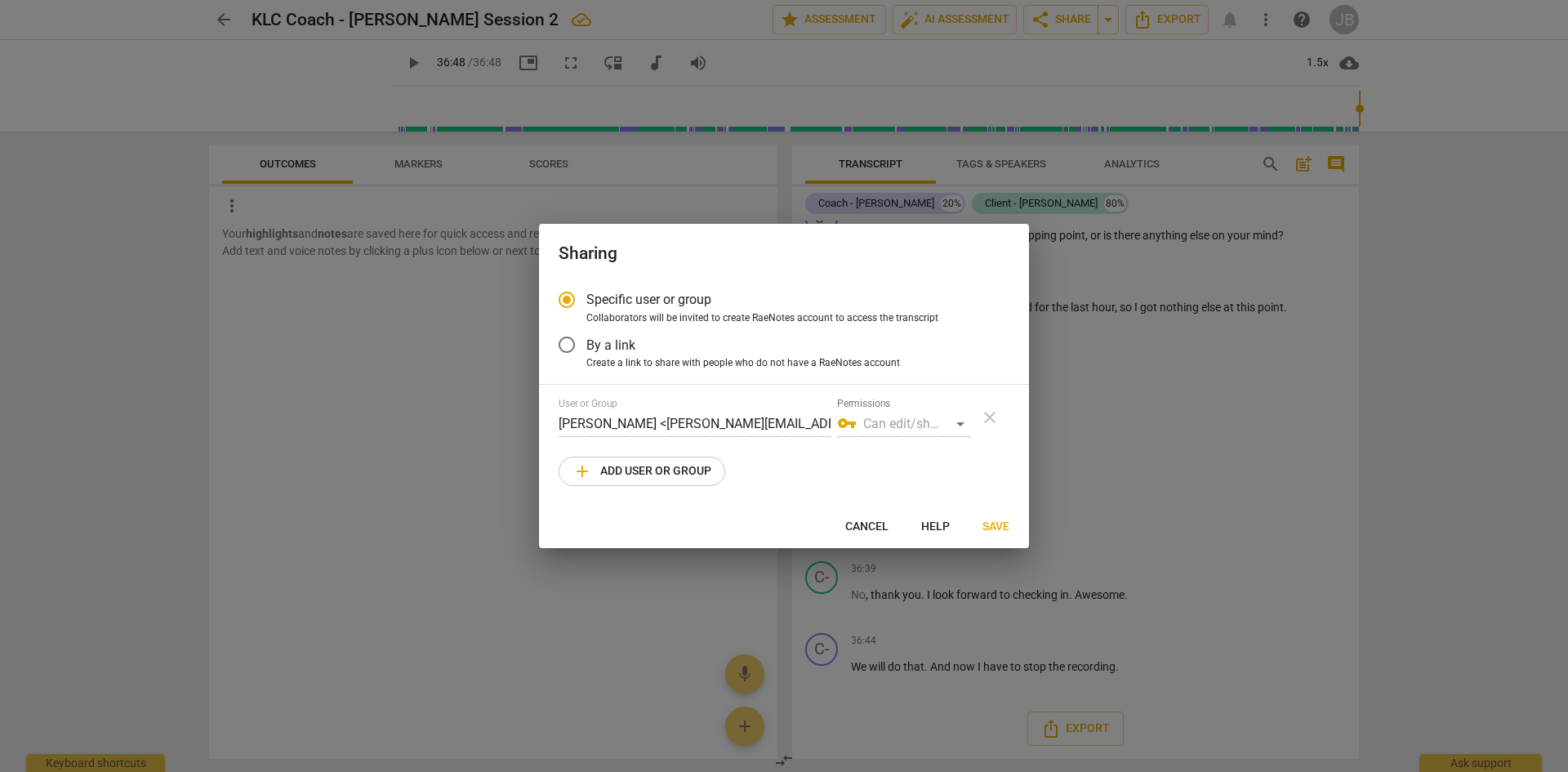
drag, startPoint x: 680, startPoint y: 469, endPoint x: 617, endPoint y: 474, distance: 63.2
click at [617, 474] on span "add Add user or group" at bounding box center [642, 472] width 139 height 20
radio input "false"
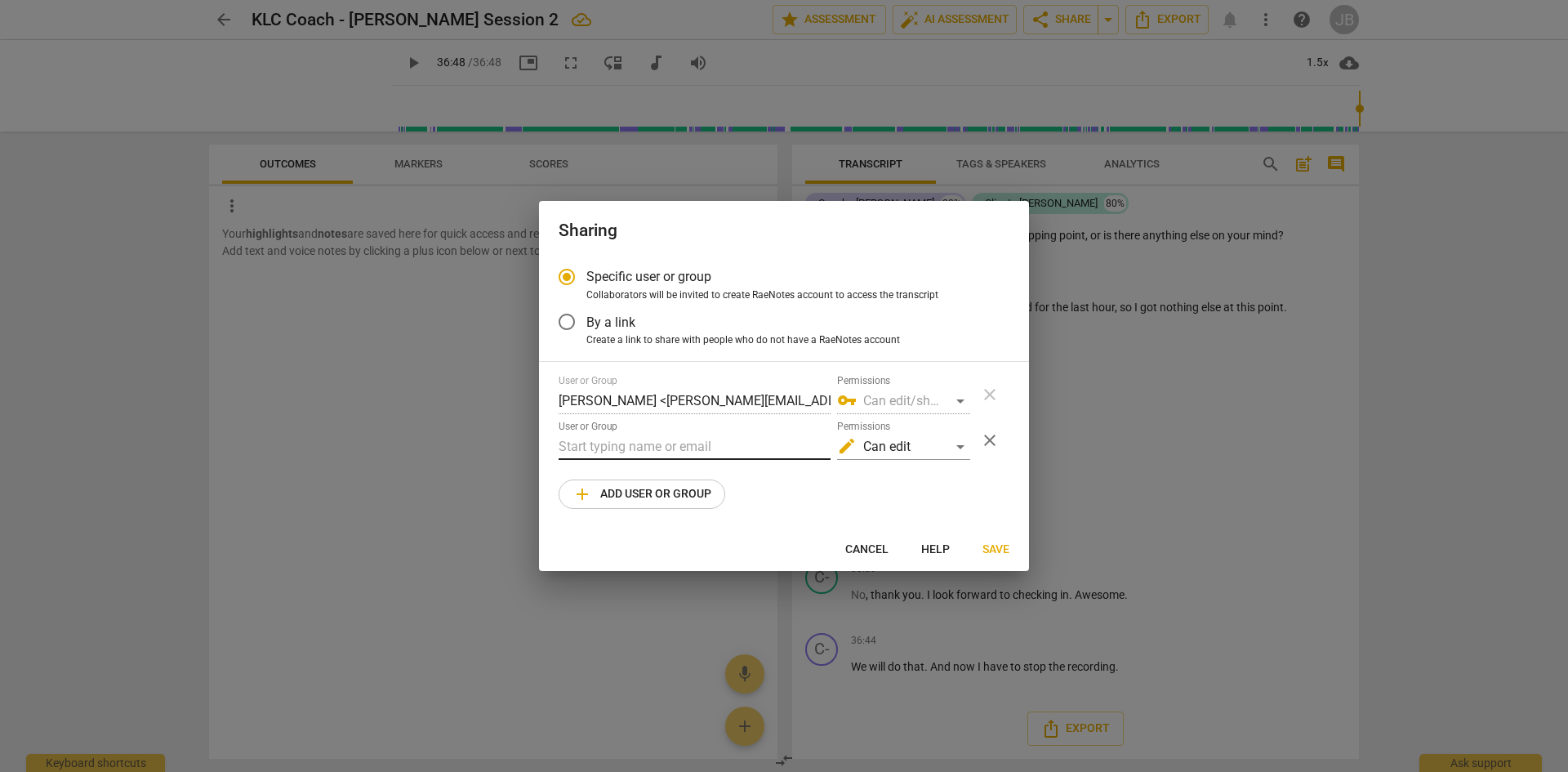
click at [767, 452] on input "text" at bounding box center [694, 446] width 272 height 26
paste input "[PERSON_NAME][EMAIL_ADDRESS][DOMAIN_NAME]"
type input "[PERSON_NAME][EMAIL_ADDRESS][DOMAIN_NAME]"
drag, startPoint x: 869, startPoint y: 550, endPoint x: 1406, endPoint y: 410, distance: 554.9
click at [1406, 410] on div at bounding box center [784, 386] width 1568 height 772
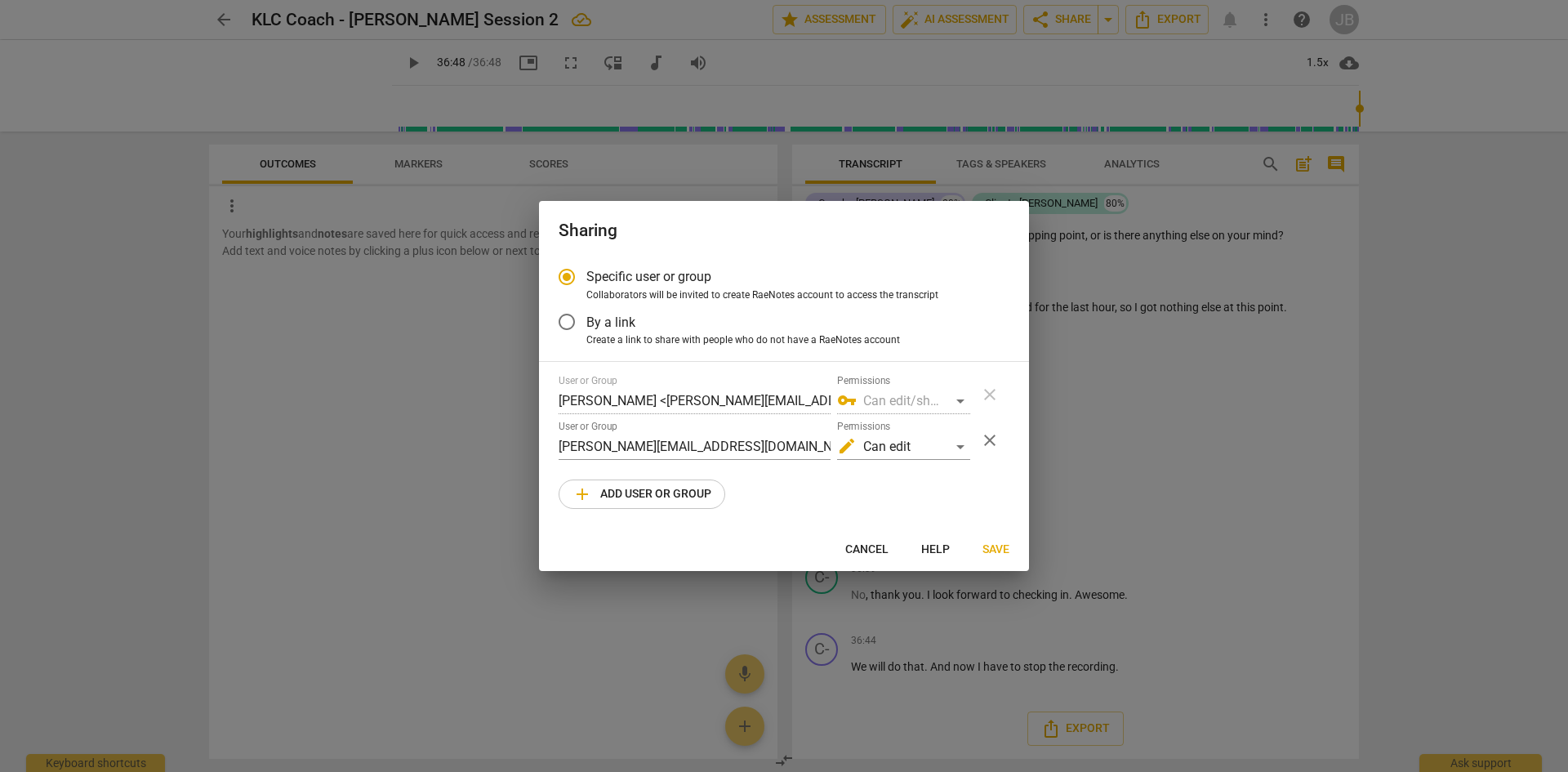
radio input "false"
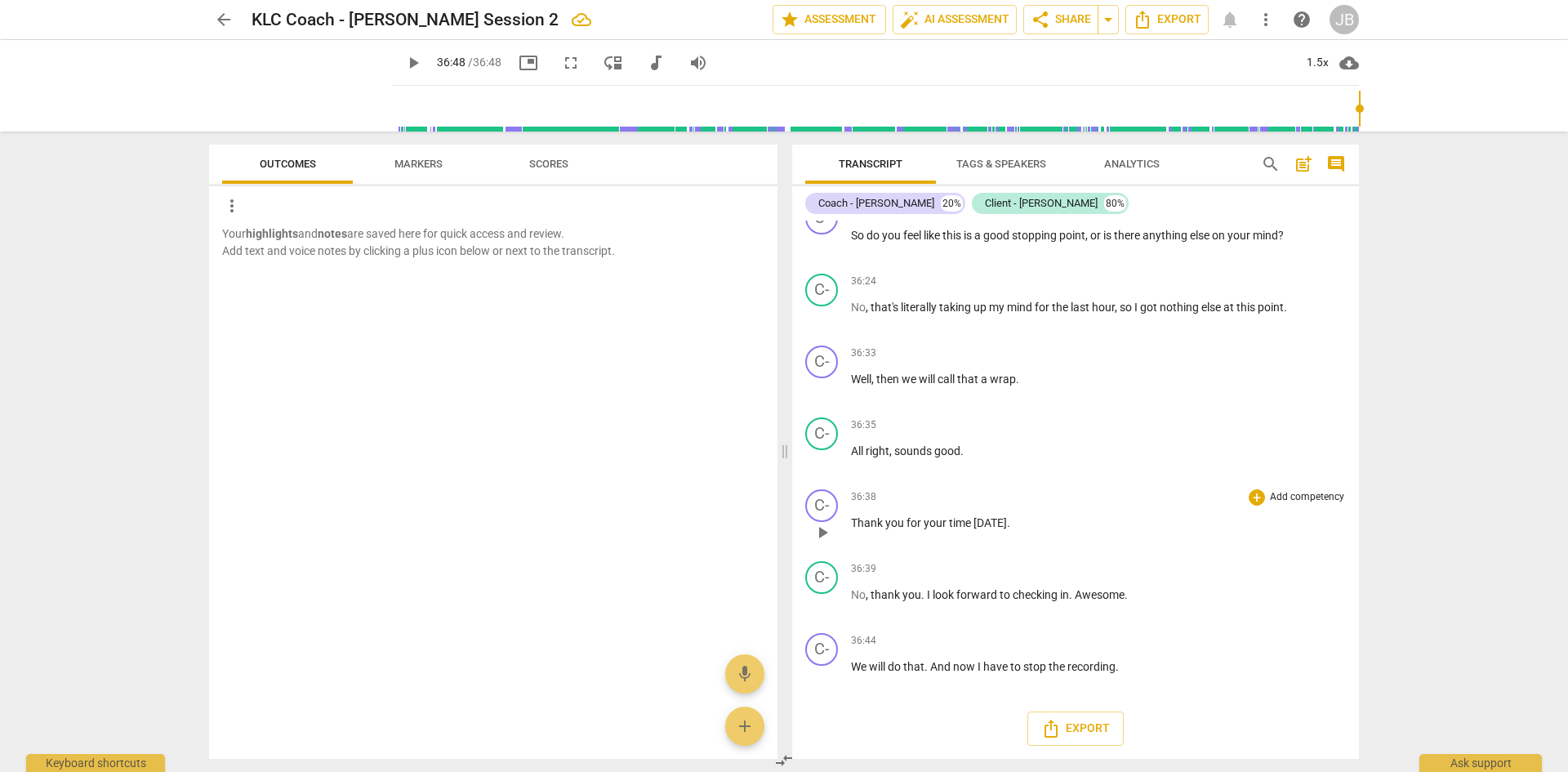
drag, startPoint x: 1406, startPoint y: 410, endPoint x: 1338, endPoint y: 536, distance: 143.2
click at [1338, 536] on div "36:38 + Add competency keyboard_arrow_right Thank you for your time [DATE] ." at bounding box center [1099, 519] width 495 height 59
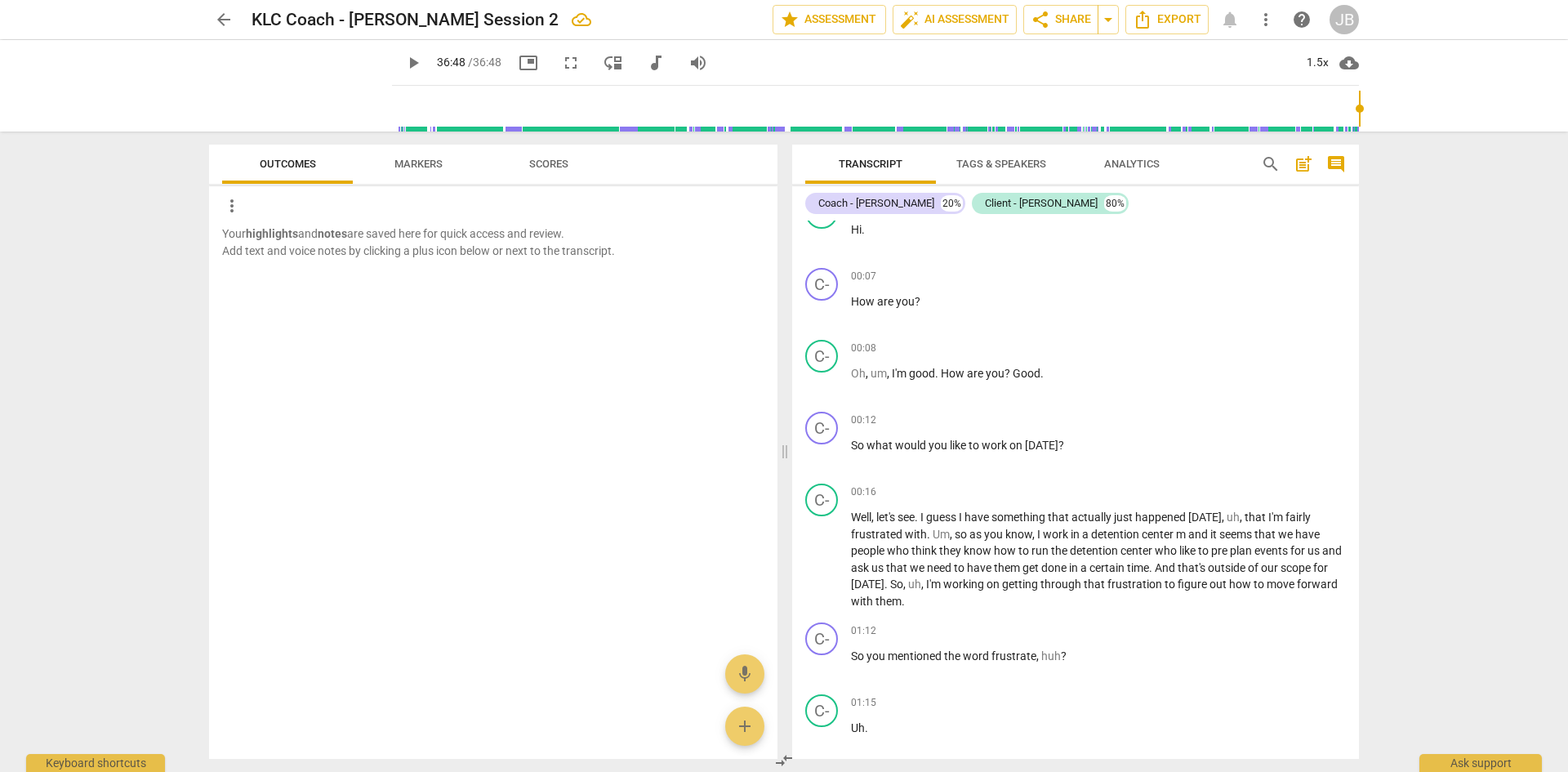
scroll to position [0, 0]
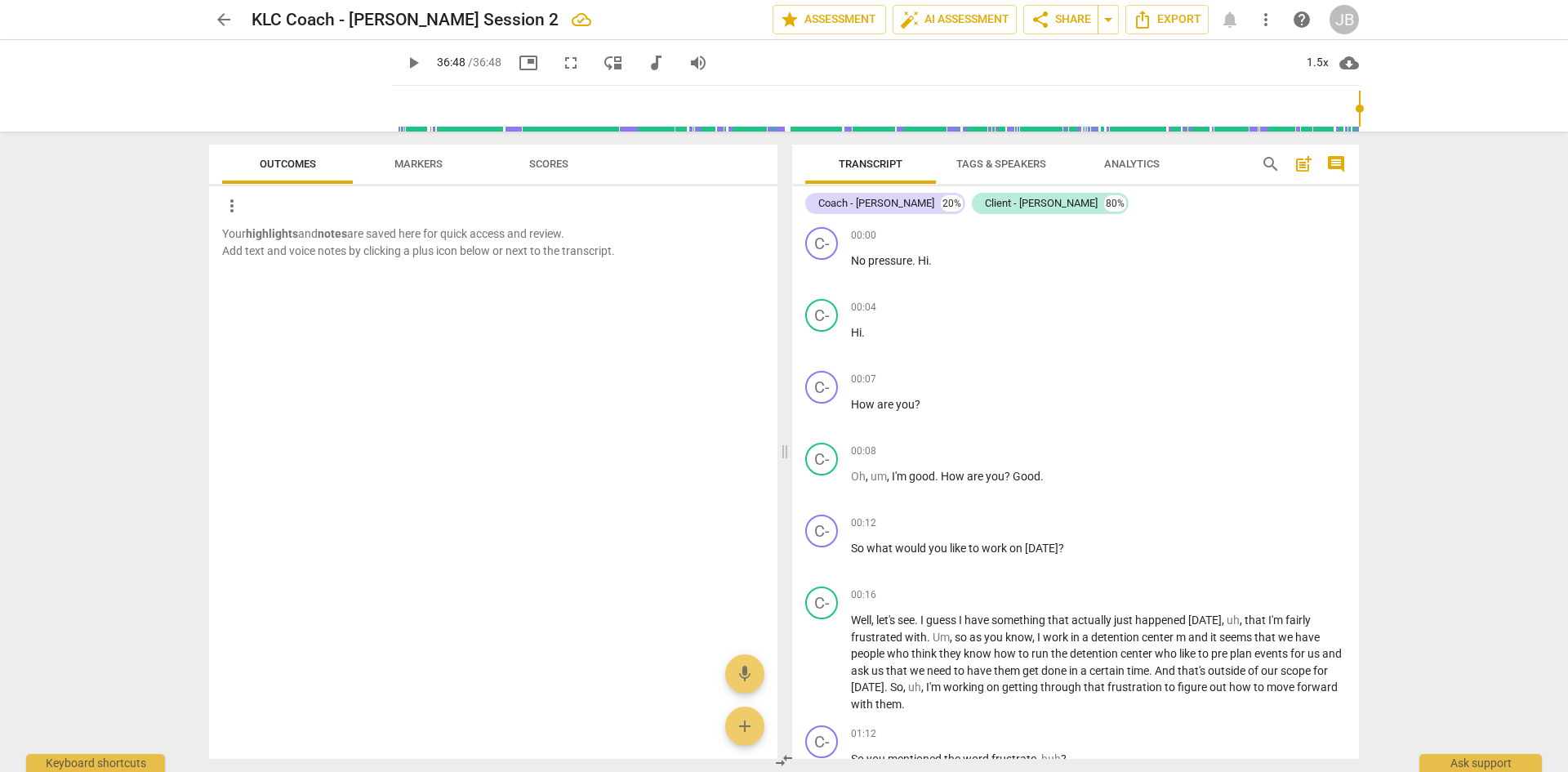
click at [410, 168] on span "Markers" at bounding box center [418, 163] width 48 height 13
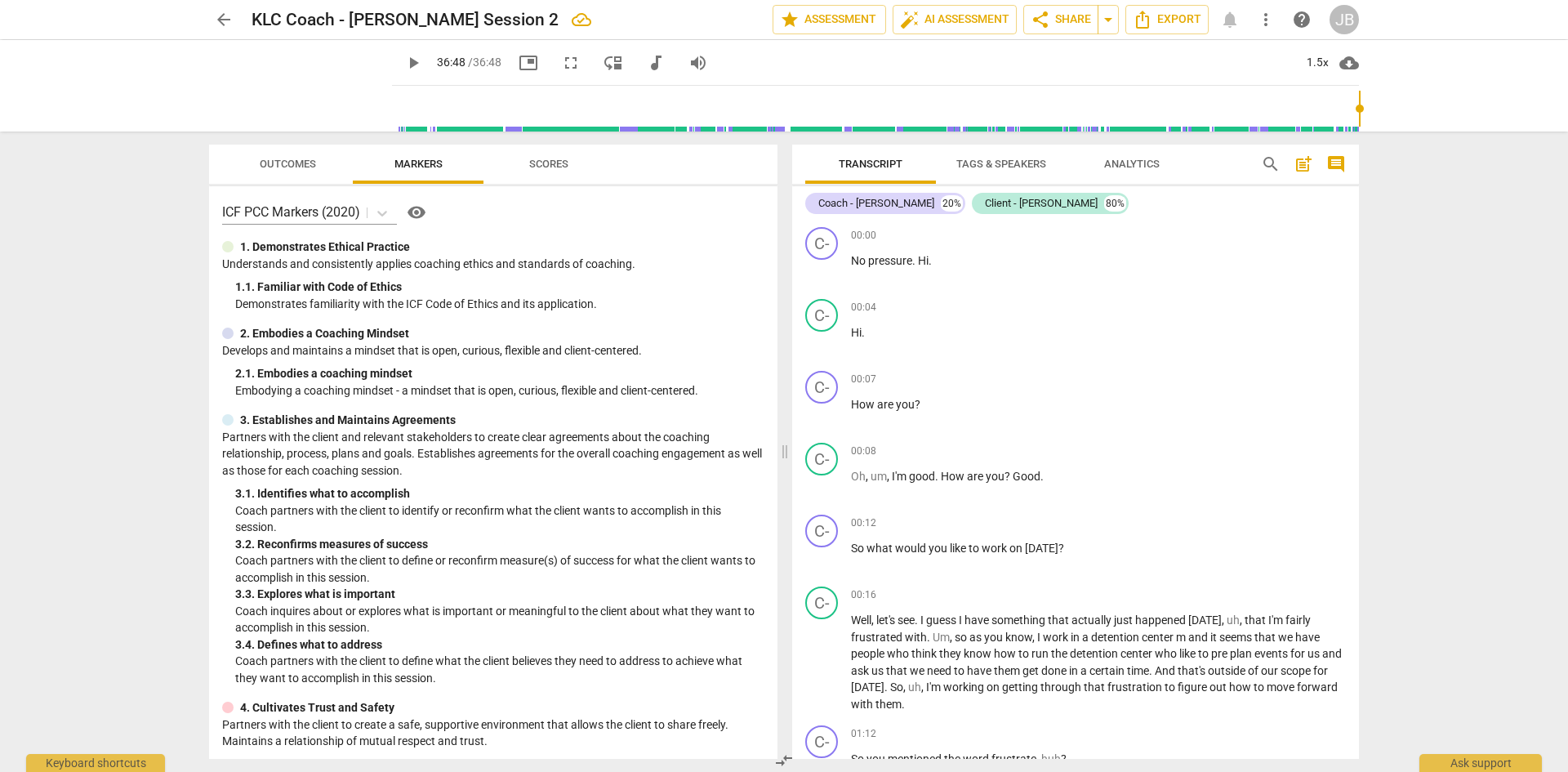
click at [994, 167] on span "Tags & Speakers" at bounding box center [1001, 163] width 90 height 13
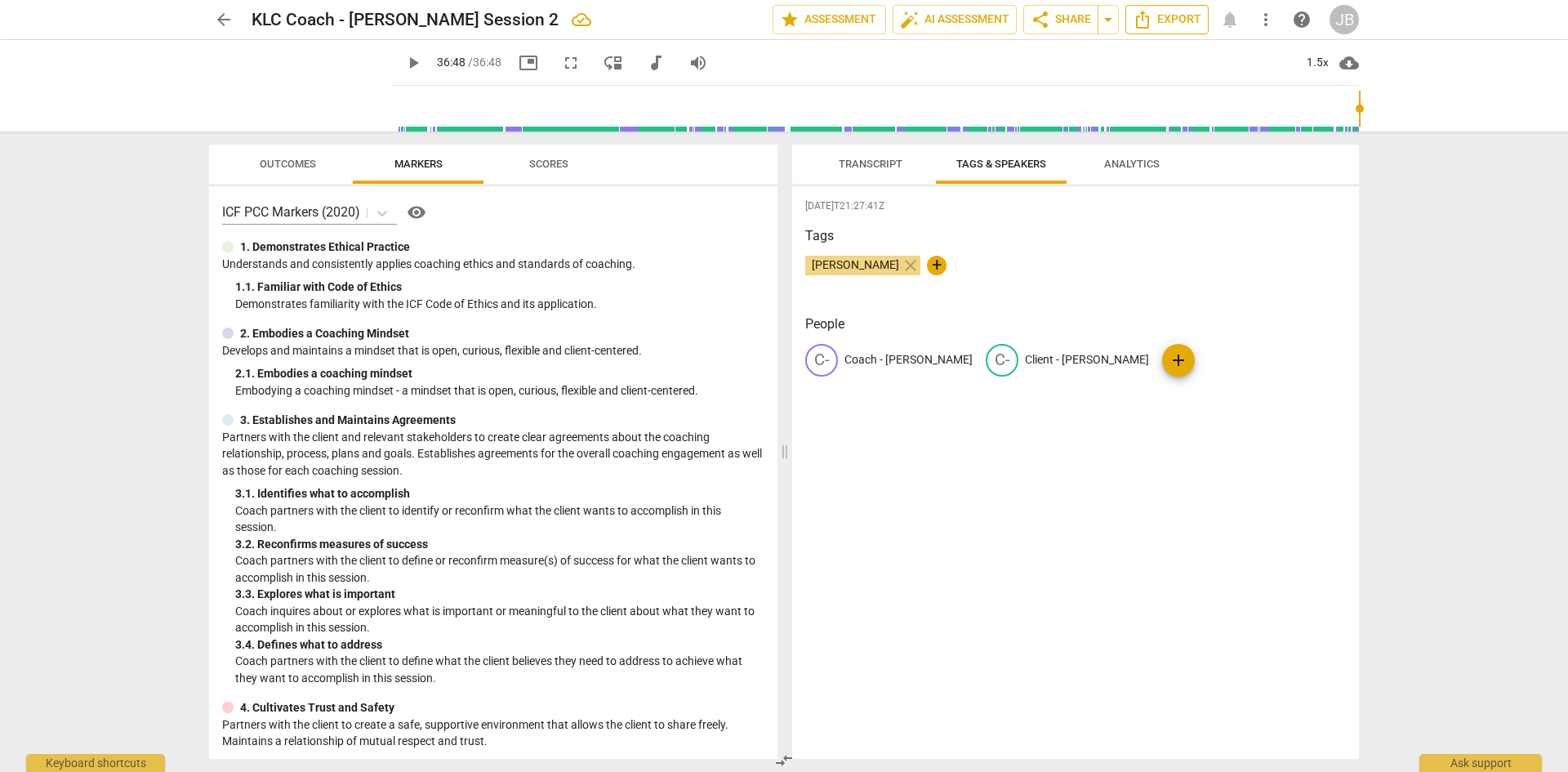
click at [1165, 19] on span "Export" at bounding box center [1167, 20] width 68 height 20
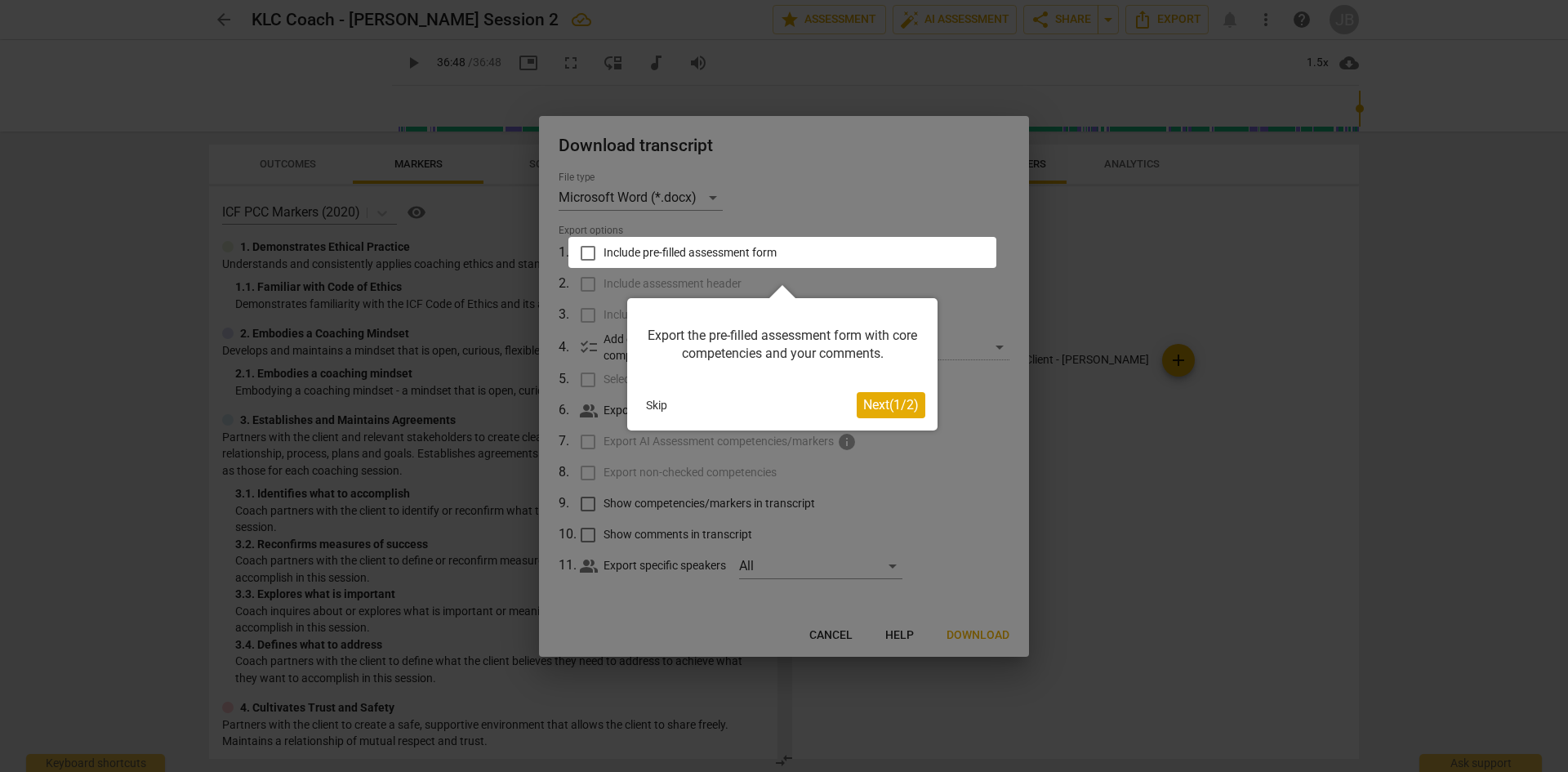
click at [881, 413] on button "Next ( 1 / 2 )" at bounding box center [891, 404] width 68 height 26
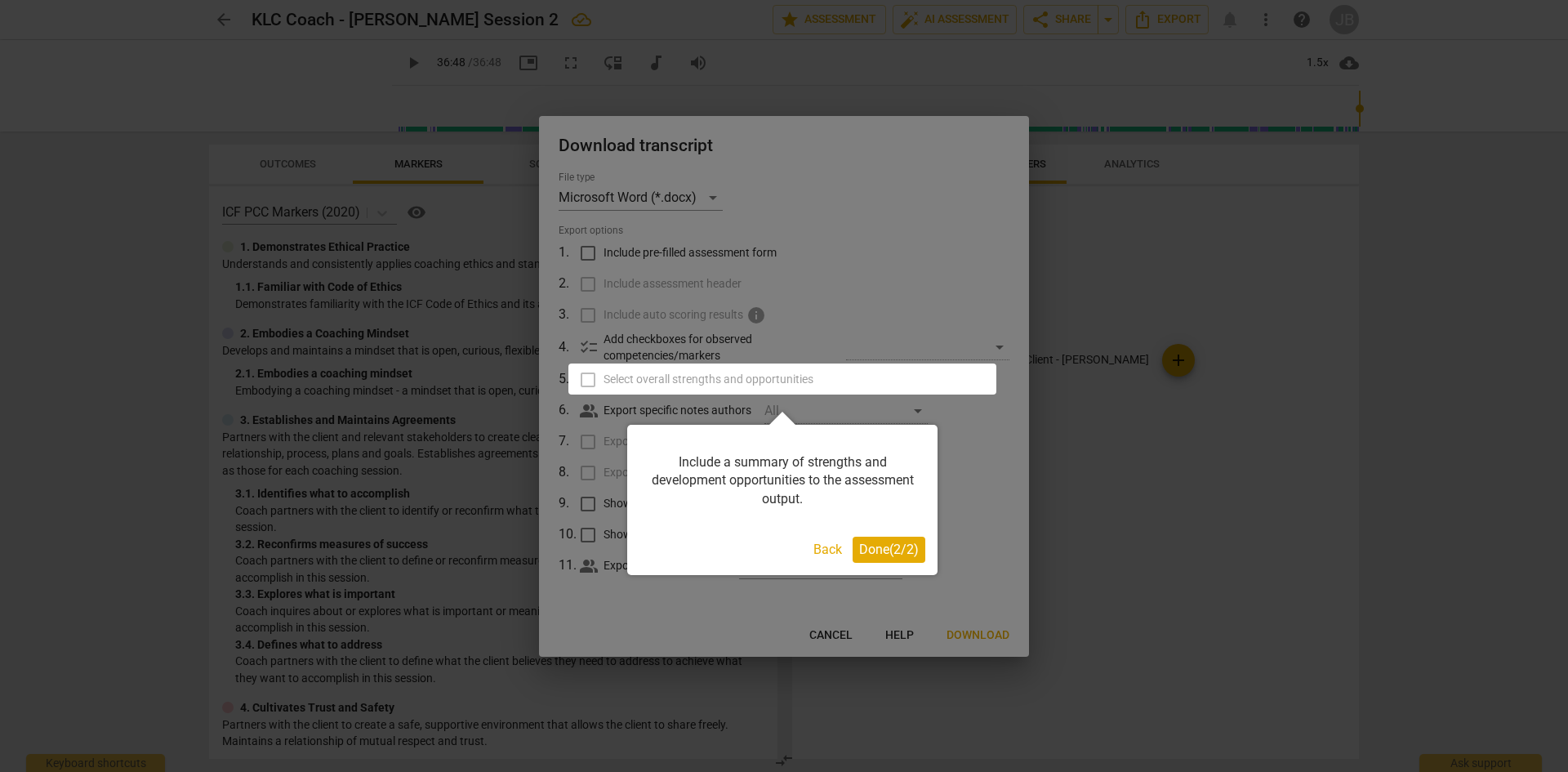
click at [882, 546] on span "Done ( 2 / 2 )" at bounding box center [889, 549] width 60 height 16
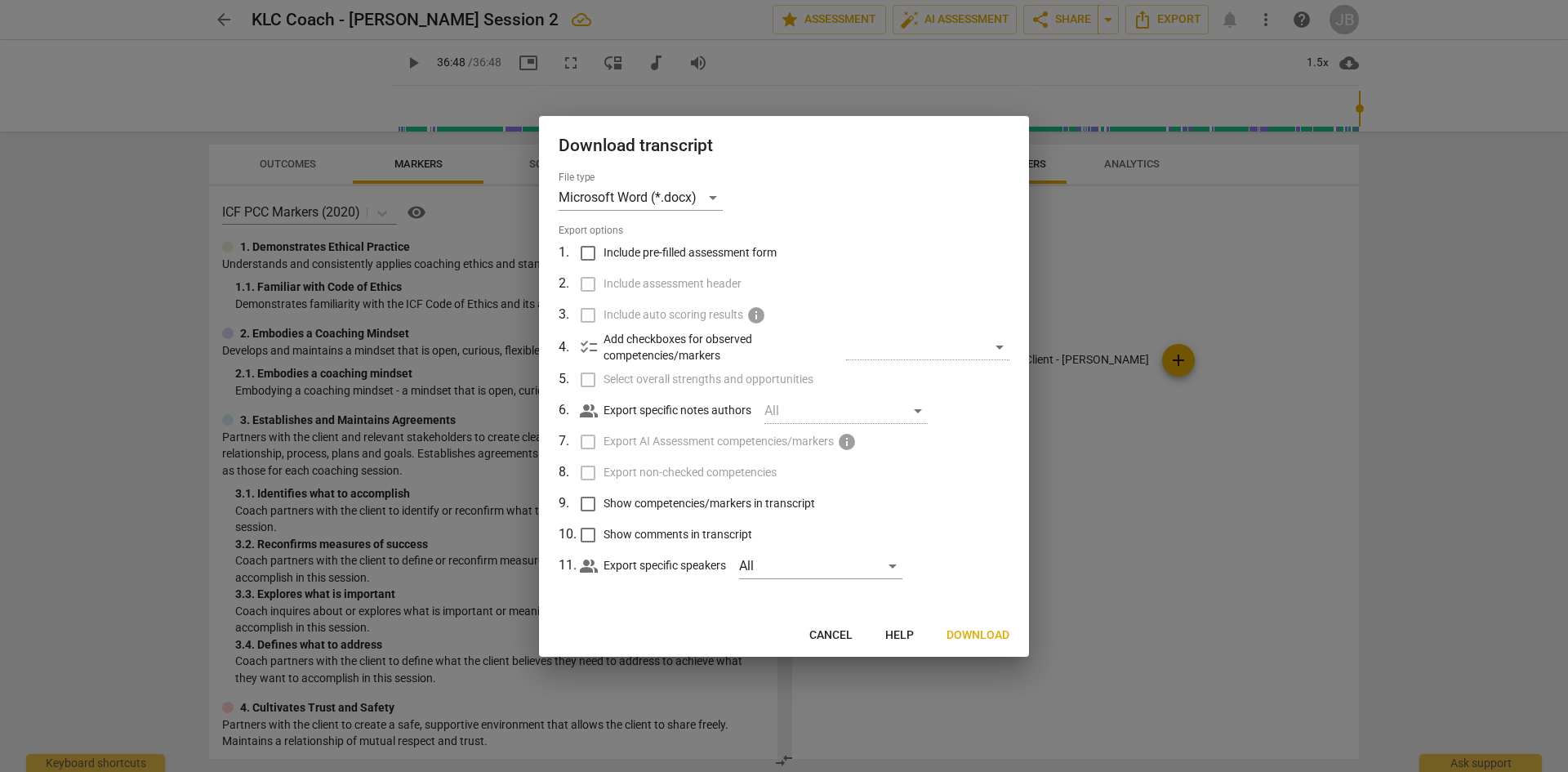
click at [588, 253] on input "Include pre-filled assessment form" at bounding box center [588, 253] width 31 height 31
checkbox input "true"
click at [594, 379] on input "Select overall strengths and opportunities" at bounding box center [588, 379] width 31 height 31
checkbox input "true"
click at [592, 281] on input "Include assessment header" at bounding box center [588, 283] width 31 height 31
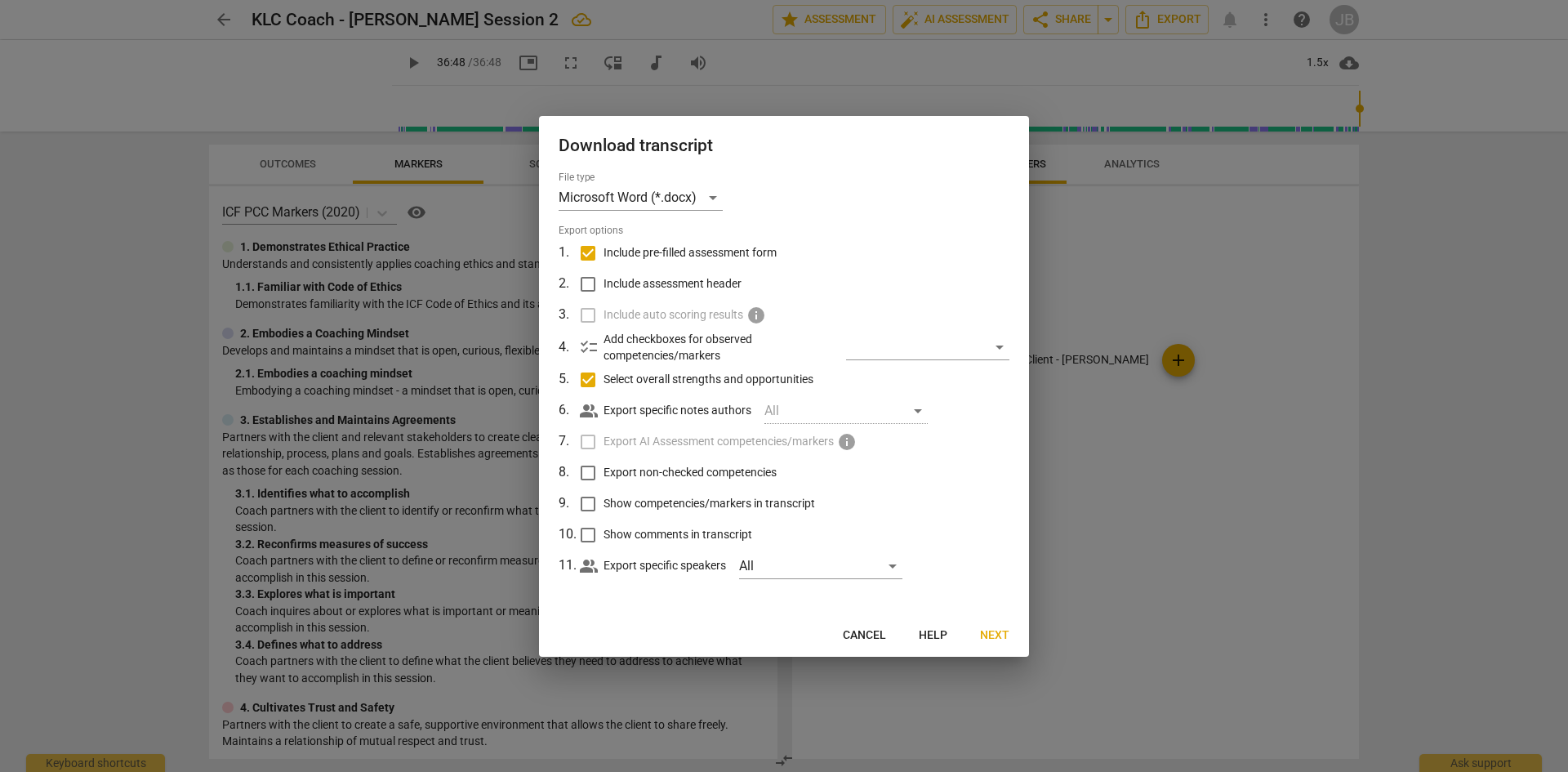
checkbox input "true"
click at [1003, 344] on div "​" at bounding box center [928, 347] width 163 height 26
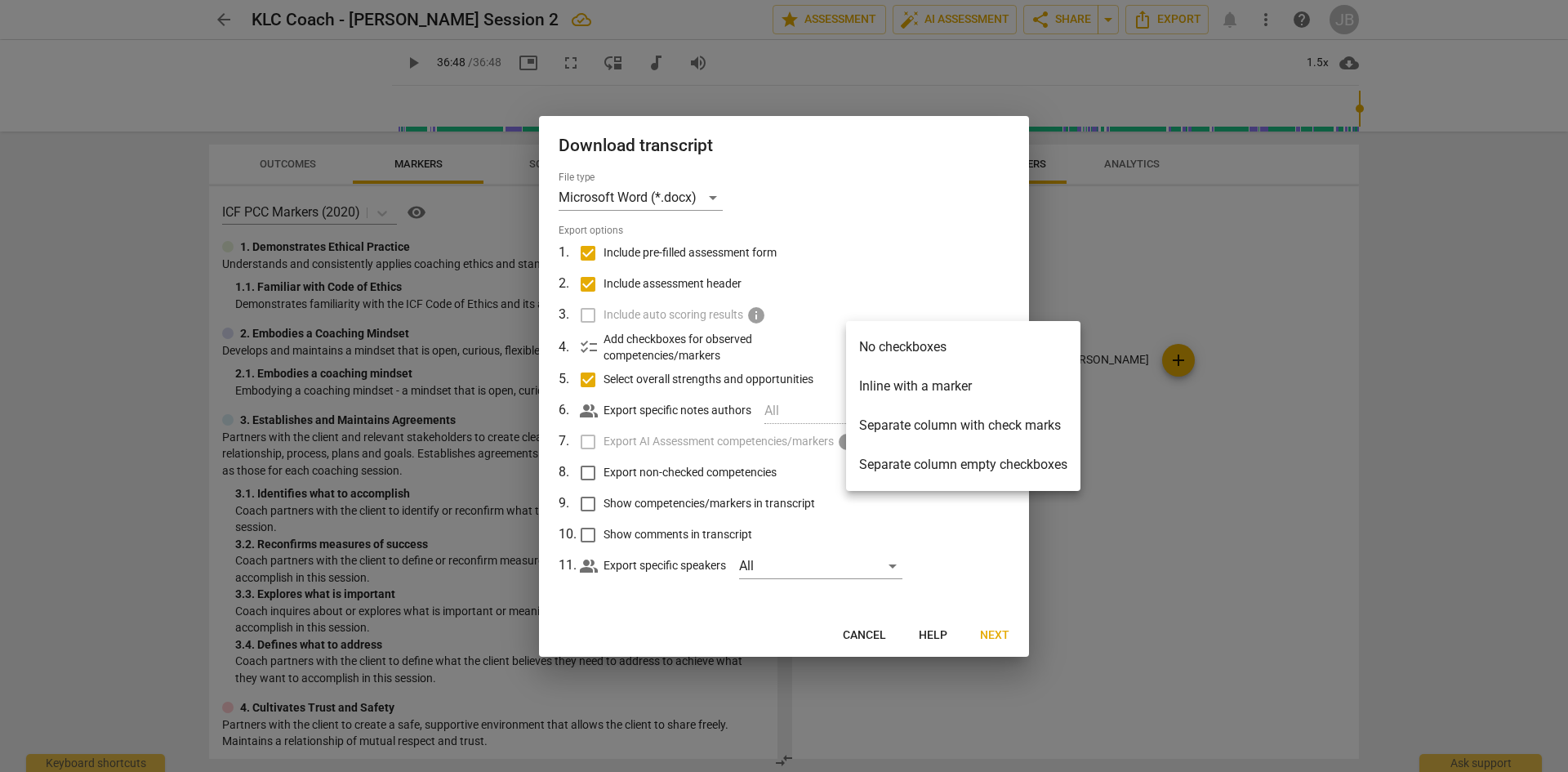
click at [949, 388] on li "Inline with a marker" at bounding box center [963, 386] width 234 height 39
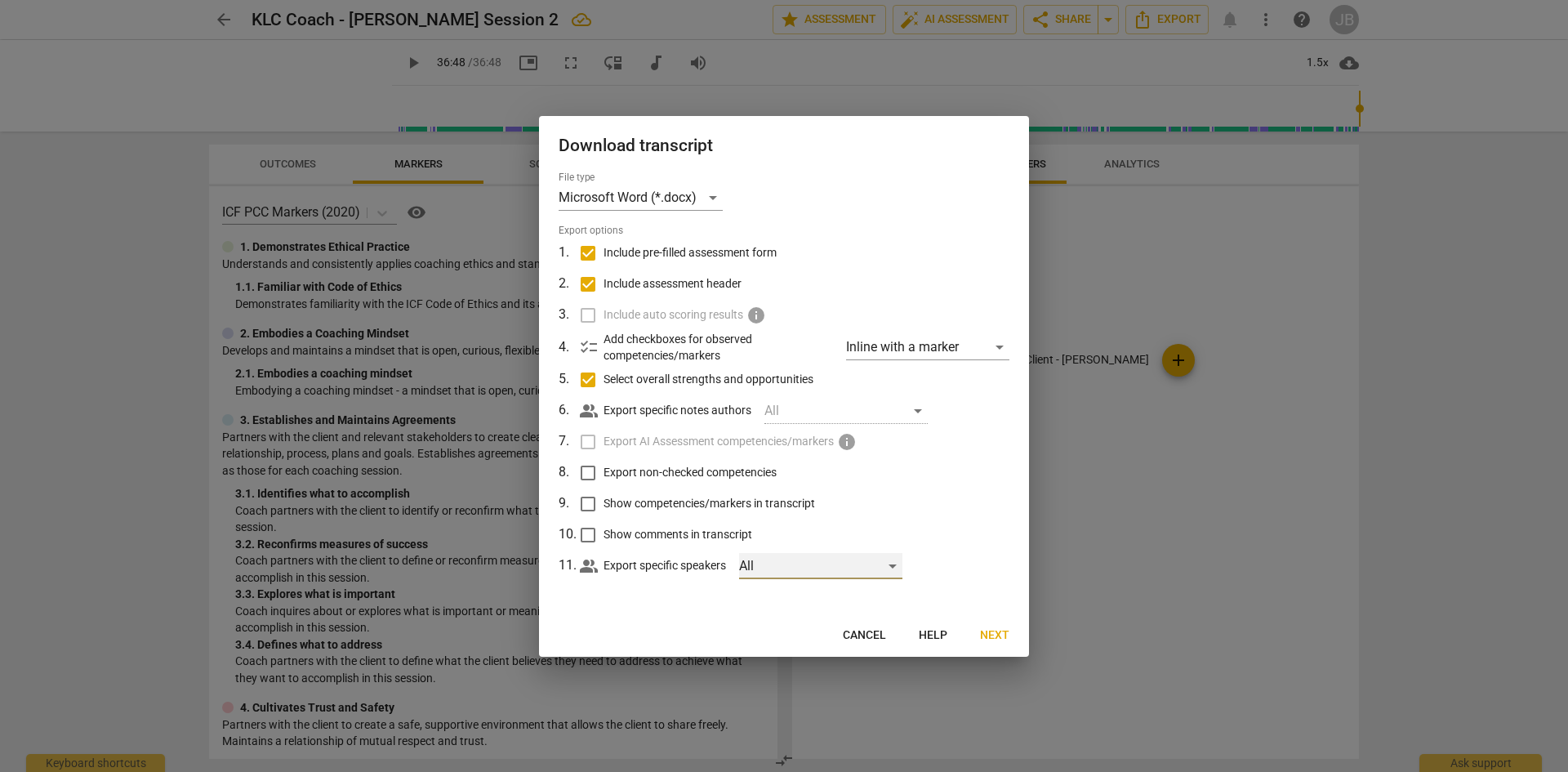
click at [897, 566] on div "All" at bounding box center [821, 565] width 163 height 26
click at [913, 510] on div at bounding box center [784, 386] width 1568 height 772
click at [999, 645] on button "Next" at bounding box center [994, 635] width 56 height 29
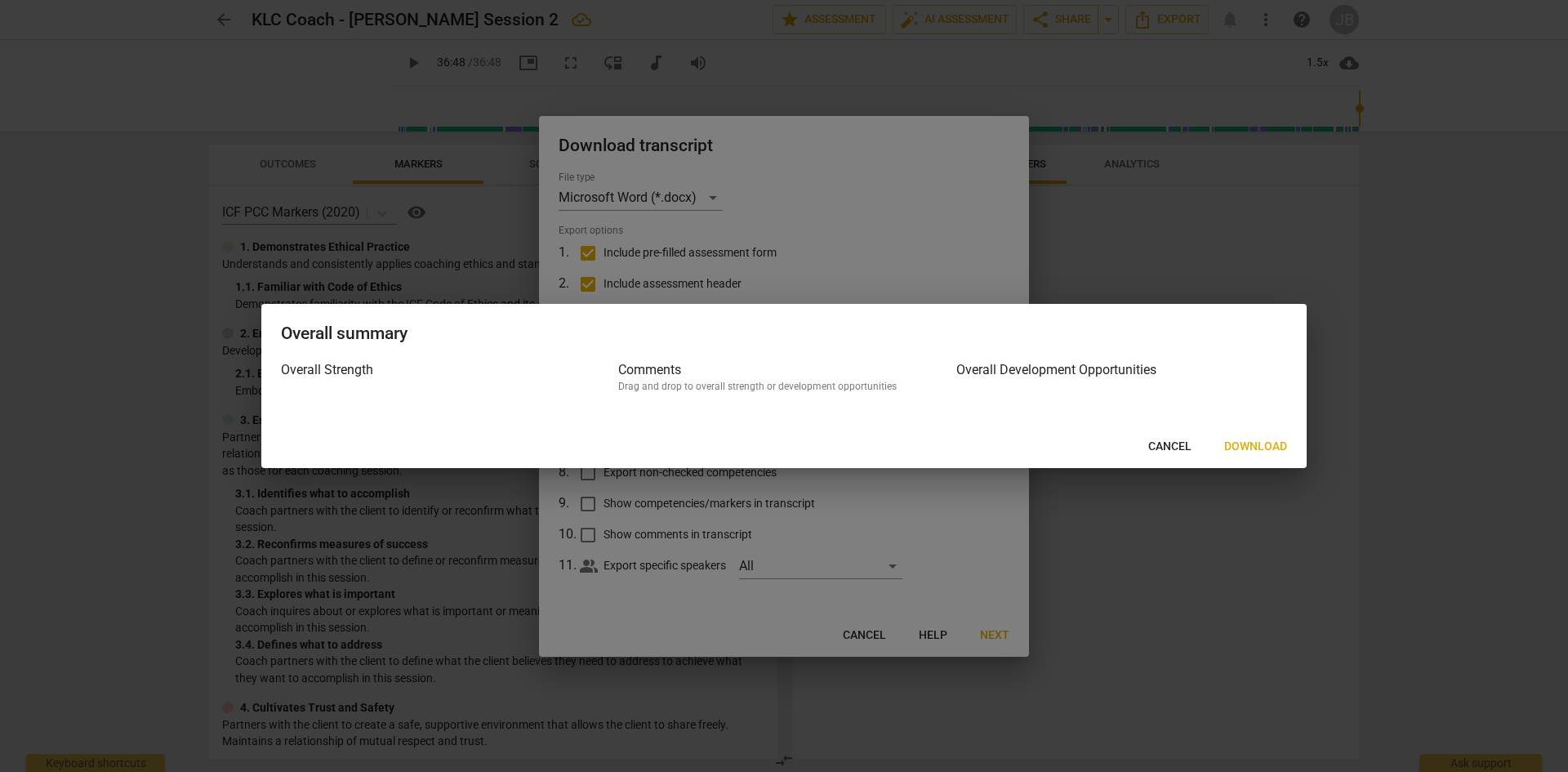
click at [1070, 401] on div at bounding box center [1121, 399] width 331 height 14
click at [1260, 444] on span "Download" at bounding box center [1255, 447] width 63 height 17
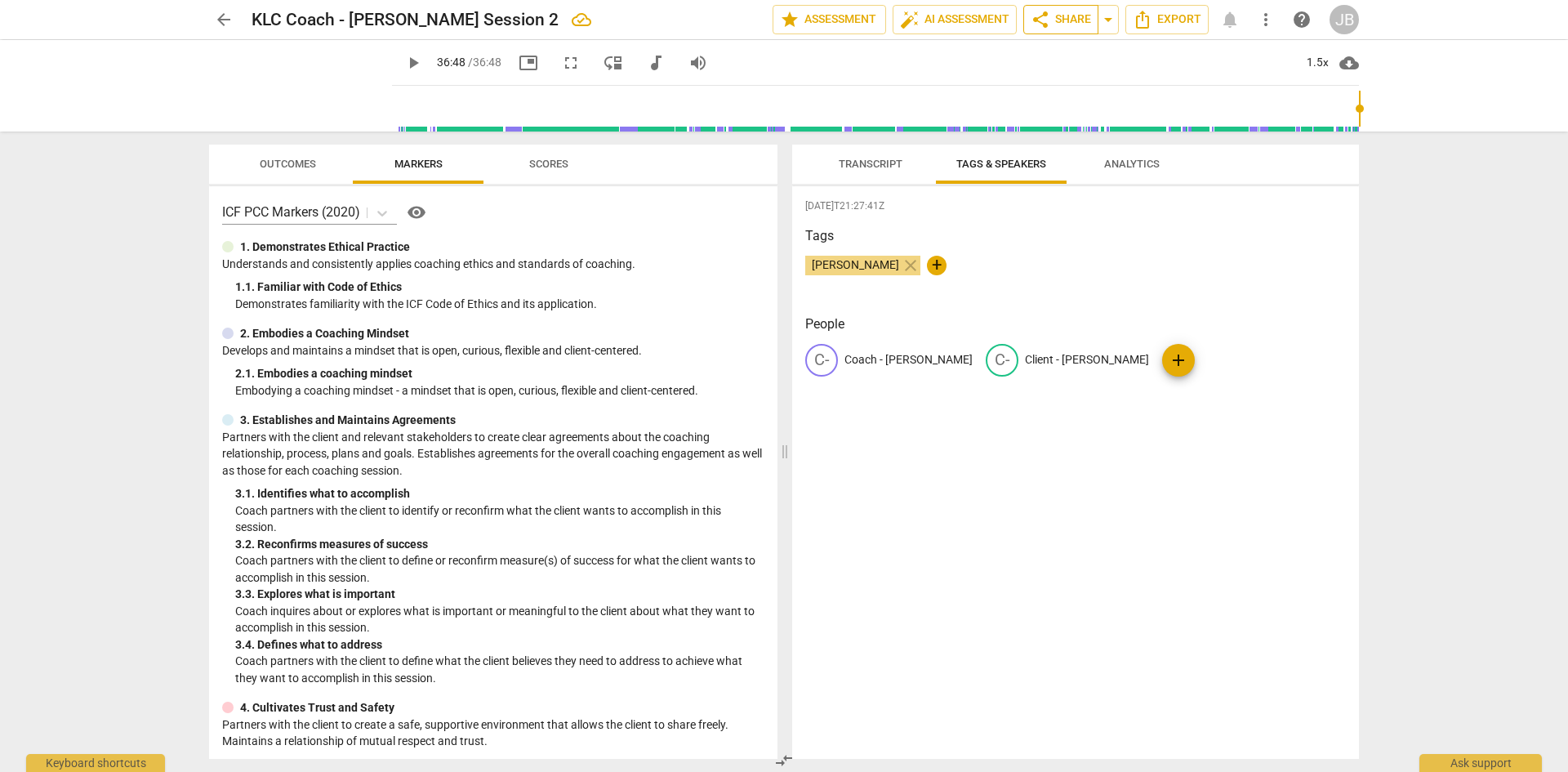
click at [1080, 23] on span "share Share" at bounding box center [1060, 20] width 60 height 20
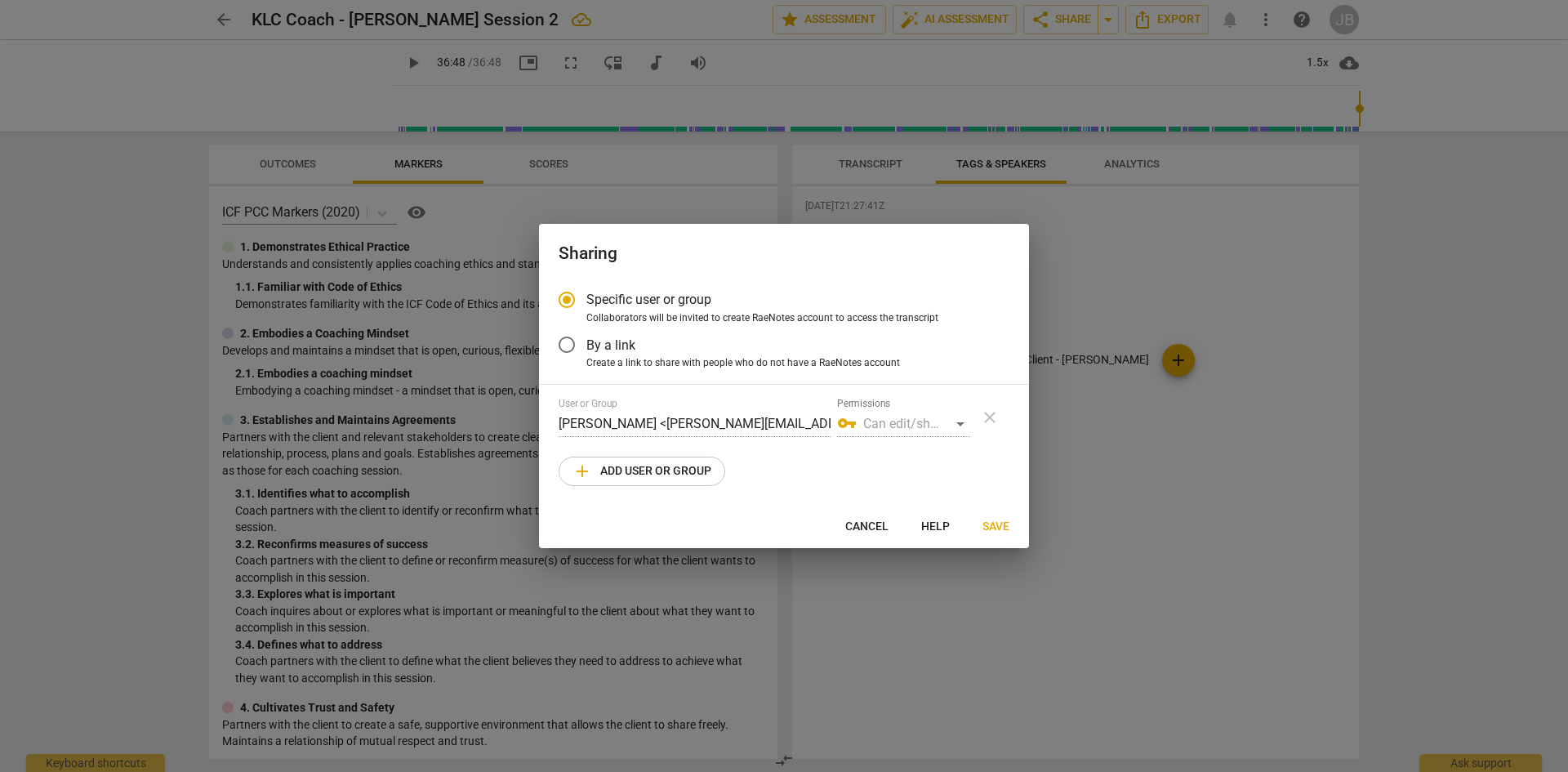
click at [654, 469] on span "add Add user or group" at bounding box center [642, 472] width 139 height 20
radio input "false"
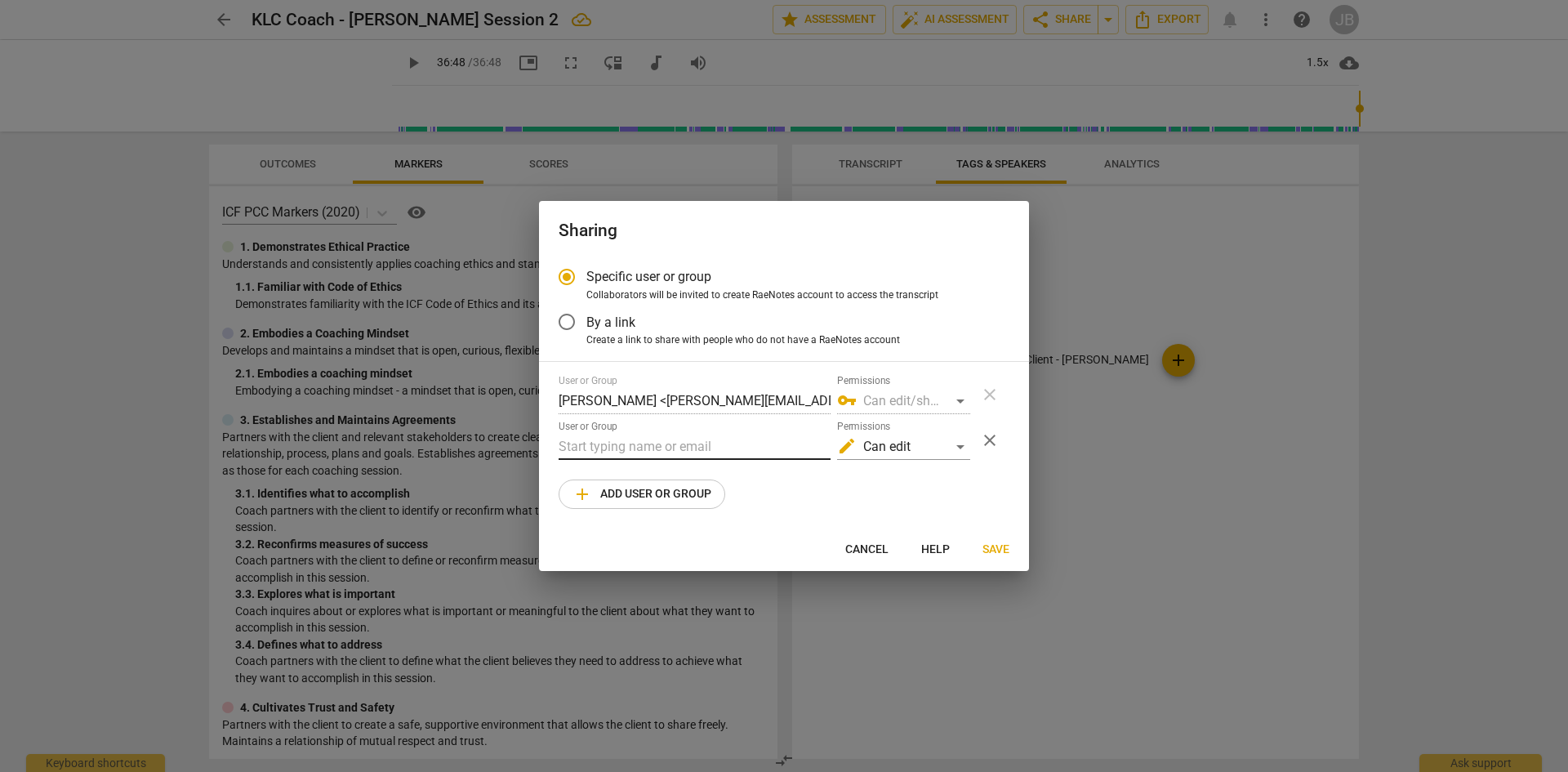
click at [707, 451] on input "text" at bounding box center [694, 446] width 272 height 26
paste input "[PERSON_NAME][EMAIL_ADDRESS][DOMAIN_NAME]"
type input "[PERSON_NAME][EMAIL_ADDRESS][DOMAIN_NAME]"
click at [959, 447] on div "edit Can edit" at bounding box center [904, 446] width 133 height 26
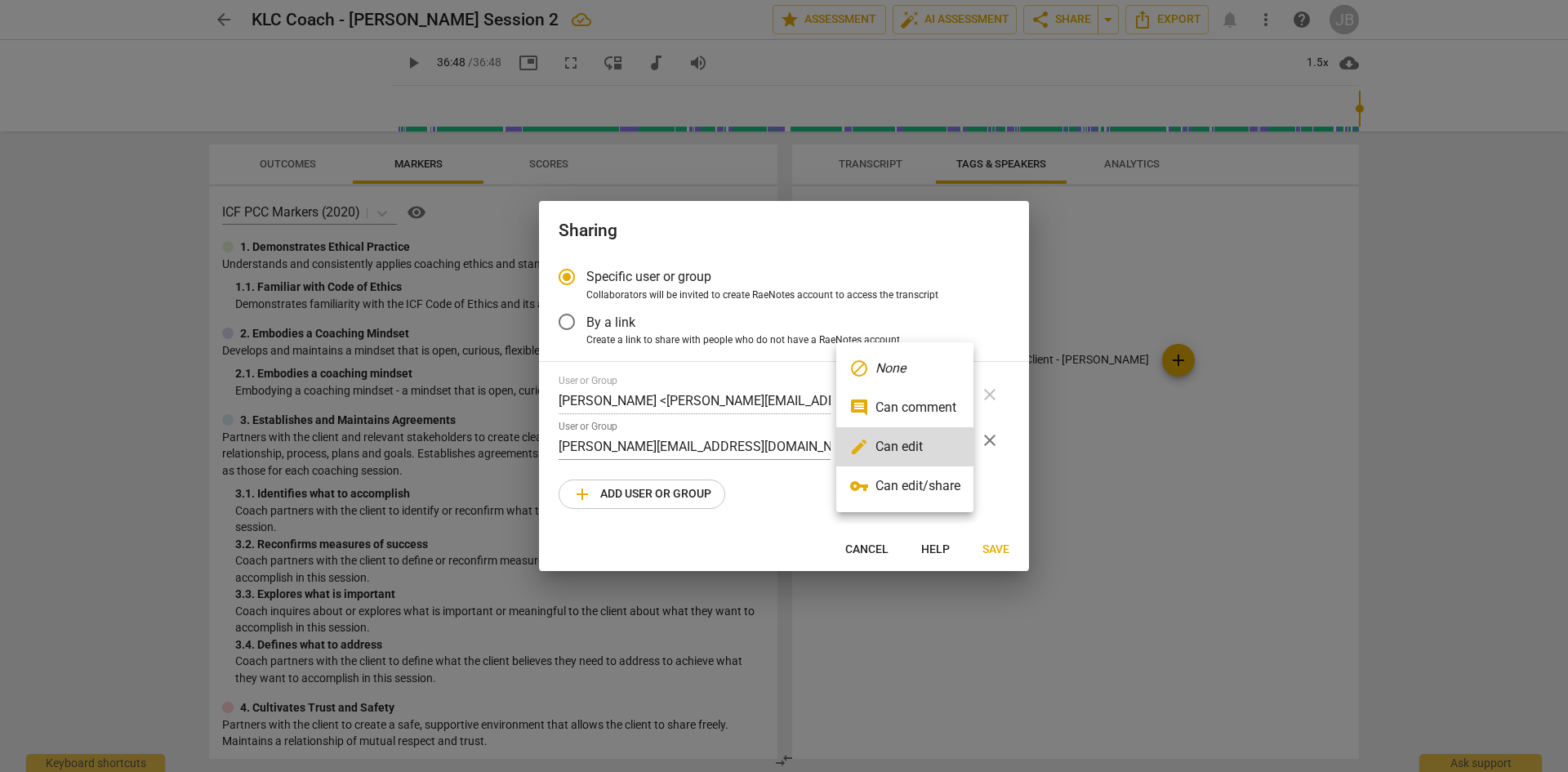
click at [1005, 548] on div at bounding box center [784, 386] width 1568 height 772
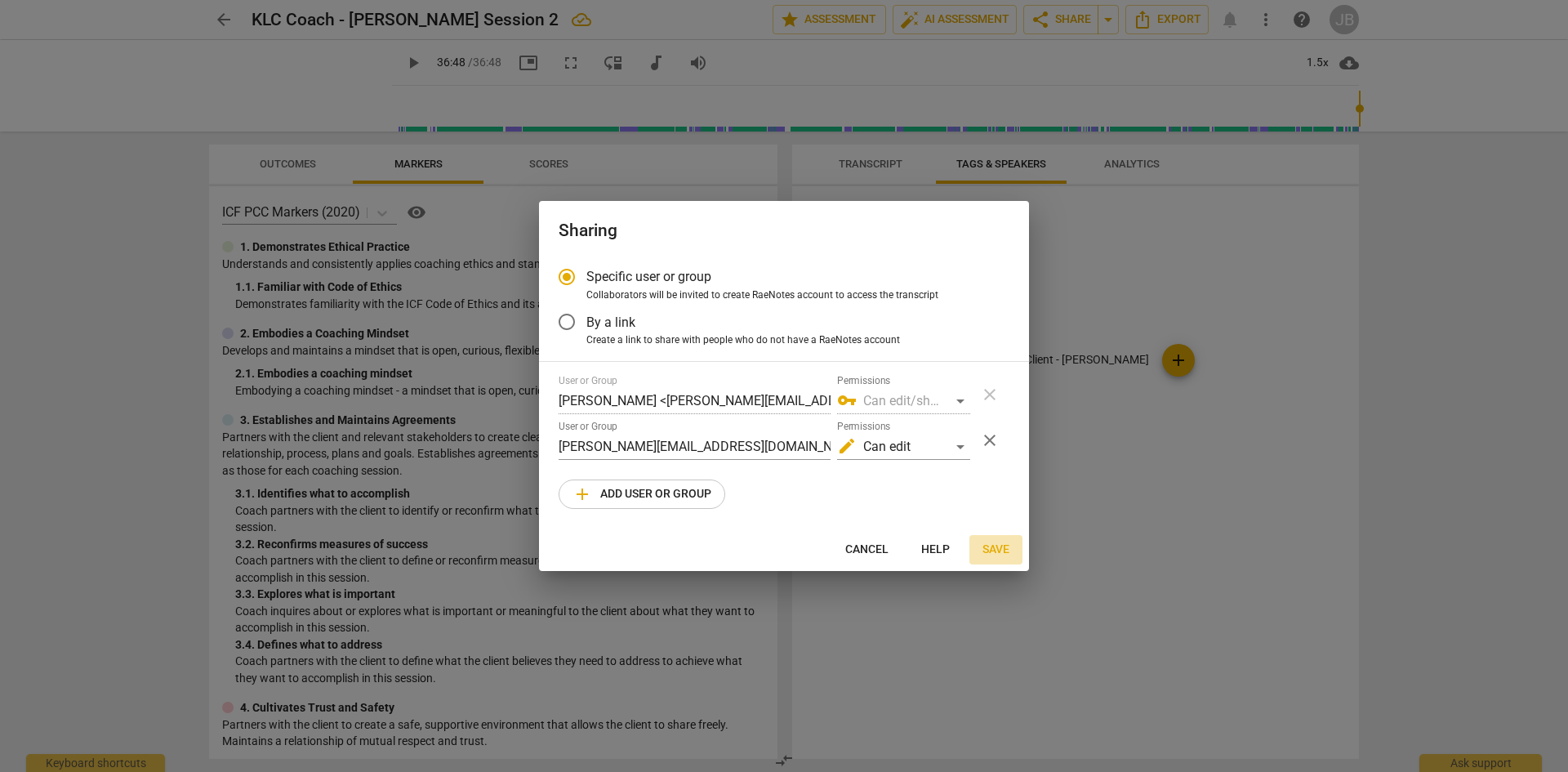
click at [1005, 548] on span "Save" at bounding box center [996, 550] width 27 height 17
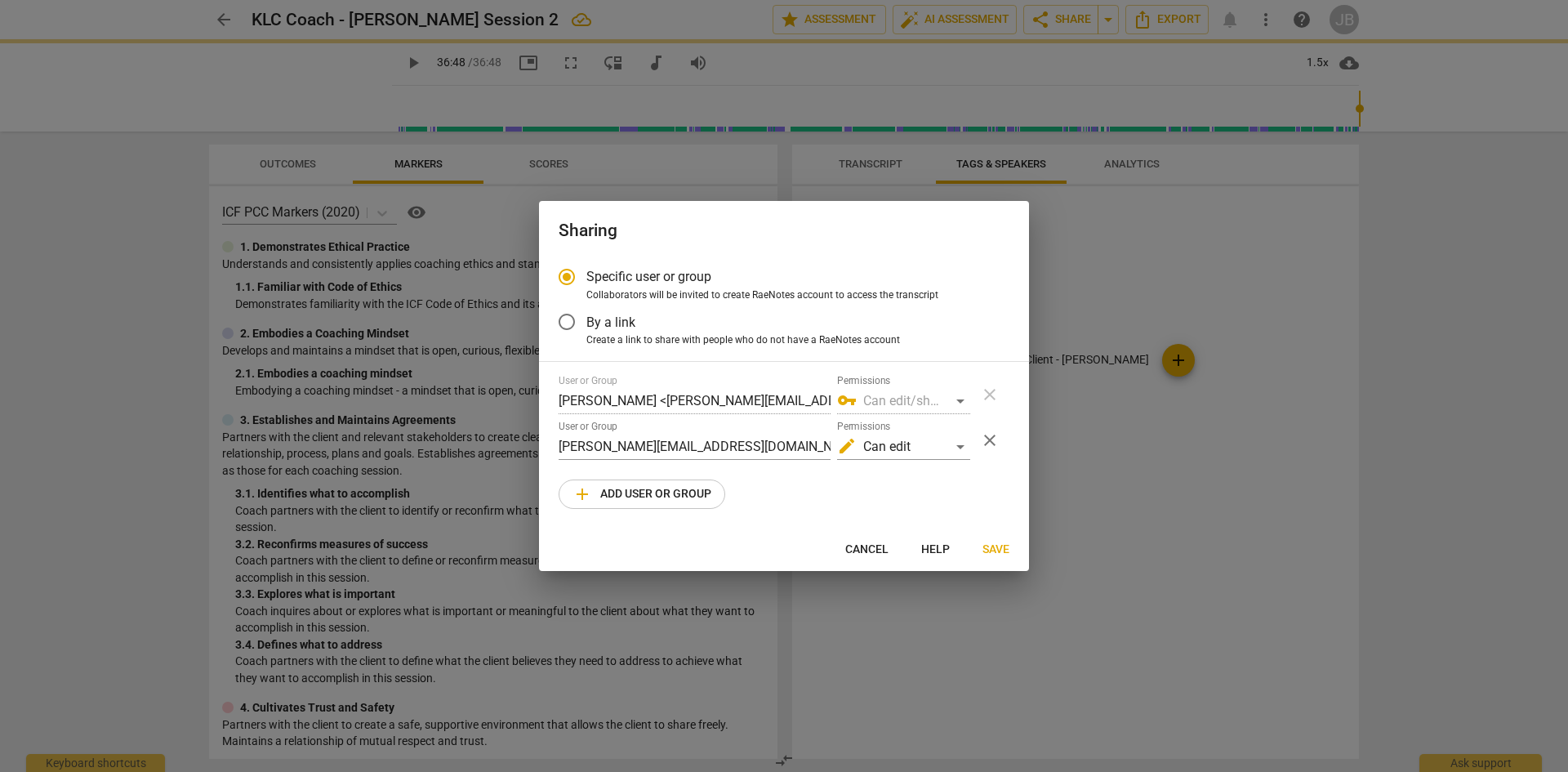
radio input "false"
type input "[PERSON_NAME] <[PERSON_NAME][EMAIL_ADDRESS][DOMAIN_NAME]>"
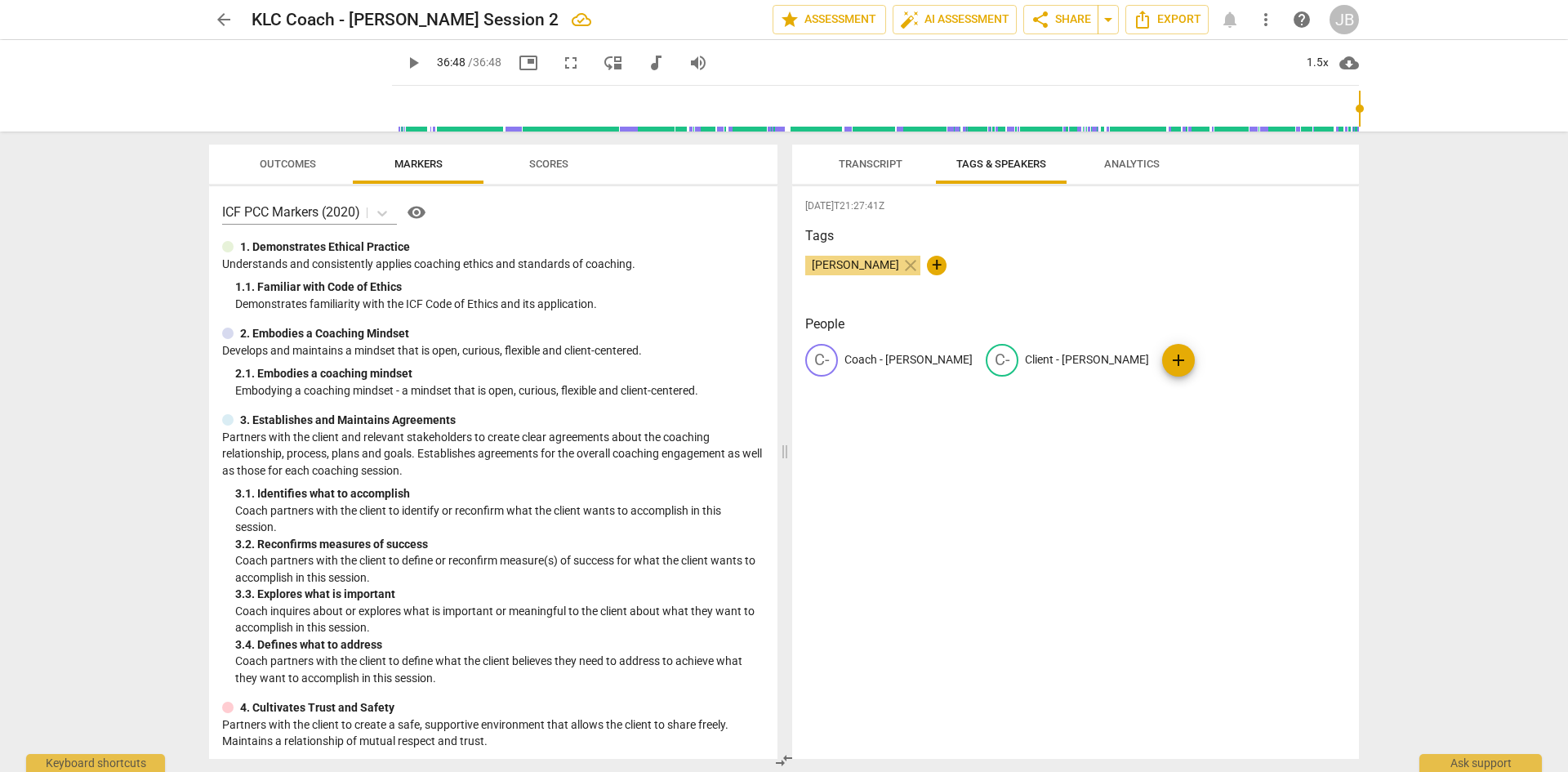
click at [548, 165] on span "Scores" at bounding box center [549, 163] width 39 height 13
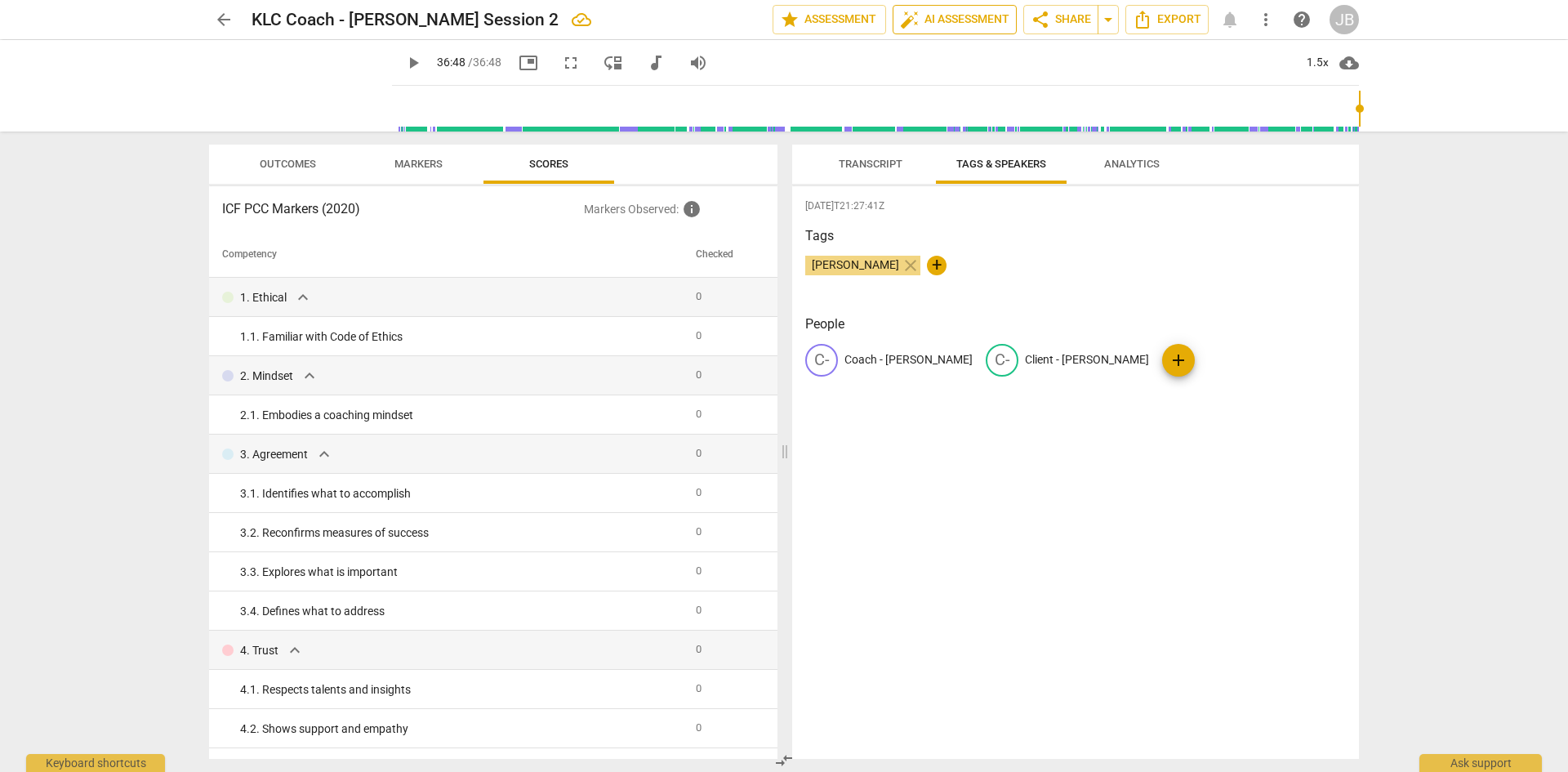
click at [973, 19] on span "auto_fix_high AI Assessment" at bounding box center [954, 20] width 109 height 20
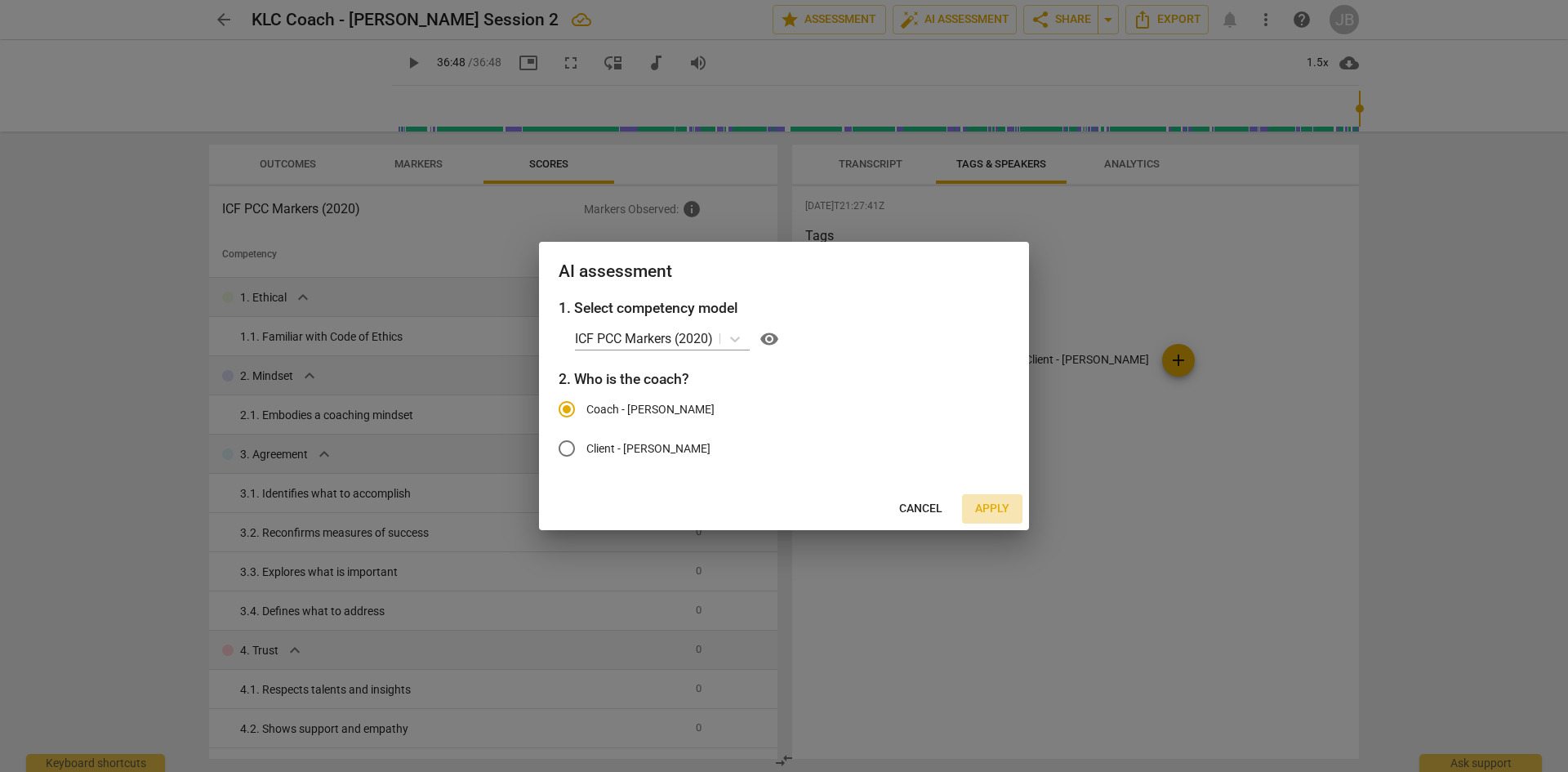
click at [989, 513] on span "Apply" at bounding box center [992, 509] width 34 height 17
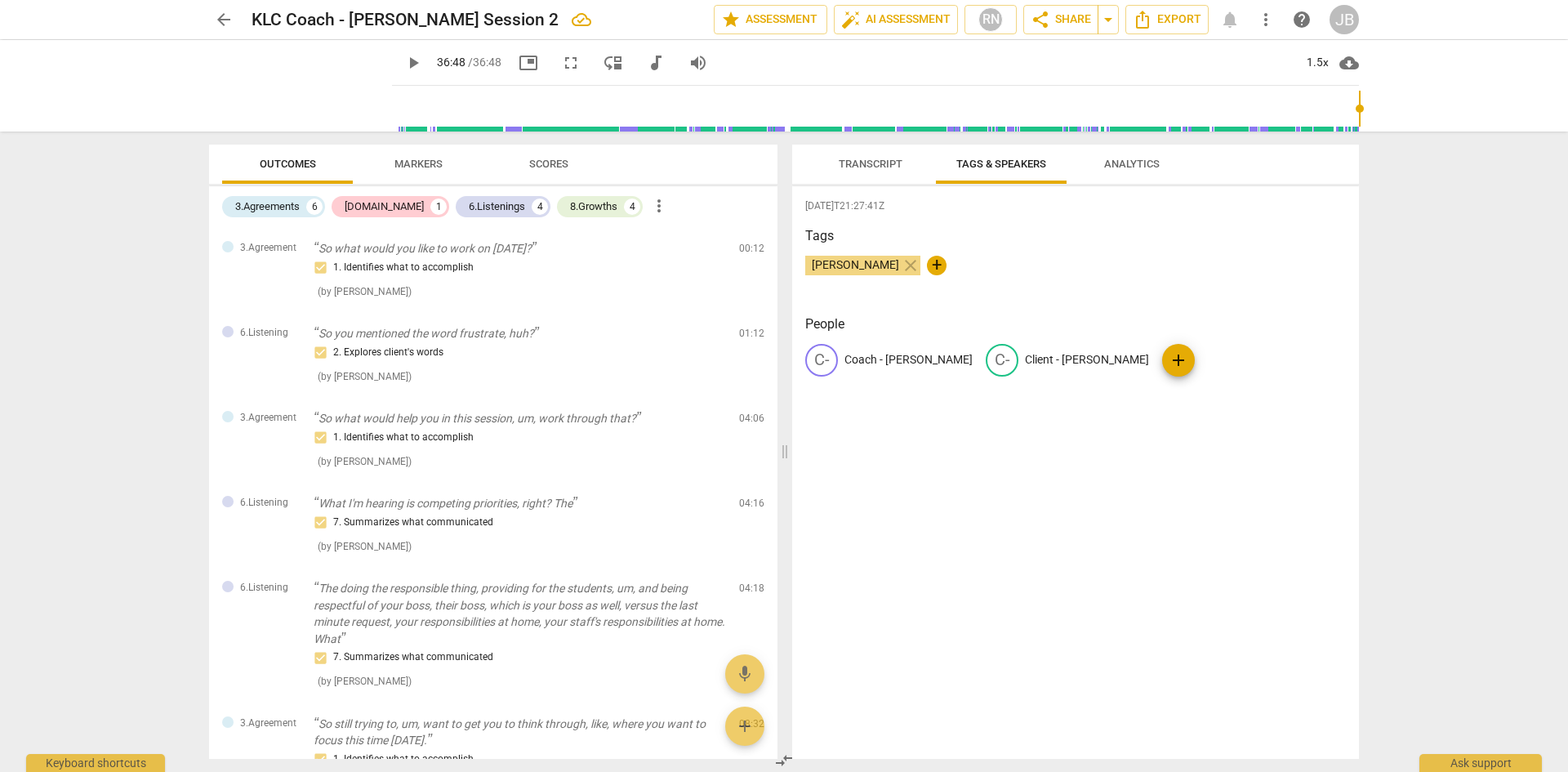
type input "2208"
